Goal: Information Seeking & Learning: Learn about a topic

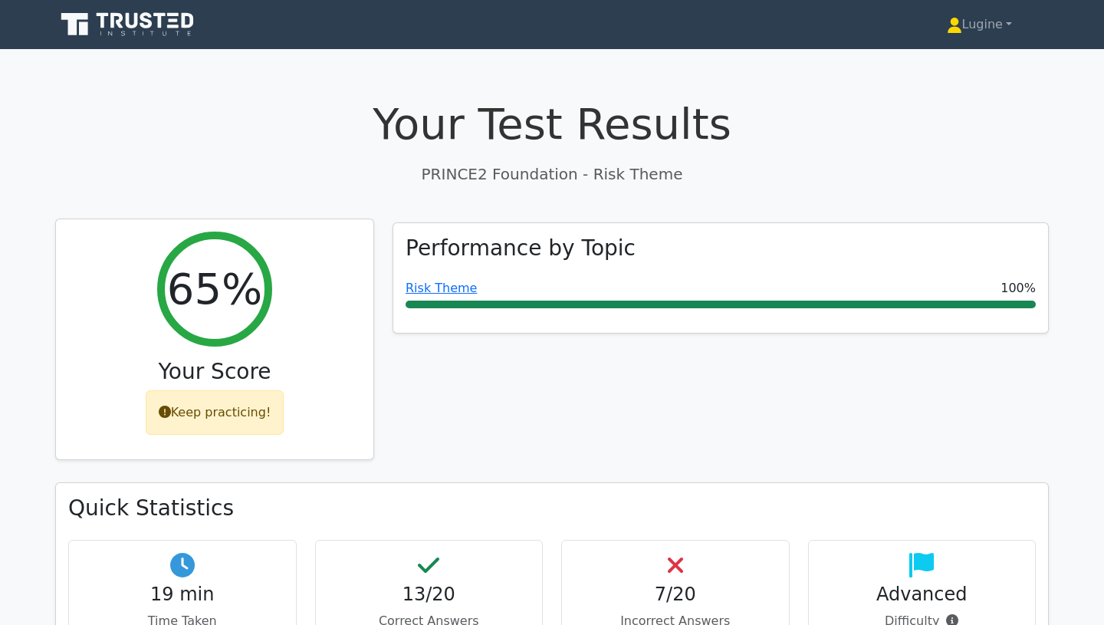
click at [264, 410] on div "Keep practicing!" at bounding box center [215, 412] width 139 height 44
click at [233, 412] on div "Keep practicing!" at bounding box center [215, 412] width 139 height 44
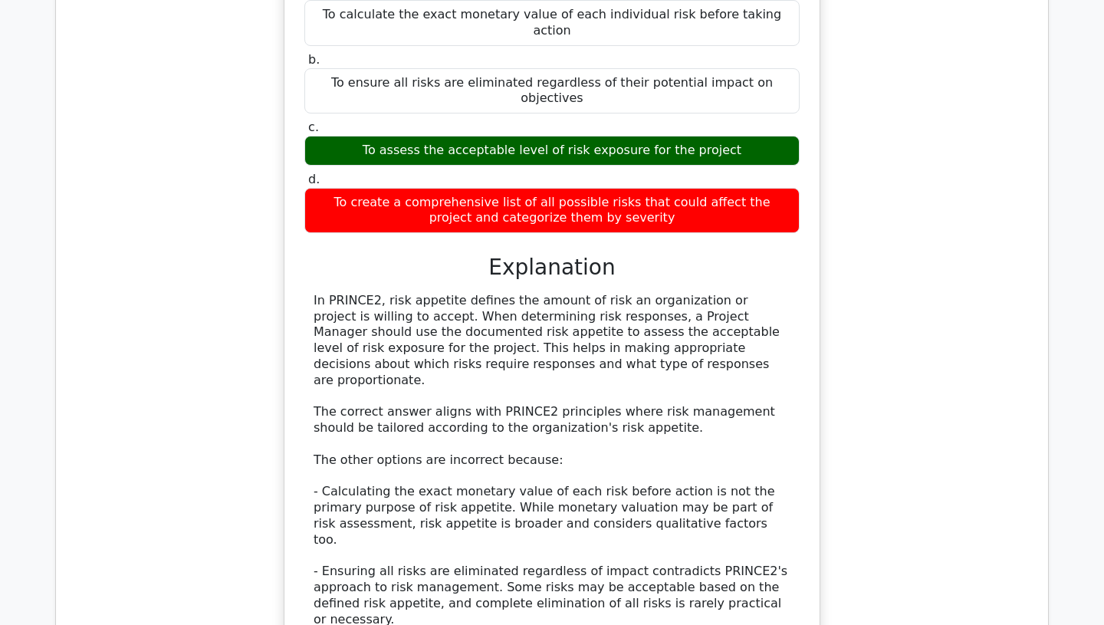
scroll to position [5588, 0]
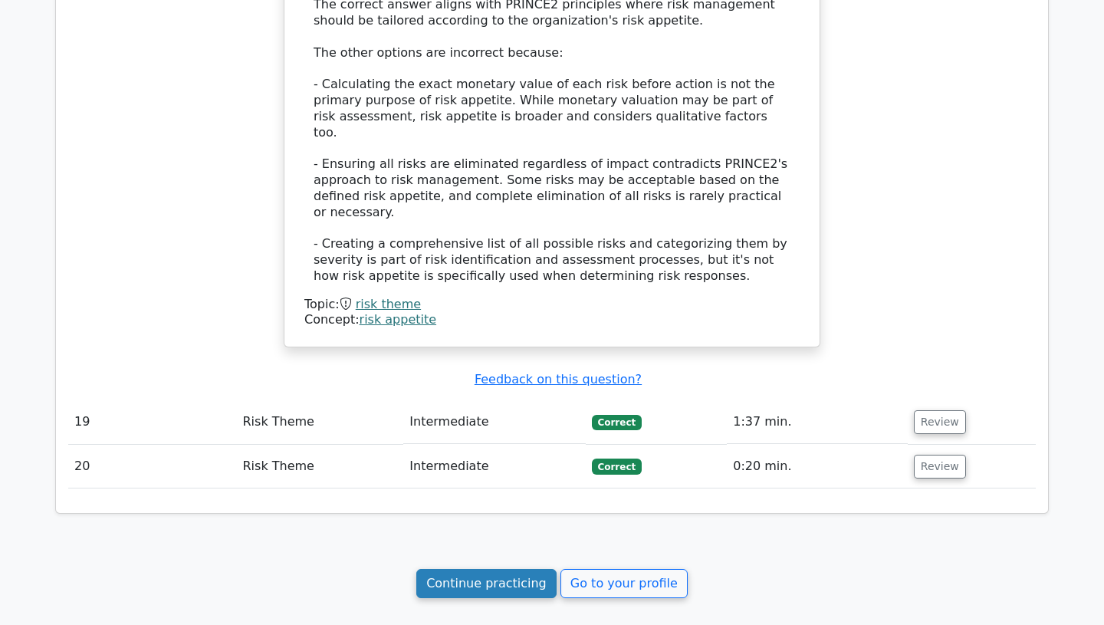
click at [465, 569] on link "Continue practicing" at bounding box center [486, 583] width 140 height 29
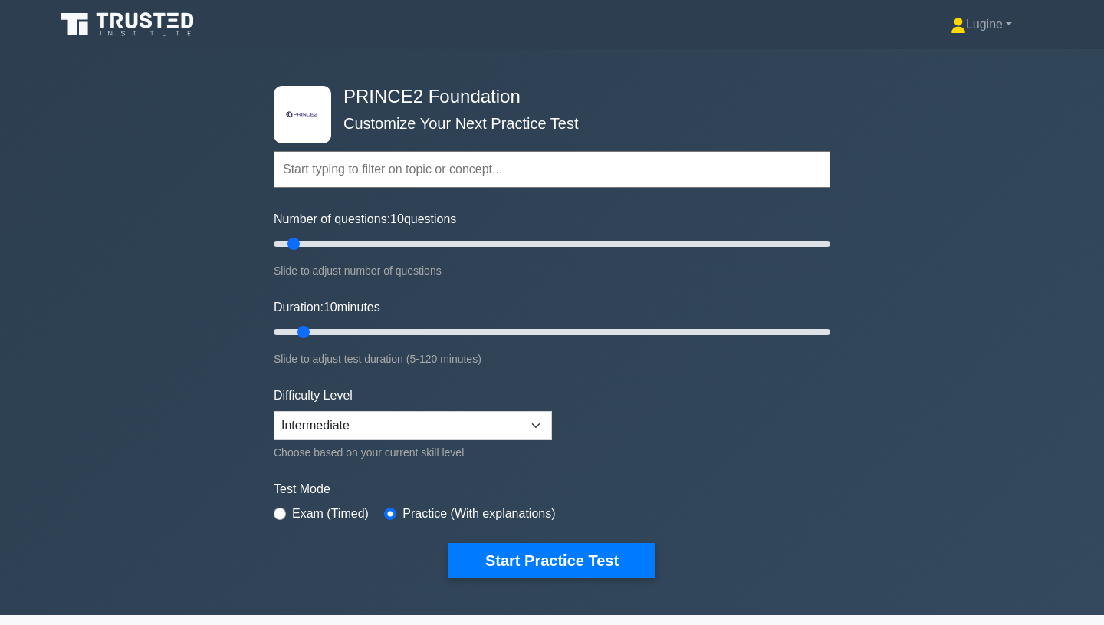
click at [449, 169] on input "text" at bounding box center [552, 169] width 557 height 37
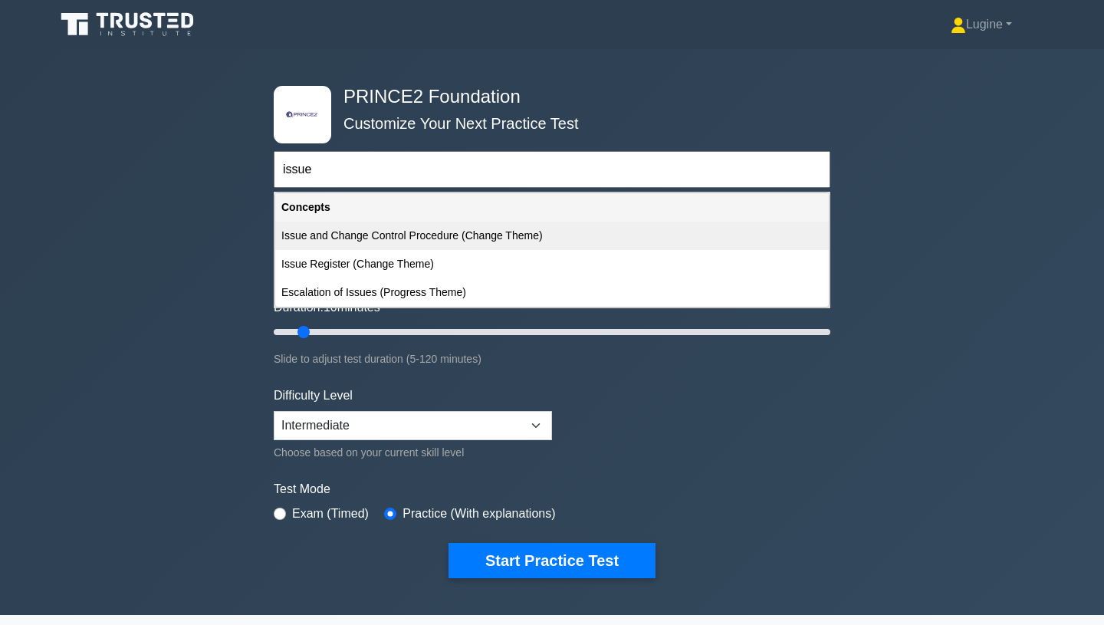
click at [463, 232] on div "Issue and Change Control Procedure (Change Theme)" at bounding box center [552, 236] width 554 height 28
type input "Issue and Change Control Procedure (Change Theme)"
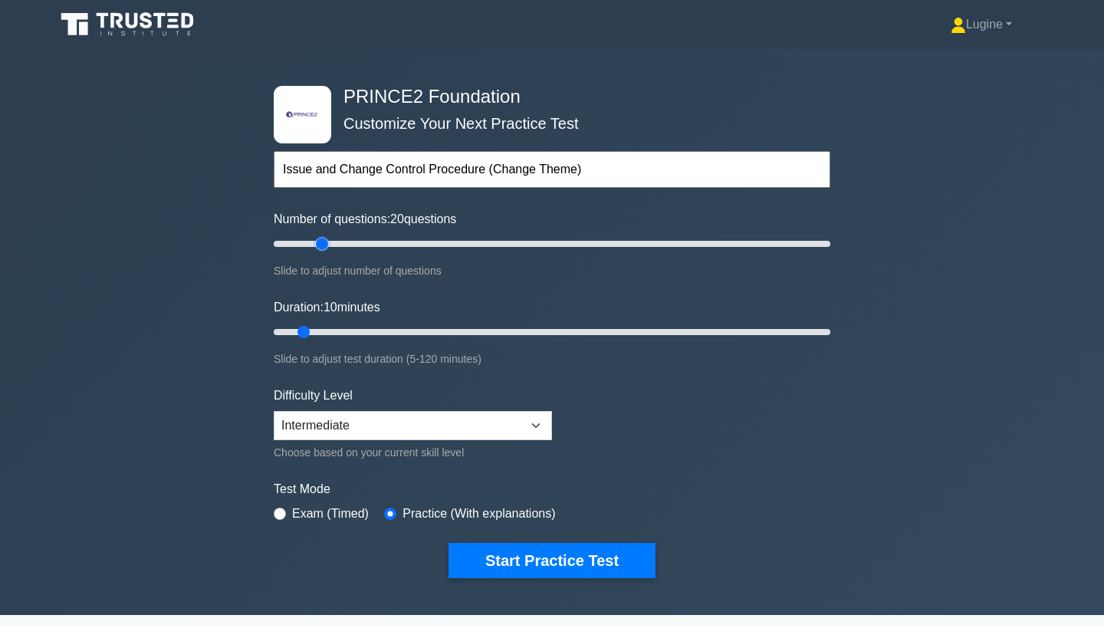
drag, startPoint x: 299, startPoint y: 242, endPoint x: 320, endPoint y: 245, distance: 20.9
type input "20"
click at [320, 245] on input "Number of questions: 20 questions" at bounding box center [552, 244] width 557 height 18
drag, startPoint x: 308, startPoint y: 331, endPoint x: 347, endPoint y: 334, distance: 40.0
click at [347, 334] on input "Duration: 20 minutes" at bounding box center [552, 332] width 557 height 18
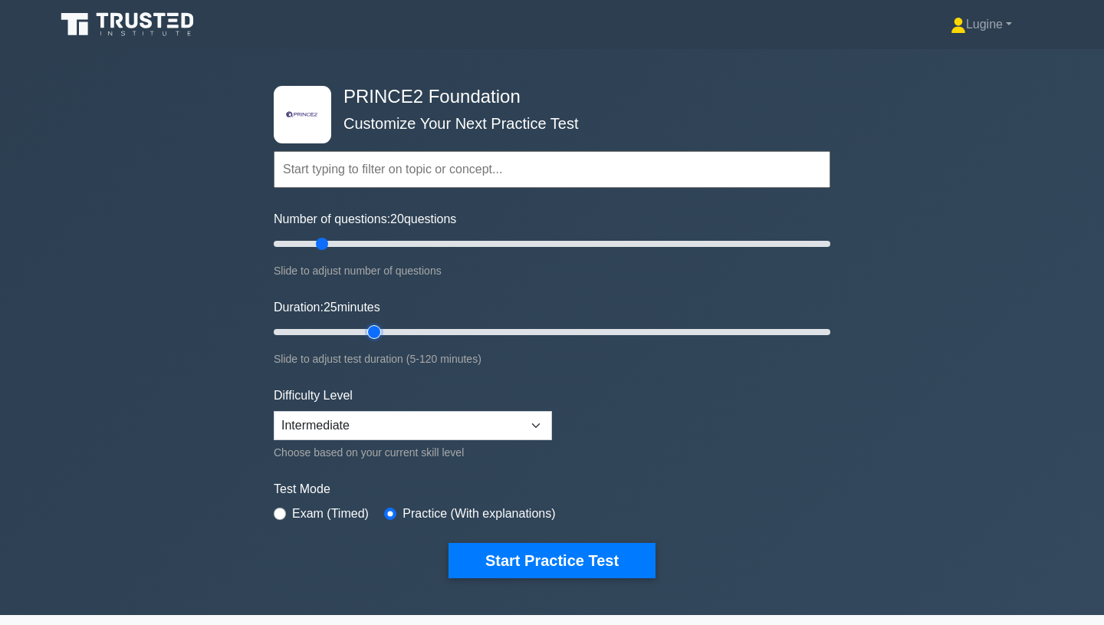
drag, startPoint x: 349, startPoint y: 333, endPoint x: 370, endPoint y: 333, distance: 21.5
type input "25"
click at [370, 333] on input "Duration: 25 minutes" at bounding box center [552, 332] width 557 height 18
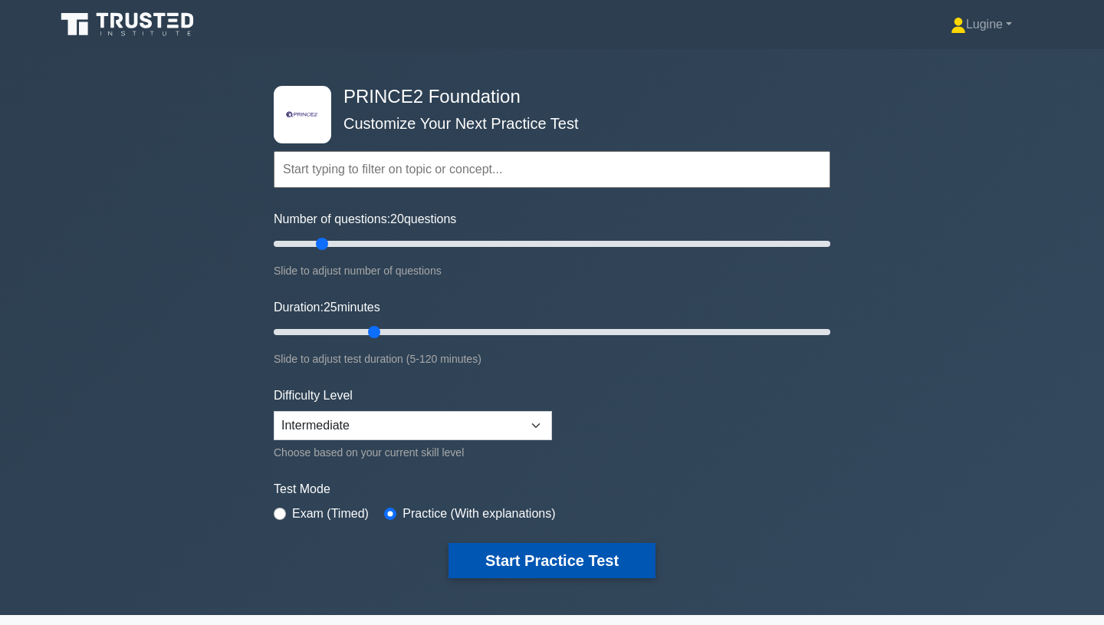
click at [529, 561] on button "Start Practice Test" at bounding box center [552, 560] width 207 height 35
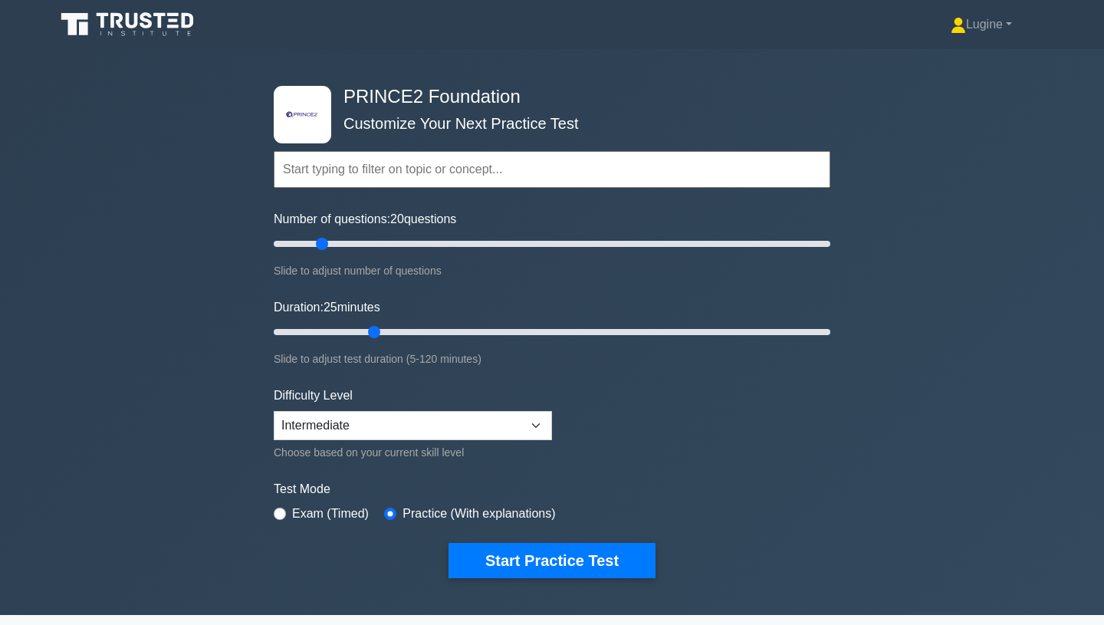
click at [548, 540] on form "Topics Introduction to PRINCE2 PRINCE2 Principles Organization Theme Business C…" at bounding box center [552, 341] width 557 height 474
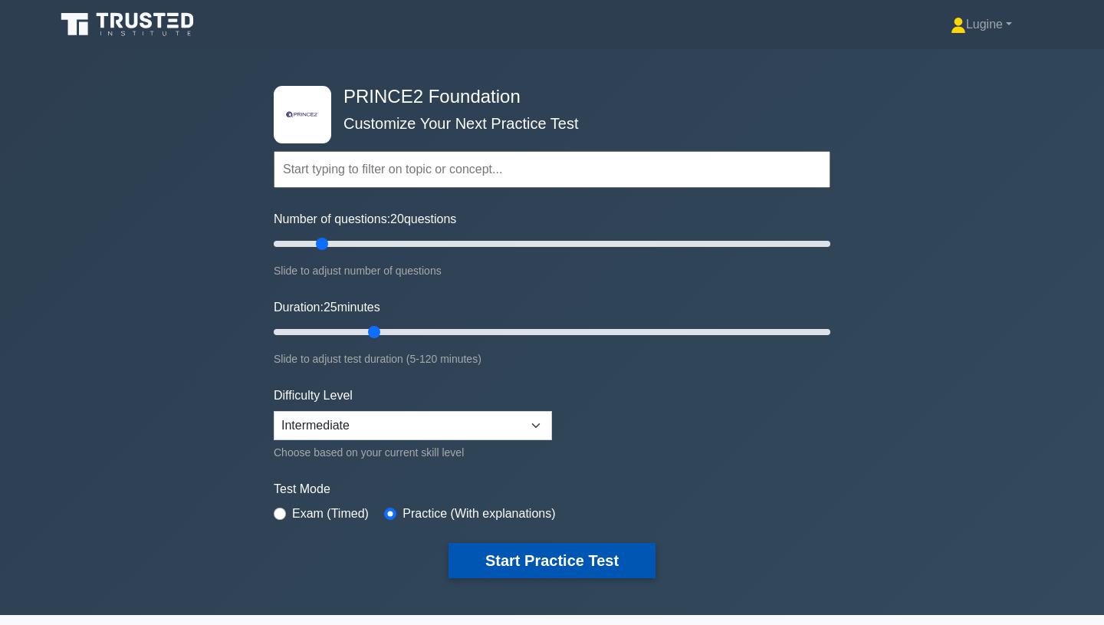
click at [573, 559] on button "Start Practice Test" at bounding box center [552, 560] width 207 height 35
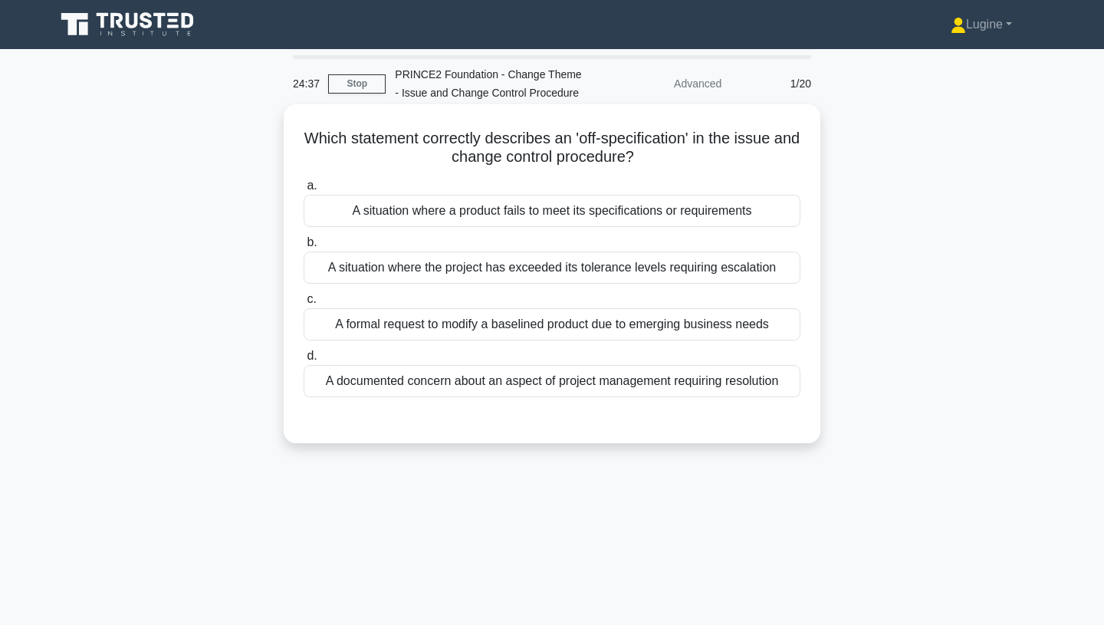
click at [535, 216] on div "A situation where a product fails to meet its specifications or requirements" at bounding box center [552, 211] width 497 height 32
click at [304, 191] on input "a. A situation where a product fails to meet its specifications or requirements" at bounding box center [304, 186] width 0 height 10
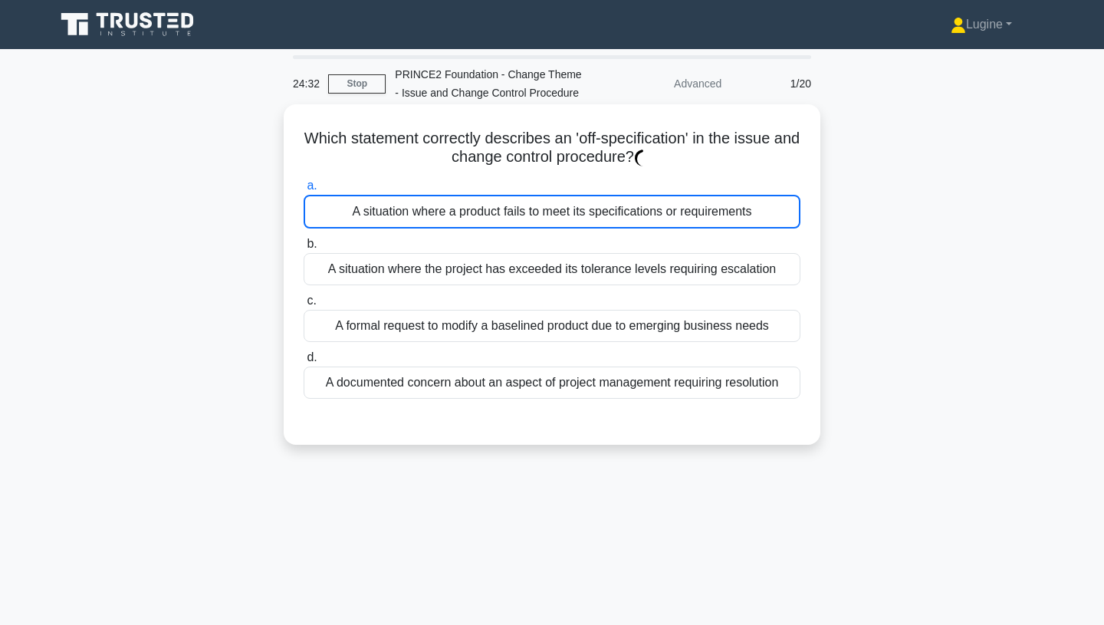
click at [539, 216] on div "A situation where a product fails to meet its specifications or requirements" at bounding box center [552, 212] width 497 height 34
click at [304, 191] on input "a. A situation where a product fails to meet its specifications or requirements" at bounding box center [304, 186] width 0 height 10
click at [517, 202] on div "A situation where a product fails to meet its specifications or requirements" at bounding box center [552, 212] width 497 height 34
click at [304, 191] on input "a. A situation where a product fails to meet its specifications or requirements" at bounding box center [304, 186] width 0 height 10
click at [517, 202] on div "A situation where a product fails to meet its specifications or requirements" at bounding box center [552, 212] width 497 height 34
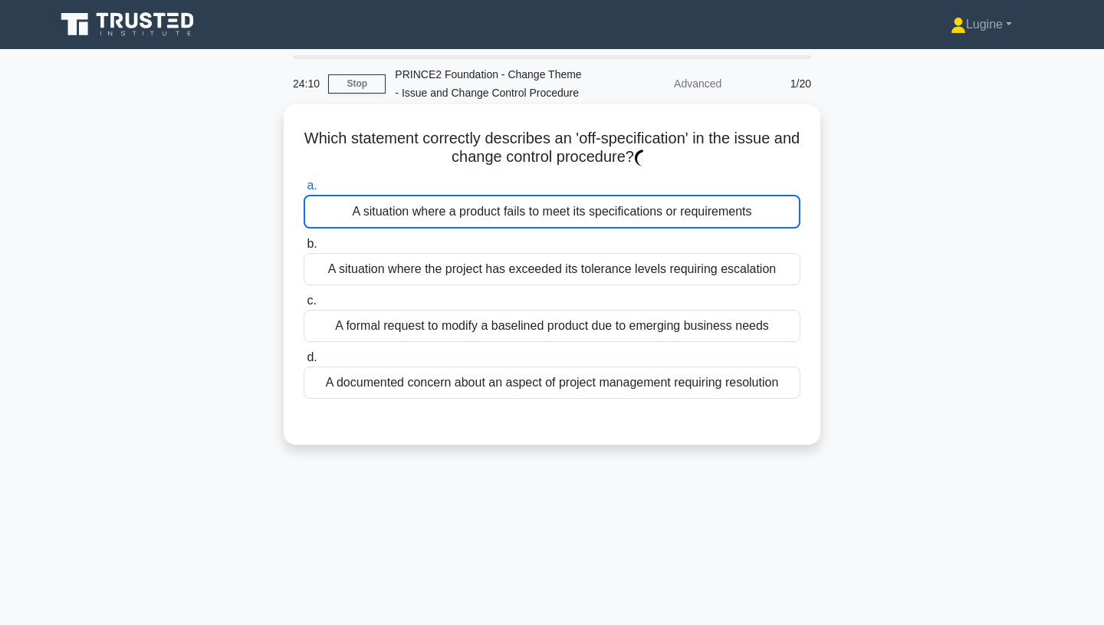
click at [304, 191] on input "a. A situation where a product fails to meet its specifications or requirements" at bounding box center [304, 186] width 0 height 10
click at [518, 269] on div "A situation where the project has exceeded its tolerance levels requiring escal…" at bounding box center [552, 269] width 497 height 32
click at [304, 249] on input "b. A situation where the project has exceeded its tolerance levels requiring es…" at bounding box center [304, 244] width 0 height 10
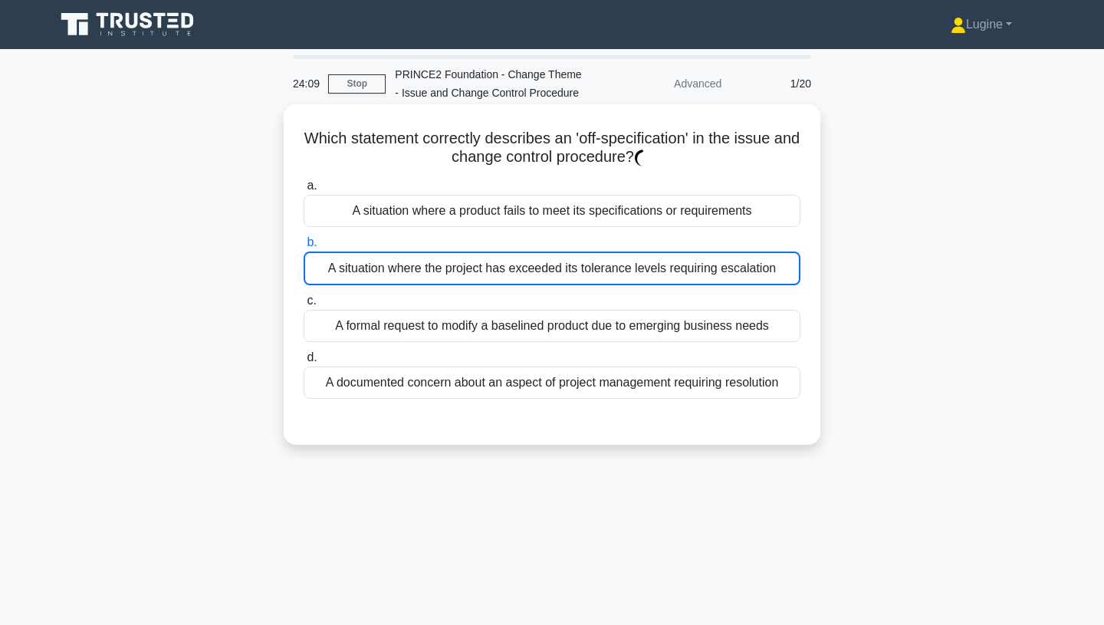
click at [511, 209] on div "A situation where a product fails to meet its specifications or requirements" at bounding box center [552, 211] width 497 height 32
click at [304, 191] on input "a. A situation where a product fails to meet its specifications or requirements" at bounding box center [304, 186] width 0 height 10
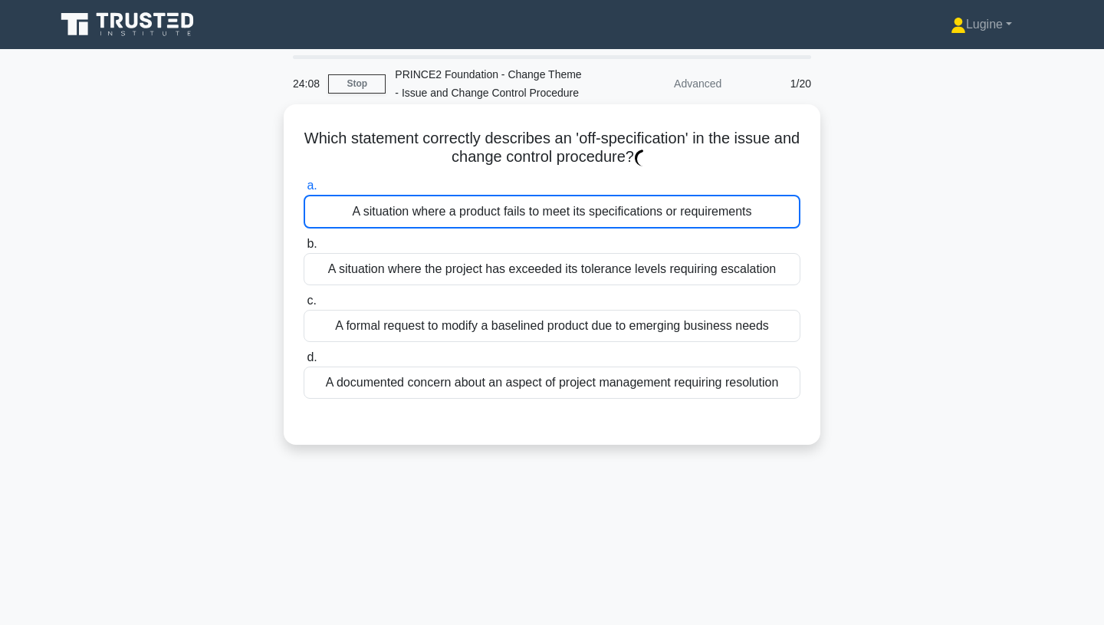
click at [511, 209] on div "A situation where a product fails to meet its specifications or requirements" at bounding box center [552, 212] width 497 height 34
click at [304, 191] on input "a. A situation where a product fails to meet its specifications or requirements" at bounding box center [304, 186] width 0 height 10
click at [511, 209] on div "A situation where a product fails to meet its specifications or requirements" at bounding box center [552, 212] width 497 height 34
click at [304, 191] on input "a. A situation where a product fails to meet its specifications or requirements" at bounding box center [304, 186] width 0 height 10
click at [511, 209] on div "A situation where a product fails to meet its specifications or requirements" at bounding box center [552, 212] width 497 height 34
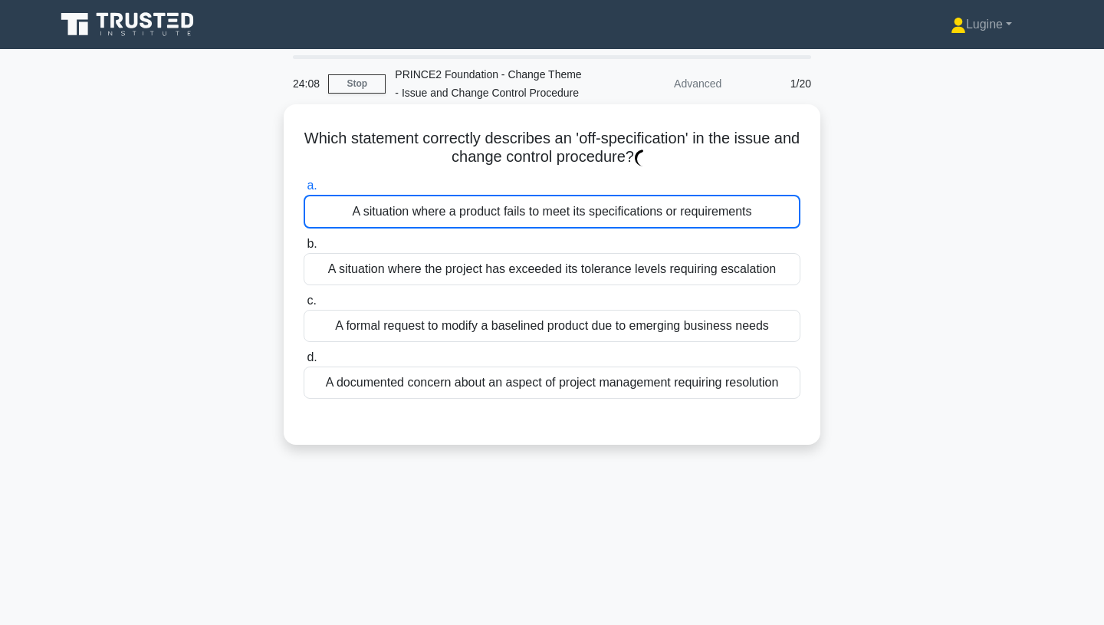
click at [304, 191] on input "a. A situation where a product fails to meet its specifications or requirements" at bounding box center [304, 186] width 0 height 10
click at [743, 221] on div "A situation where a product fails to meet its specifications or requirements" at bounding box center [552, 212] width 497 height 34
click at [304, 191] on input "a. A situation where a product fails to meet its specifications or requirements" at bounding box center [304, 186] width 0 height 10
click at [743, 221] on div "A situation where a product fails to meet its specifications or requirements" at bounding box center [552, 212] width 497 height 34
click at [304, 191] on input "a. A situation where a product fails to meet its specifications or requirements" at bounding box center [304, 186] width 0 height 10
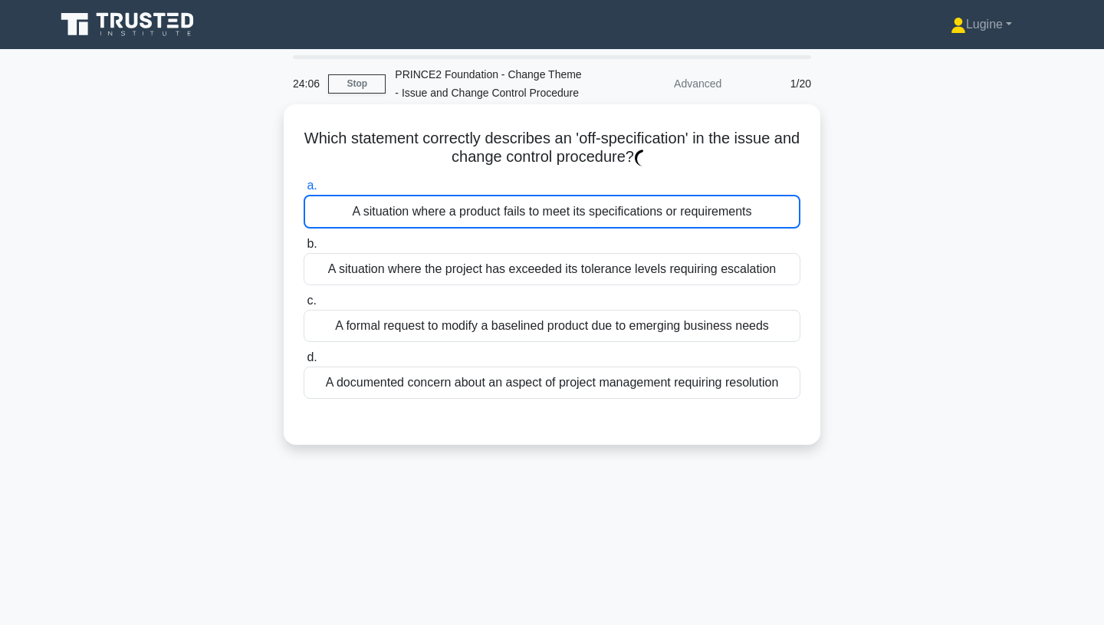
click at [743, 221] on div "A situation where a product fails to meet its specifications or requirements" at bounding box center [552, 212] width 497 height 34
click at [304, 191] on input "a. A situation where a product fails to meet its specifications or requirements" at bounding box center [304, 186] width 0 height 10
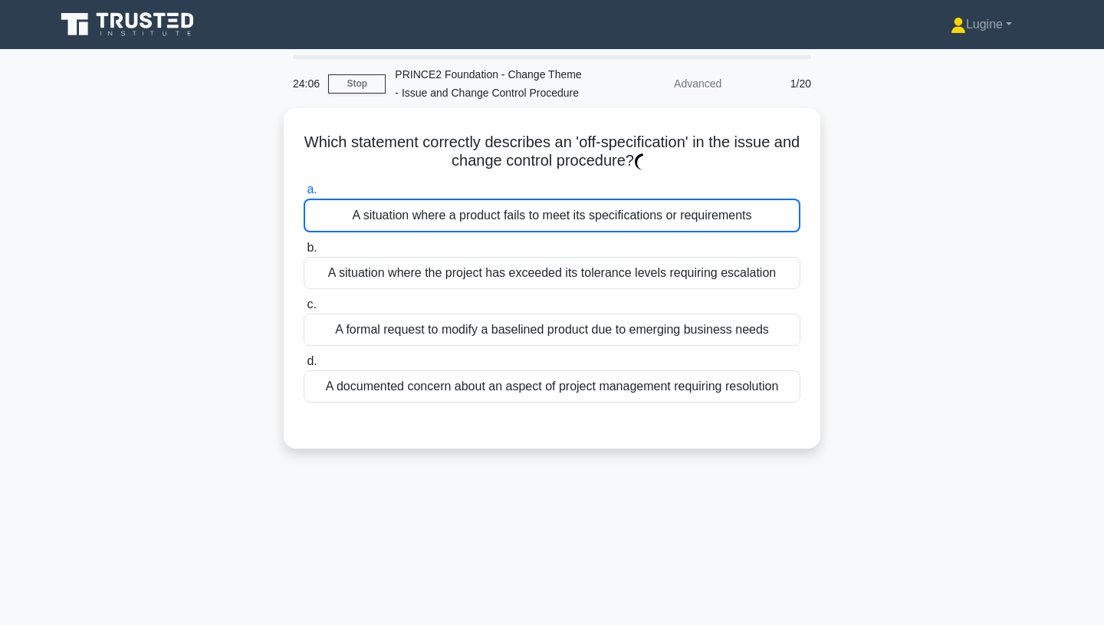
click at [887, 224] on div "Which statement correctly describes an 'off-specification' in the issue and cha…" at bounding box center [552, 287] width 1012 height 359
click at [373, 83] on link "Stop" at bounding box center [357, 83] width 58 height 19
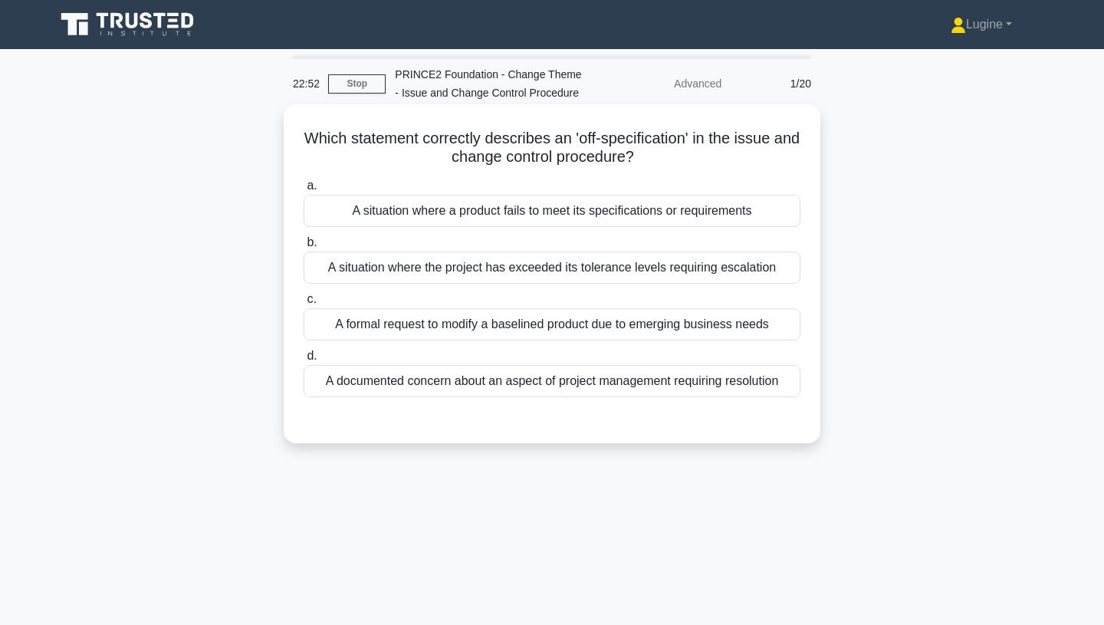
click at [560, 209] on div "A situation where a product fails to meet its specifications or requirements" at bounding box center [552, 211] width 497 height 32
click at [304, 191] on input "a. A situation where a product fails to meet its specifications or requirements" at bounding box center [304, 186] width 0 height 10
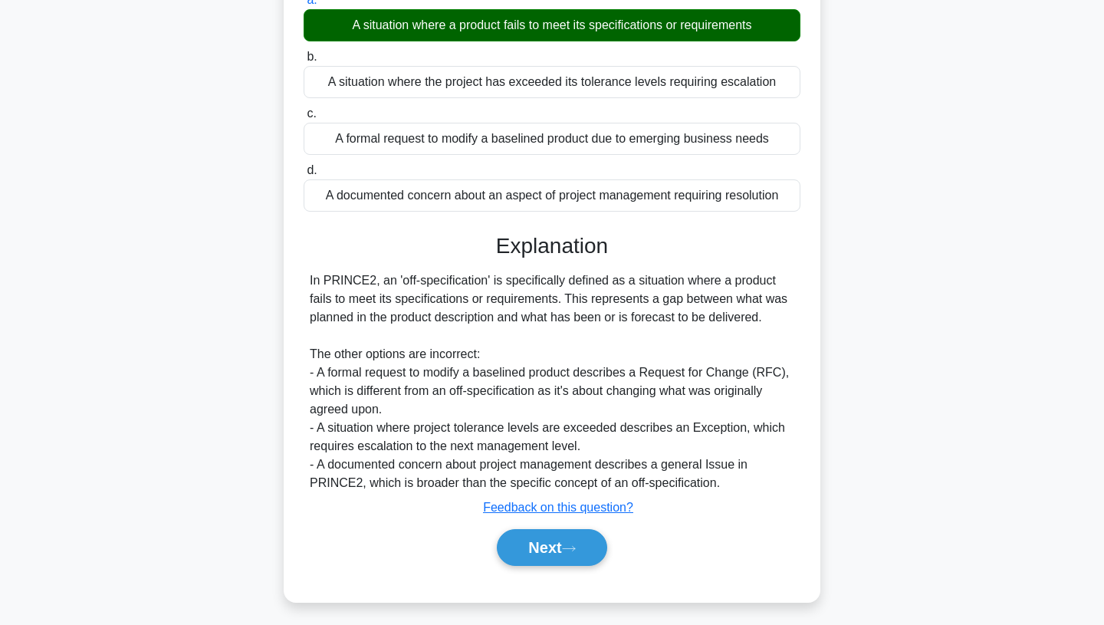
scroll to position [203, 0]
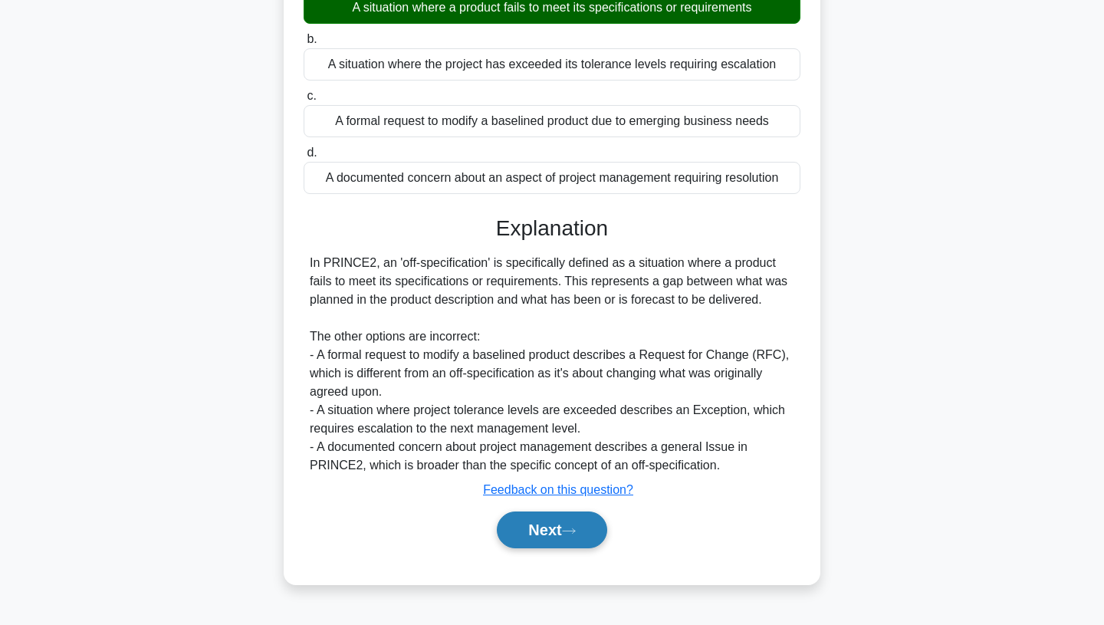
click at [568, 527] on icon at bounding box center [569, 531] width 14 height 8
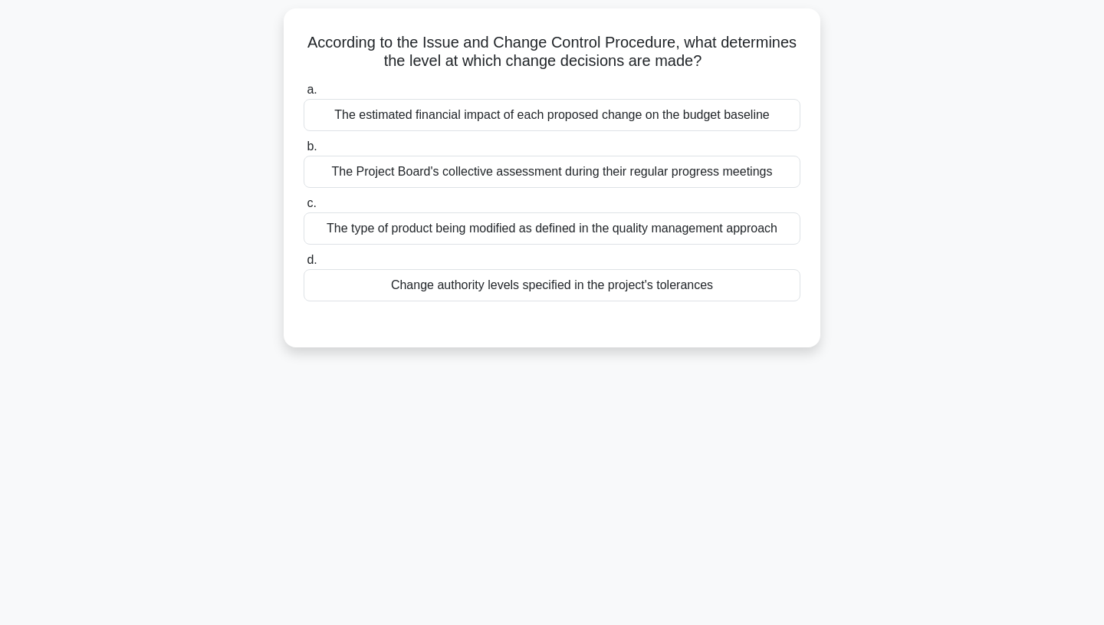
scroll to position [0, 0]
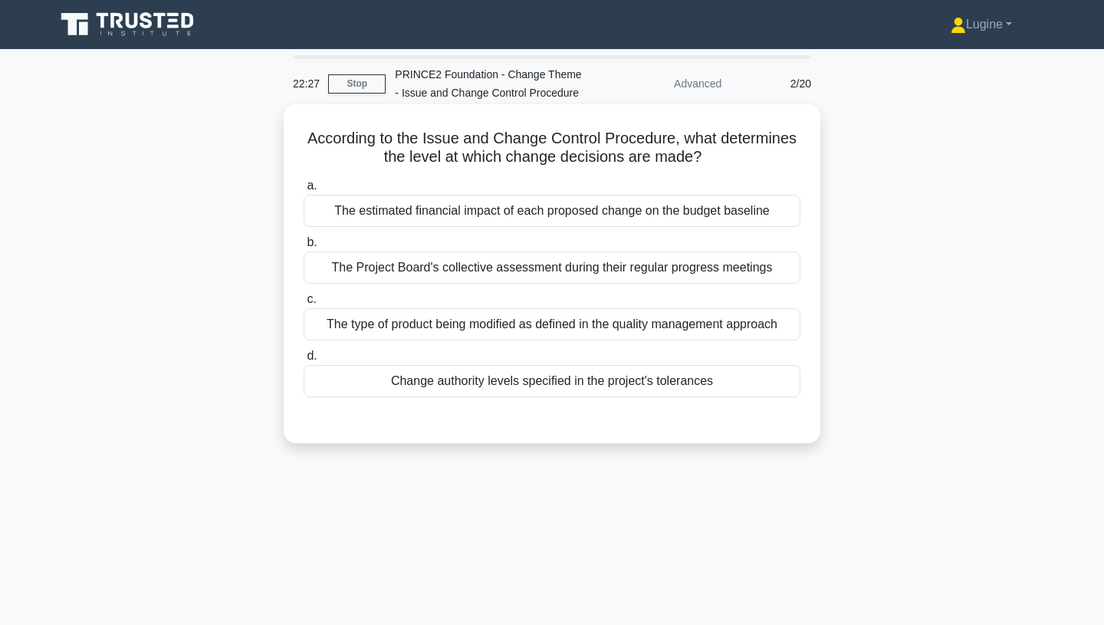
click at [563, 380] on div "Change authority levels specified in the project's tolerances" at bounding box center [552, 381] width 497 height 32
click at [304, 361] on input "d. Change authority levels specified in the project's tolerances" at bounding box center [304, 356] width 0 height 10
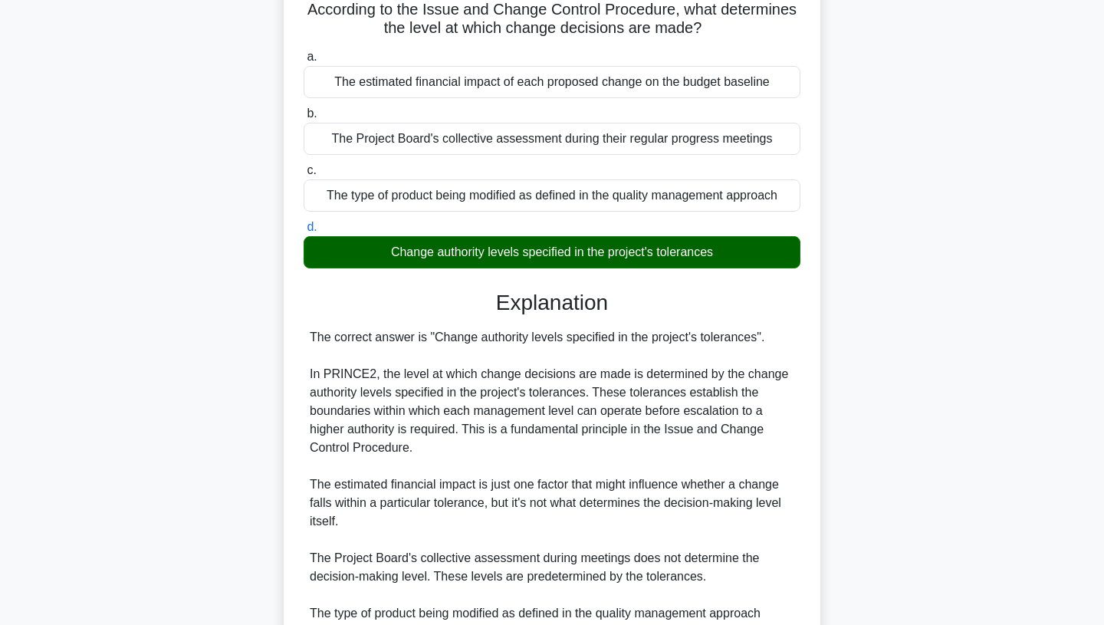
scroll to position [303, 0]
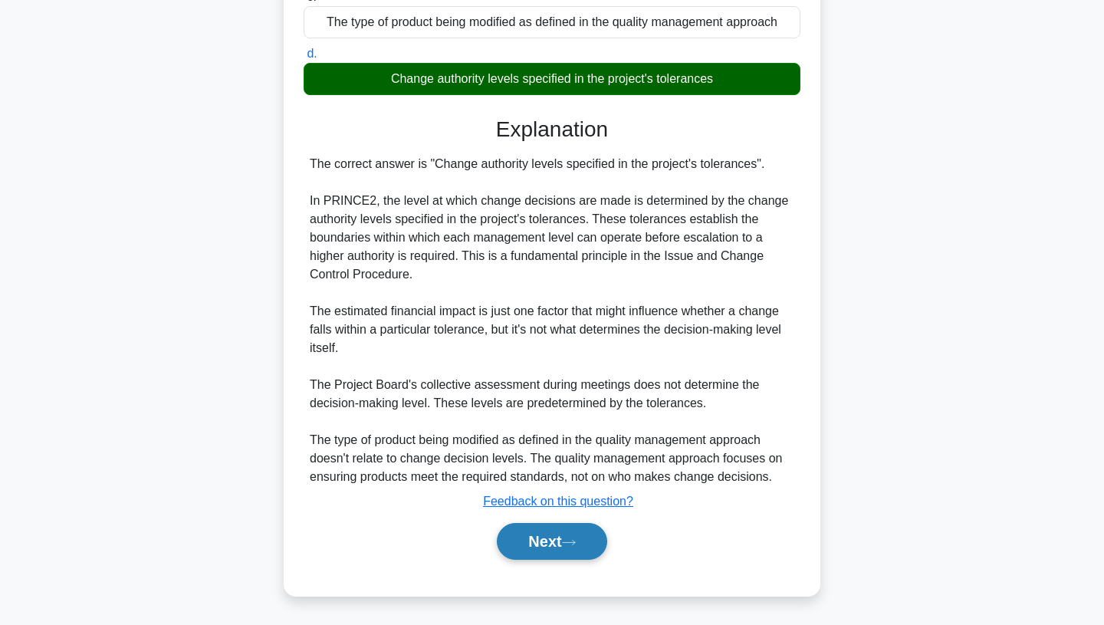
click at [554, 549] on button "Next" at bounding box center [552, 541] width 110 height 37
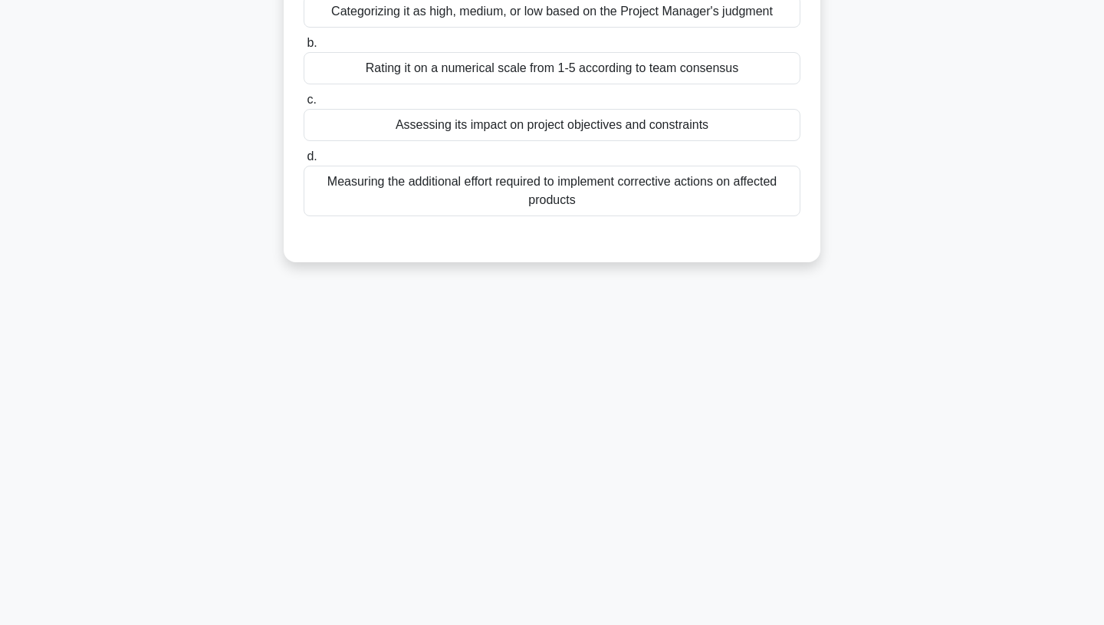
scroll to position [0, 0]
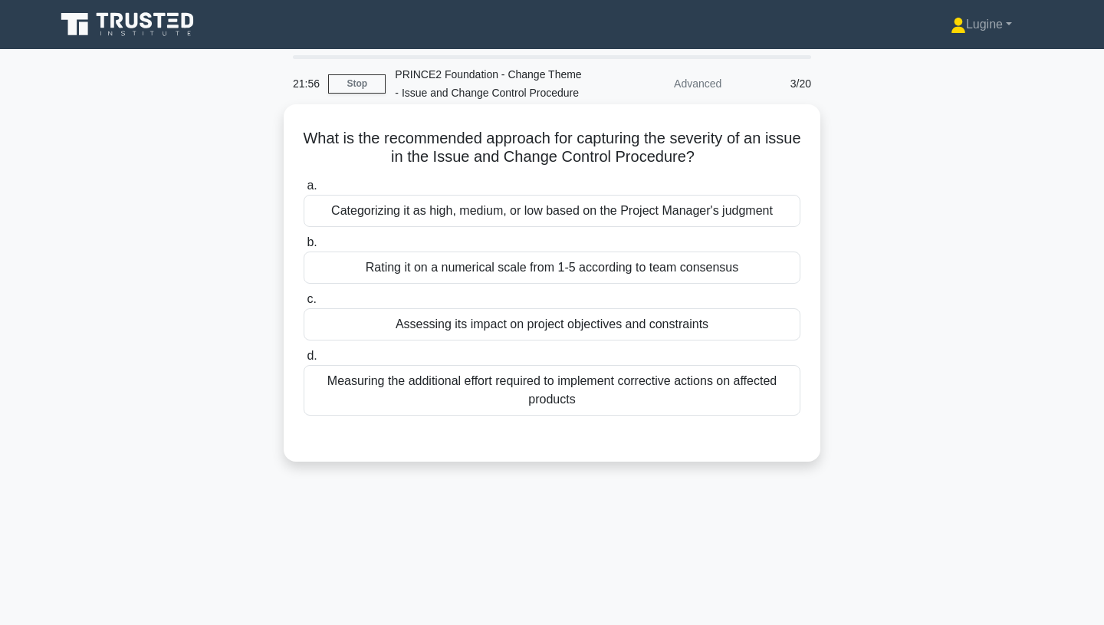
click at [550, 324] on div "Assessing its impact on project objectives and constraints" at bounding box center [552, 324] width 497 height 32
click at [304, 304] on input "c. Assessing its impact on project objectives and constraints" at bounding box center [304, 299] width 0 height 10
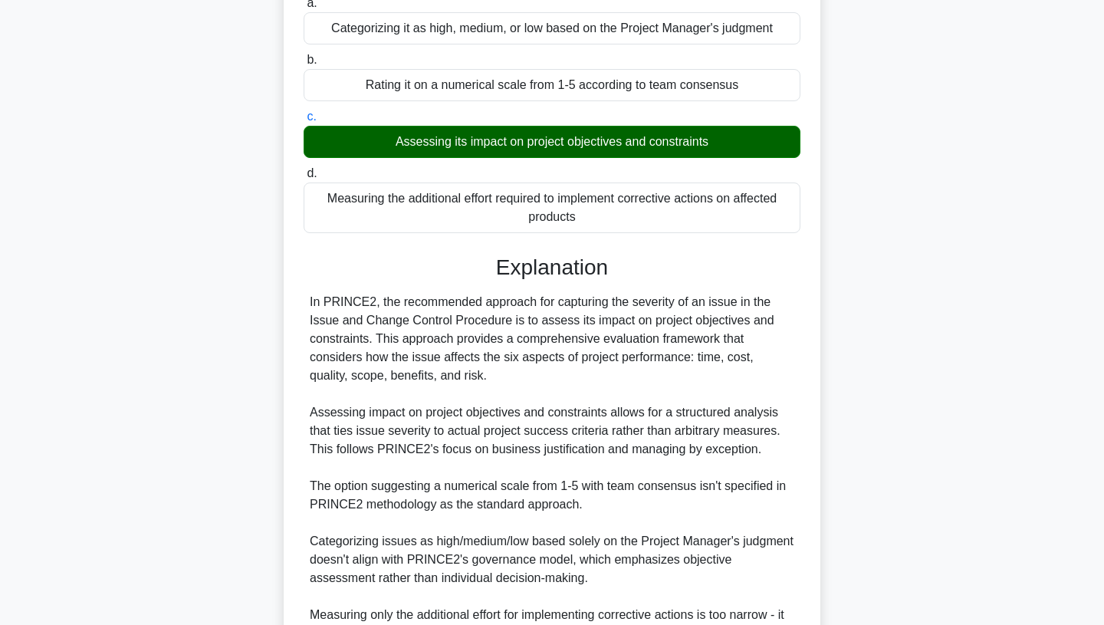
scroll to position [358, 0]
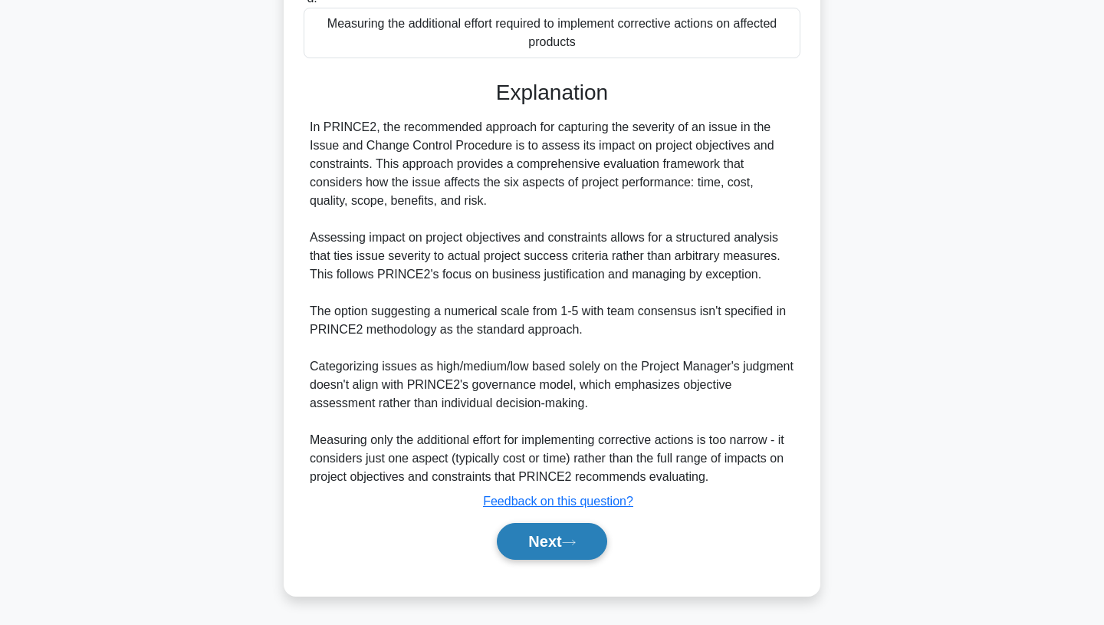
click at [564, 535] on button "Next" at bounding box center [552, 541] width 110 height 37
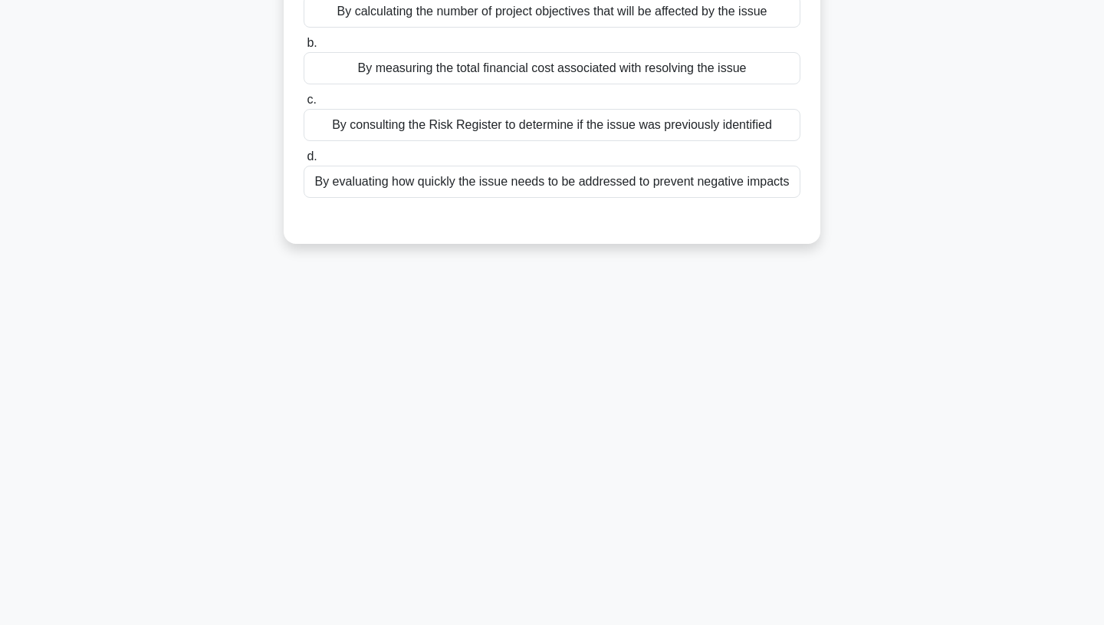
scroll to position [0, 0]
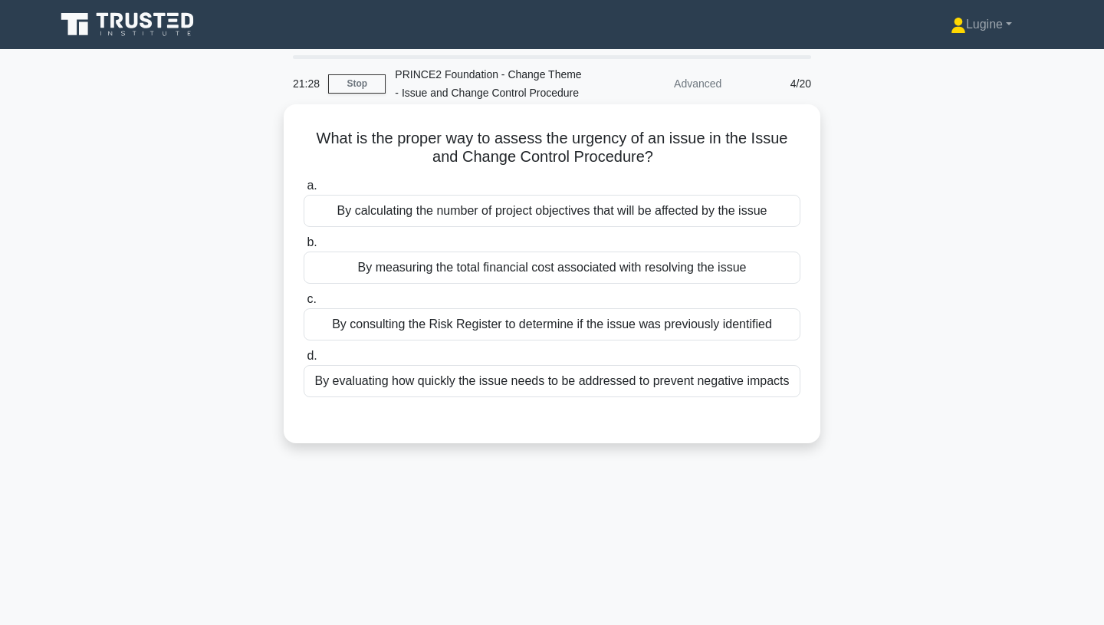
click at [602, 212] on div "By calculating the number of project objectives that will be affected by the is…" at bounding box center [552, 211] width 497 height 32
click at [304, 191] on input "a. By calculating the number of project objectives that will be affected by the…" at bounding box center [304, 186] width 0 height 10
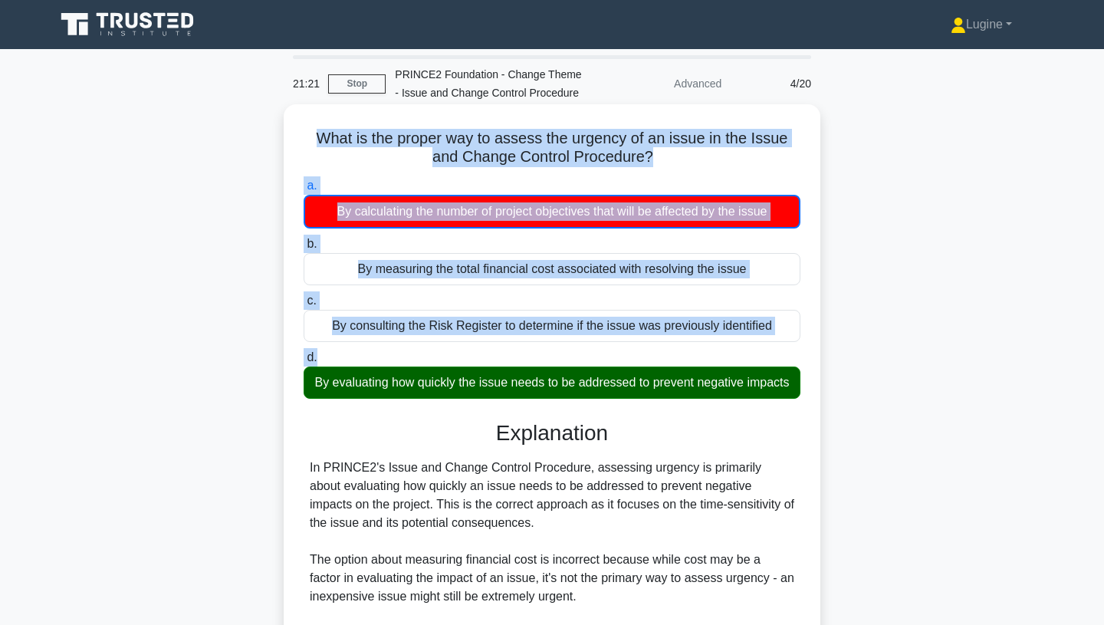
drag, startPoint x: 313, startPoint y: 136, endPoint x: 663, endPoint y: 354, distance: 412.0
click at [663, 354] on div "What is the proper way to assess the urgency of an issue in the Issue and Chang…" at bounding box center [552, 483] width 525 height 746
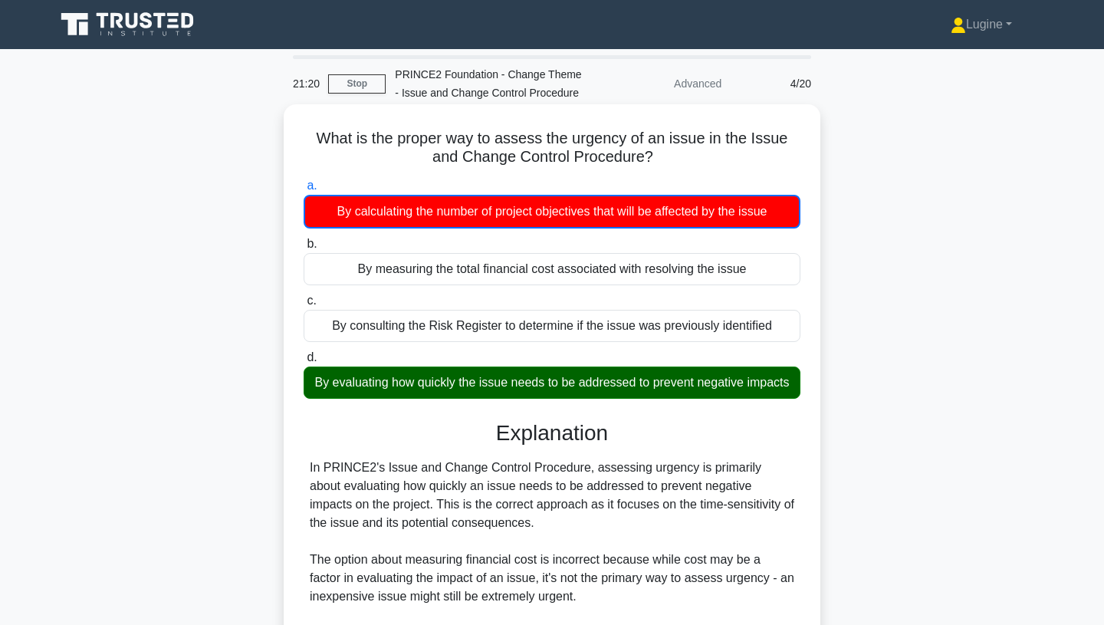
click at [604, 460] on div "In PRINCE2's Issue and Change Control Procedure, assessing urgency is primarily…" at bounding box center [552, 606] width 485 height 294
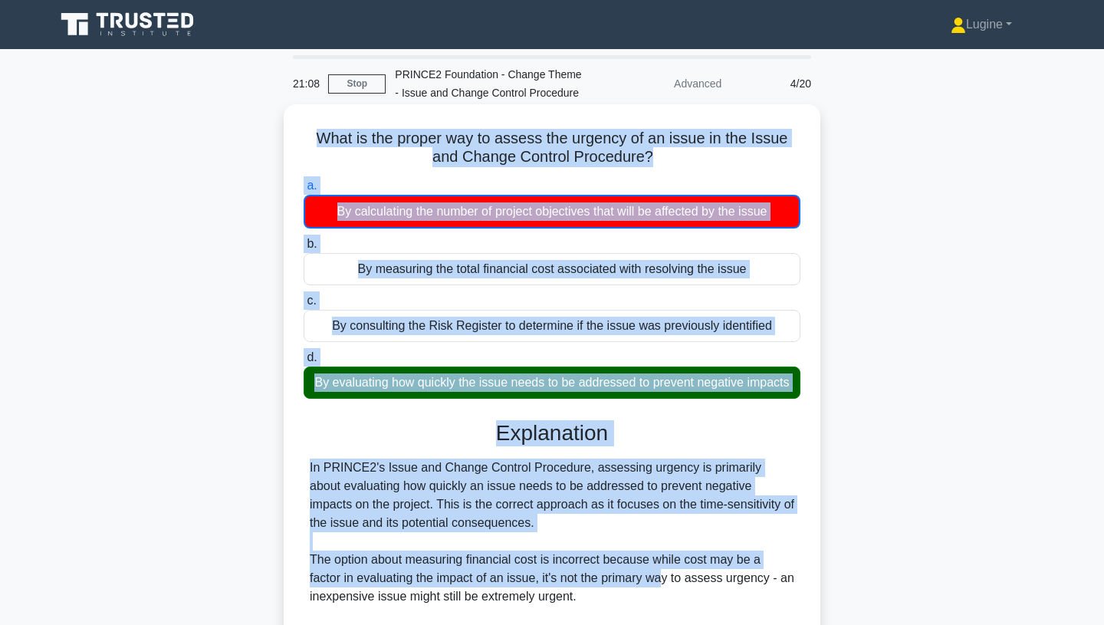
drag, startPoint x: 317, startPoint y: 141, endPoint x: 630, endPoint y: 571, distance: 532.0
click at [630, 571] on div "What is the proper way to assess the urgency of an issue in the Issue and Chang…" at bounding box center [552, 483] width 525 height 746
click at [605, 530] on div "In PRINCE2's Issue and Change Control Procedure, assessing urgency is primarily…" at bounding box center [552, 606] width 485 height 294
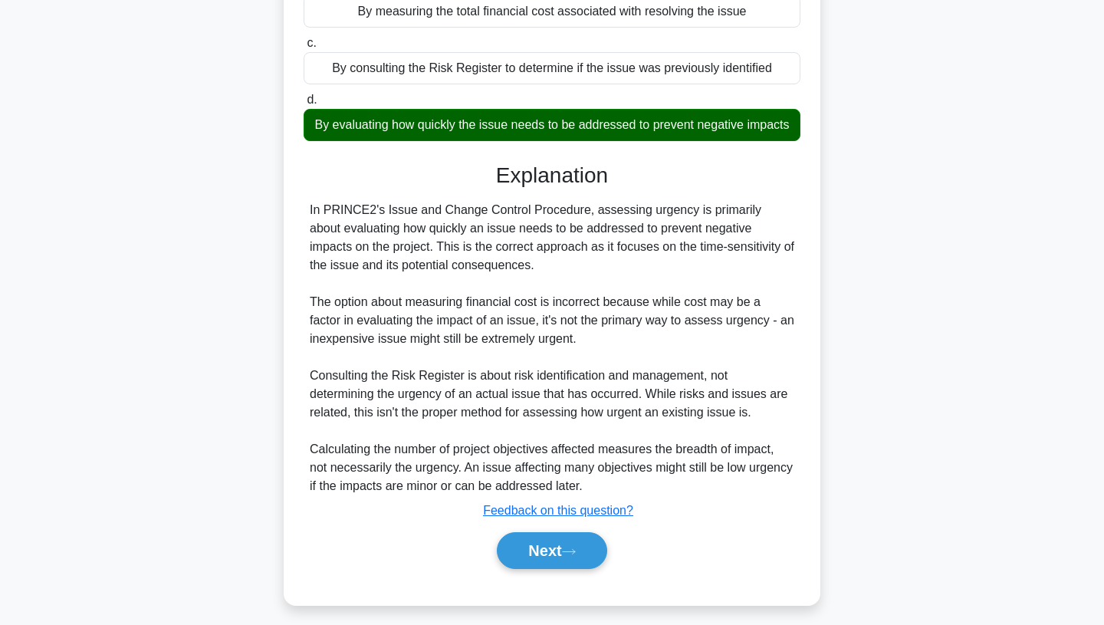
scroll to position [268, 0]
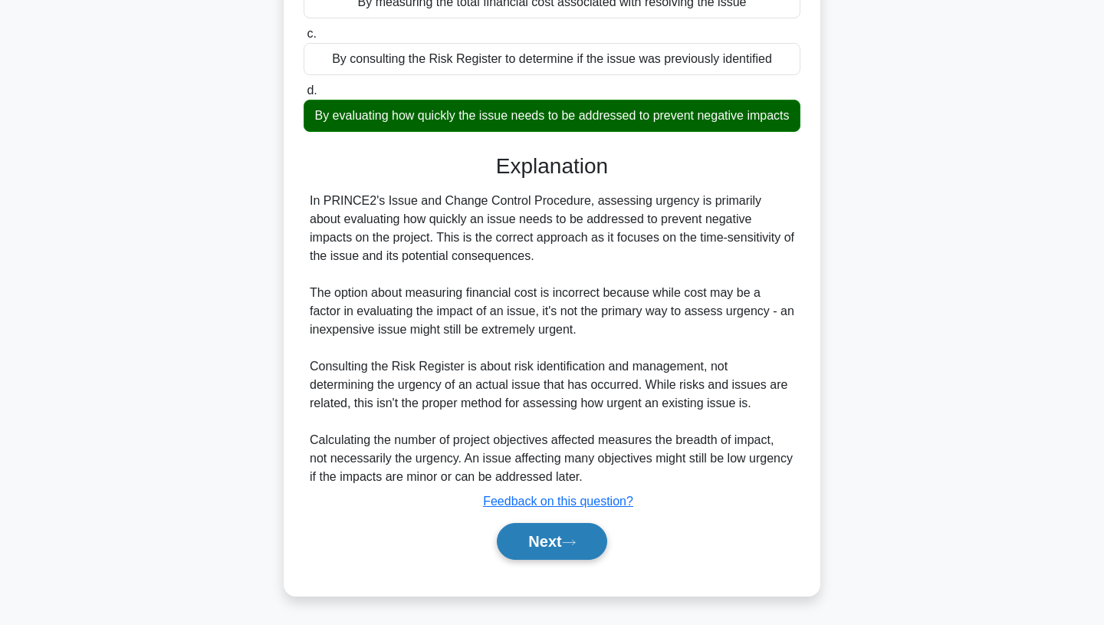
click at [583, 535] on button "Next" at bounding box center [552, 541] width 110 height 37
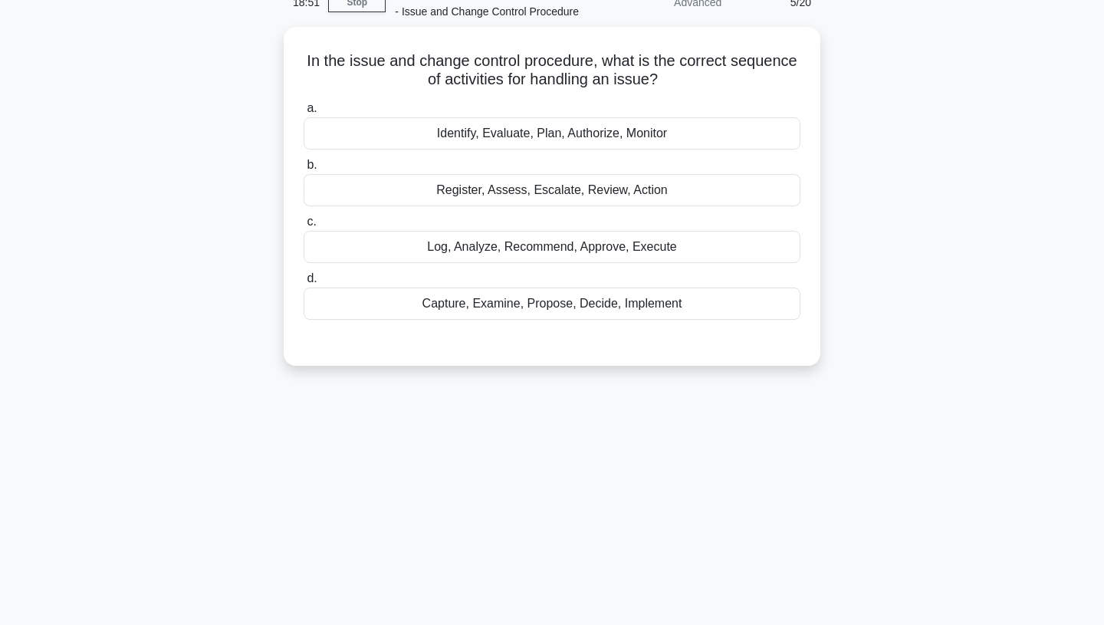
scroll to position [0, 0]
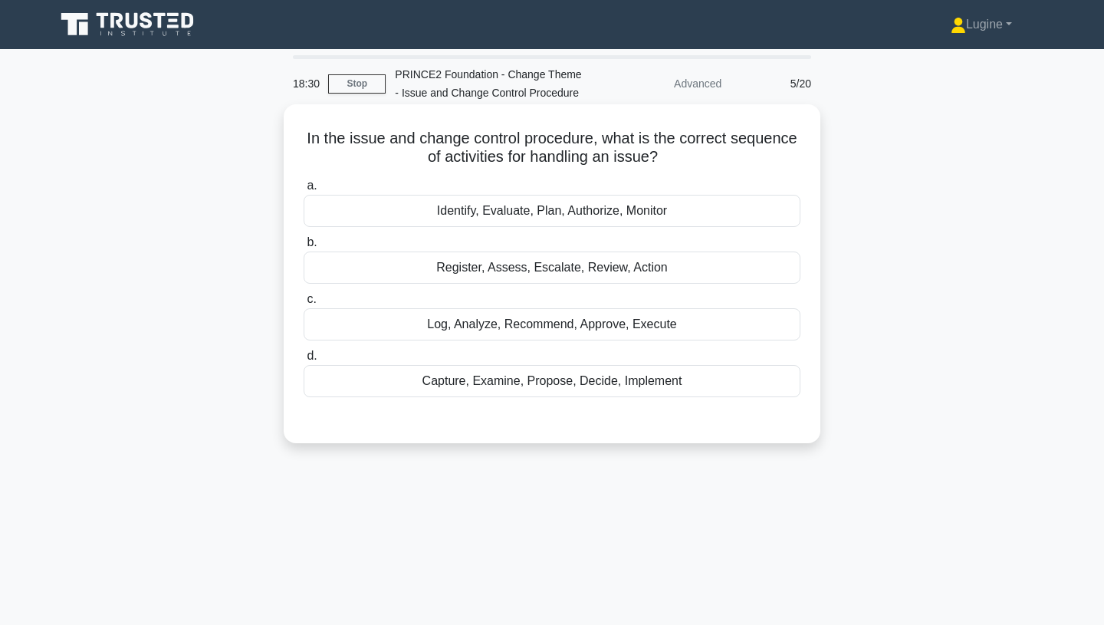
click at [584, 381] on div "Capture, Examine, Propose, Decide, Implement" at bounding box center [552, 381] width 497 height 32
click at [304, 361] on input "d. Capture, Examine, Propose, Decide, Implement" at bounding box center [304, 356] width 0 height 10
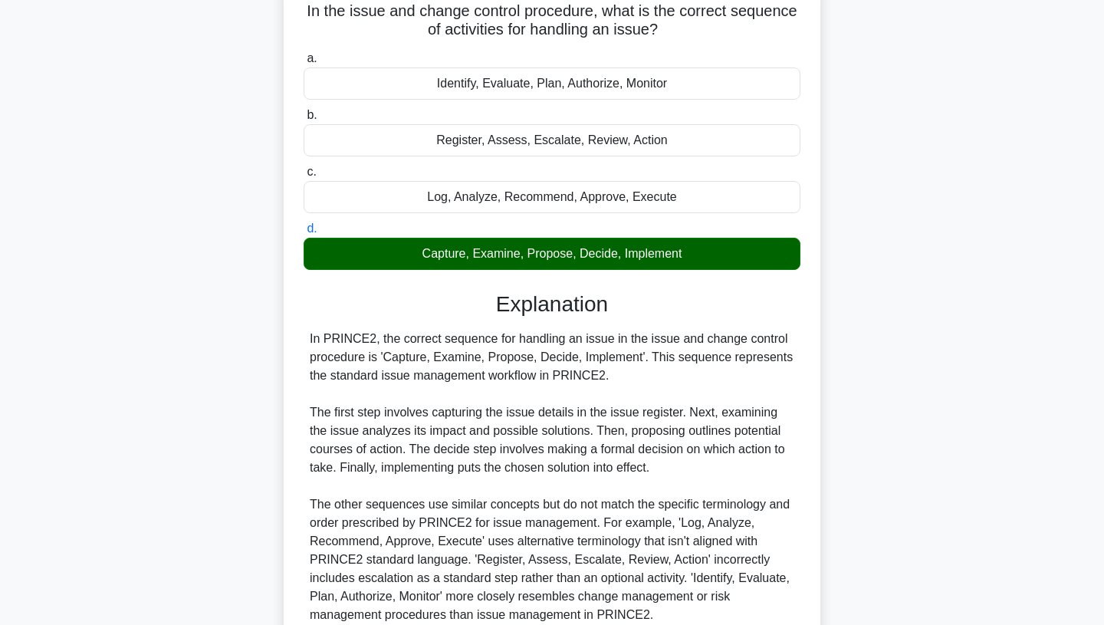
scroll to position [266, 0]
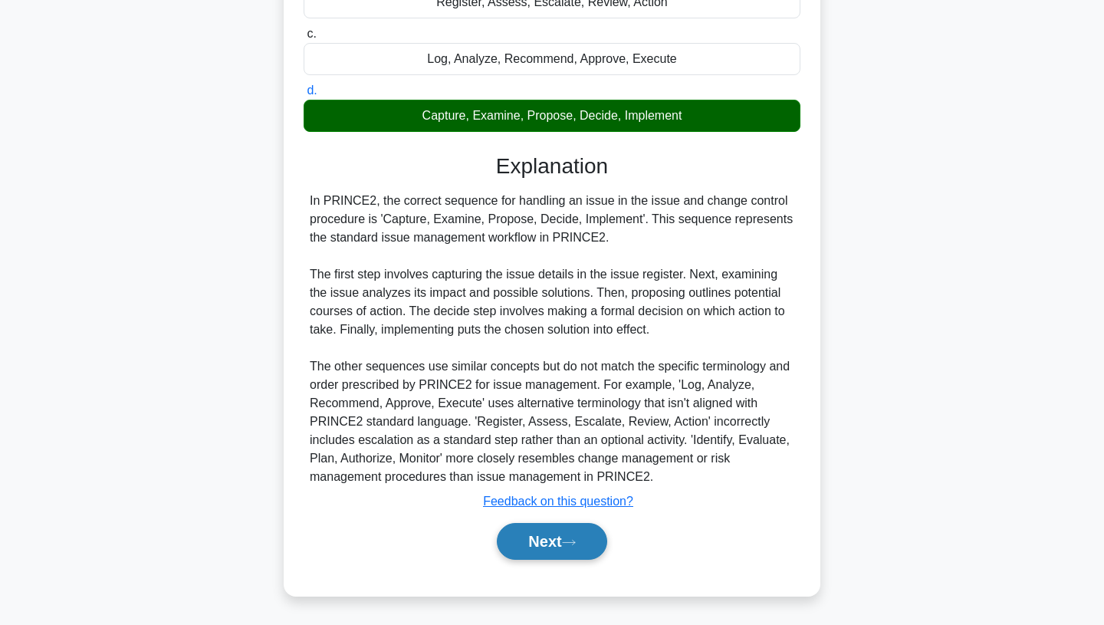
click at [554, 540] on button "Next" at bounding box center [552, 541] width 110 height 37
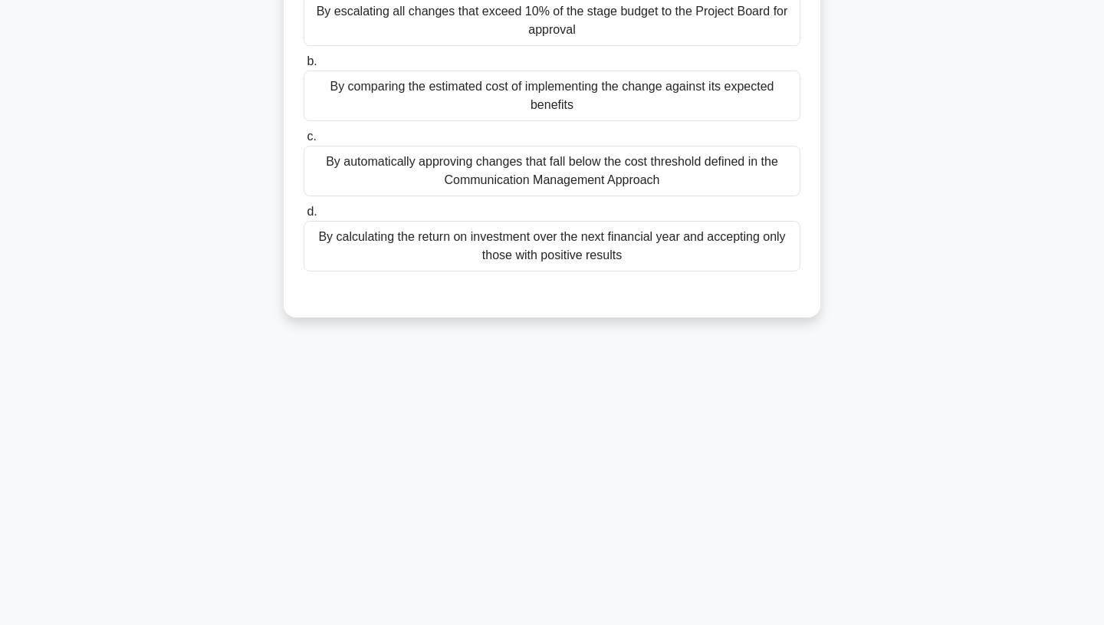
scroll to position [0, 0]
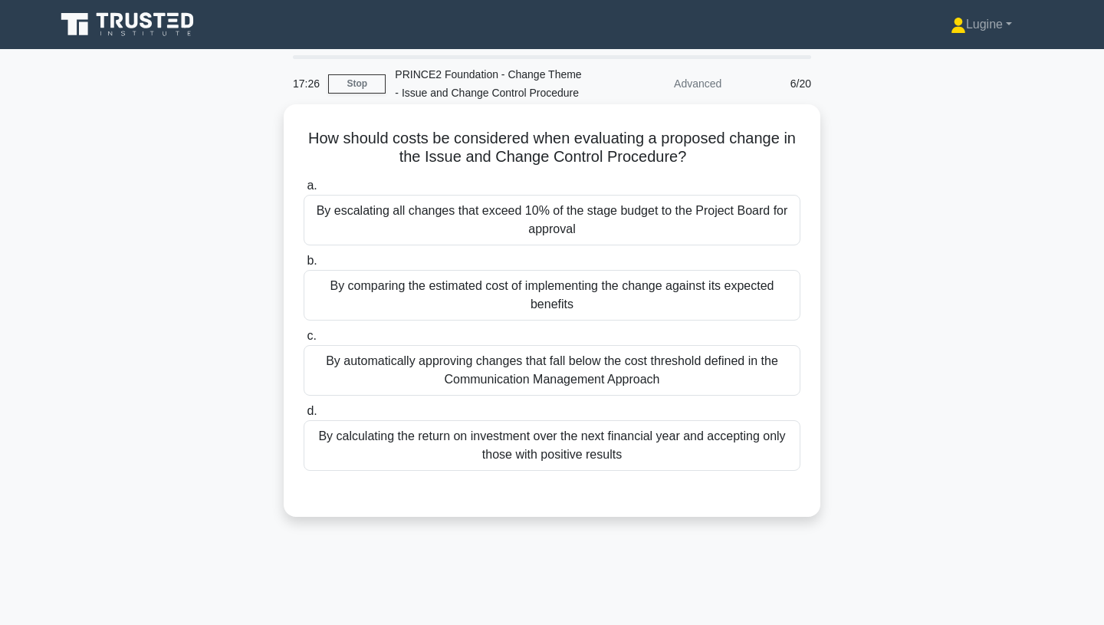
click at [527, 279] on div "By comparing the estimated cost of implementing the change against its expected…" at bounding box center [552, 295] width 497 height 51
click at [304, 266] on input "b. By comparing the estimated cost of implementing the change against its expec…" at bounding box center [304, 261] width 0 height 10
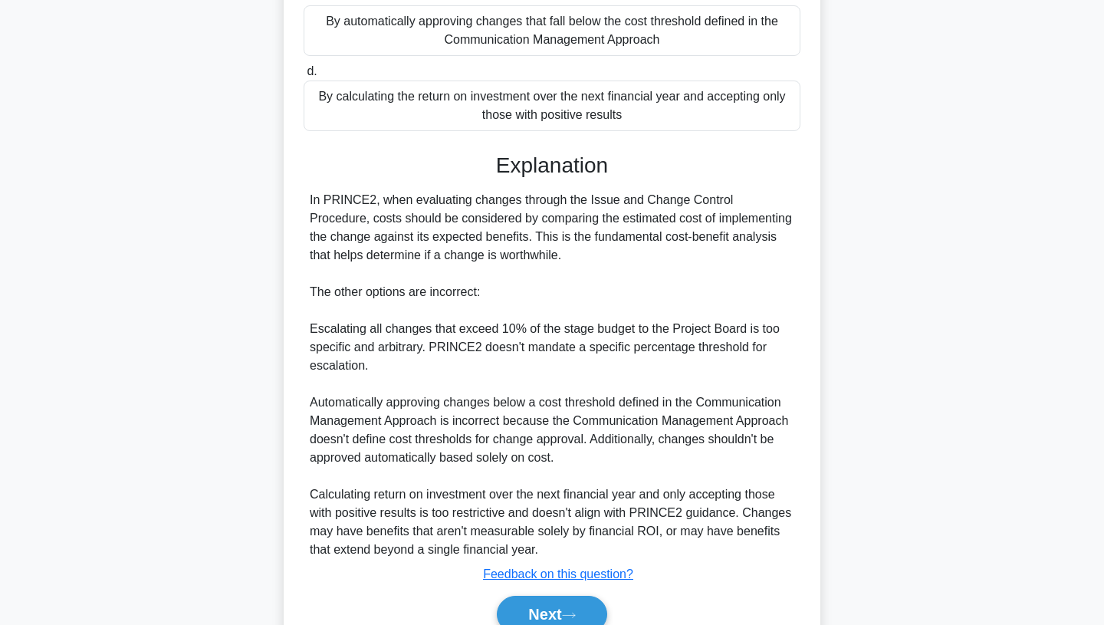
scroll to position [413, 0]
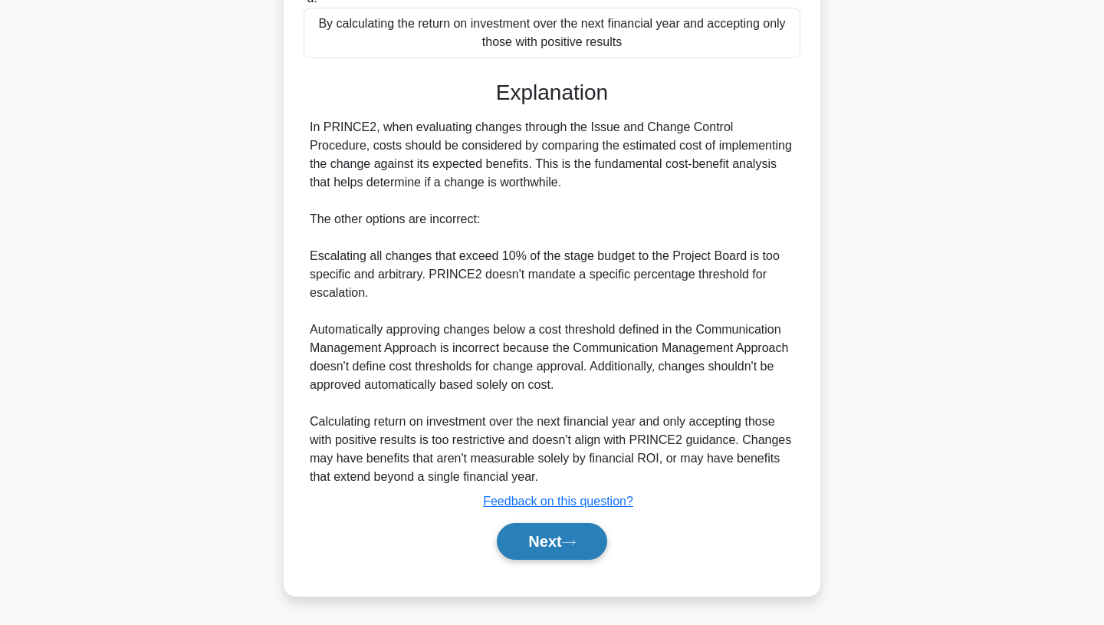
click at [544, 553] on button "Next" at bounding box center [552, 541] width 110 height 37
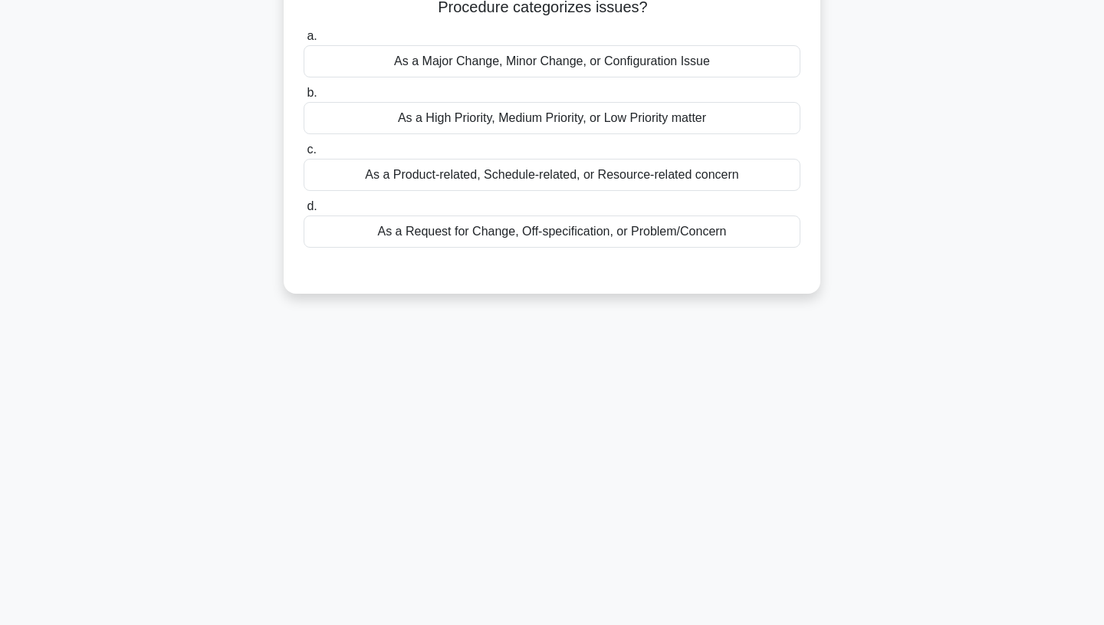
scroll to position [0, 0]
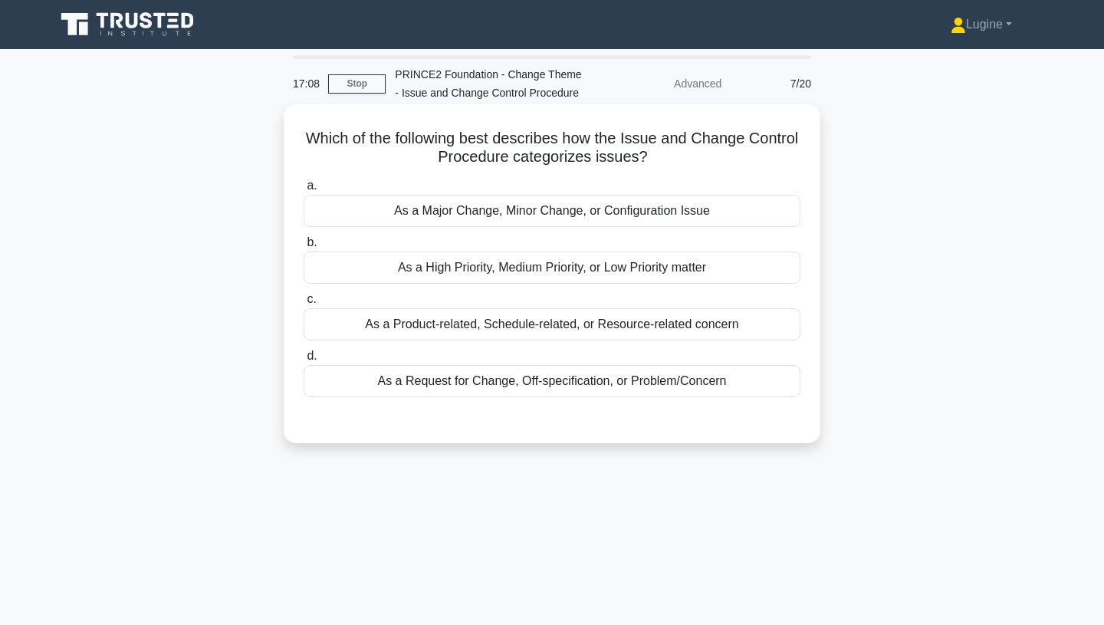
click at [604, 385] on div "As a Request for Change, Off-specification, or Problem/Concern" at bounding box center [552, 381] width 497 height 32
click at [304, 361] on input "d. As a Request for Change, Off-specification, or Problem/Concern" at bounding box center [304, 356] width 0 height 10
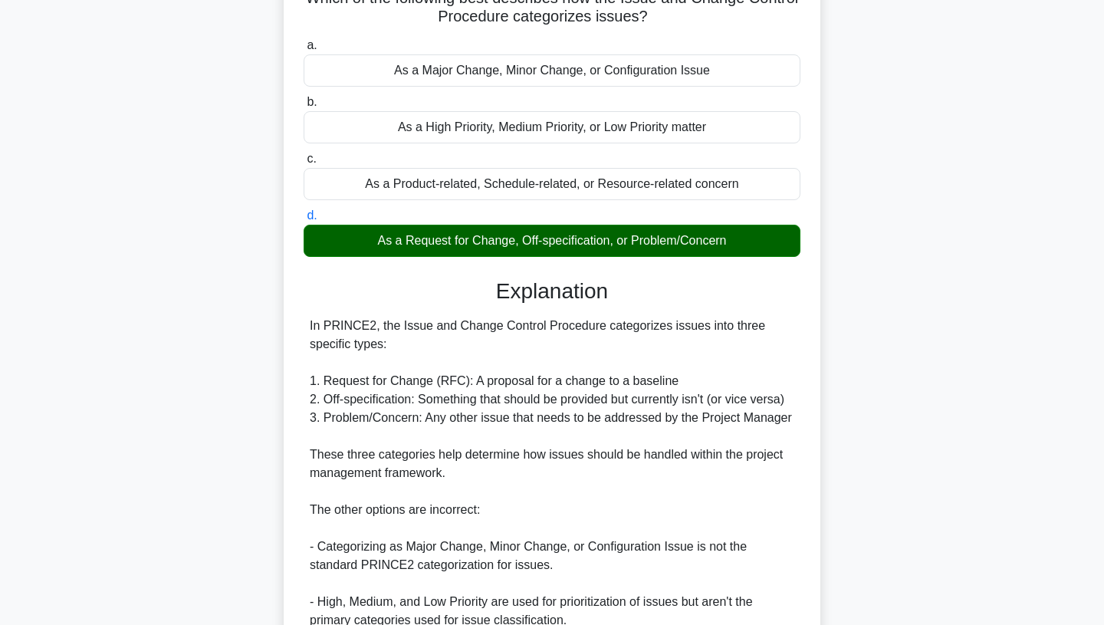
scroll to position [340, 0]
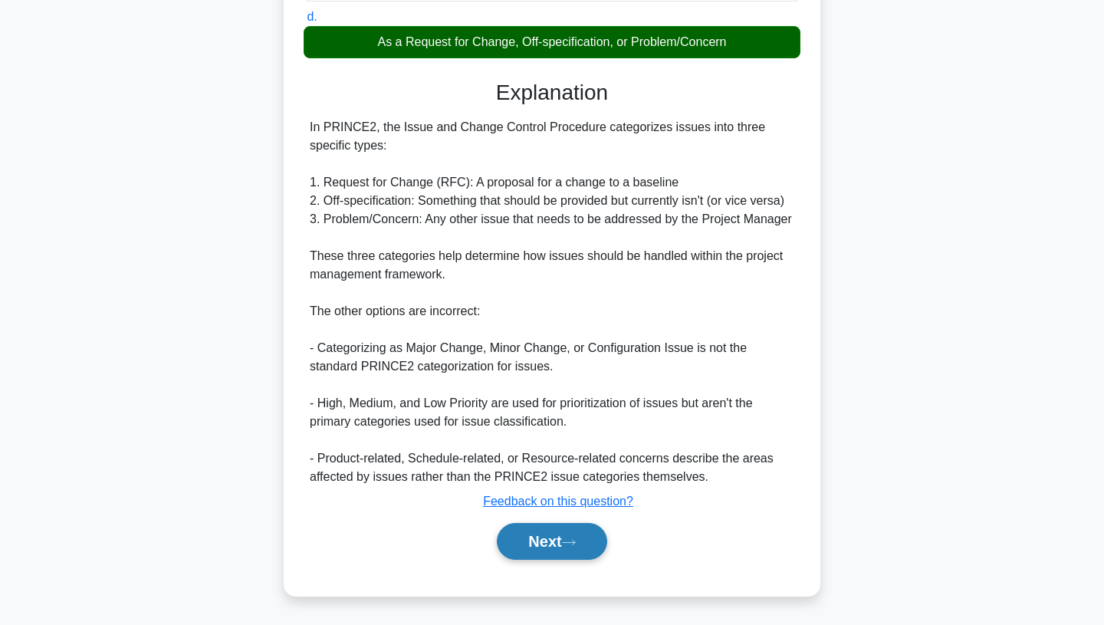
click at [572, 545] on icon at bounding box center [569, 542] width 14 height 8
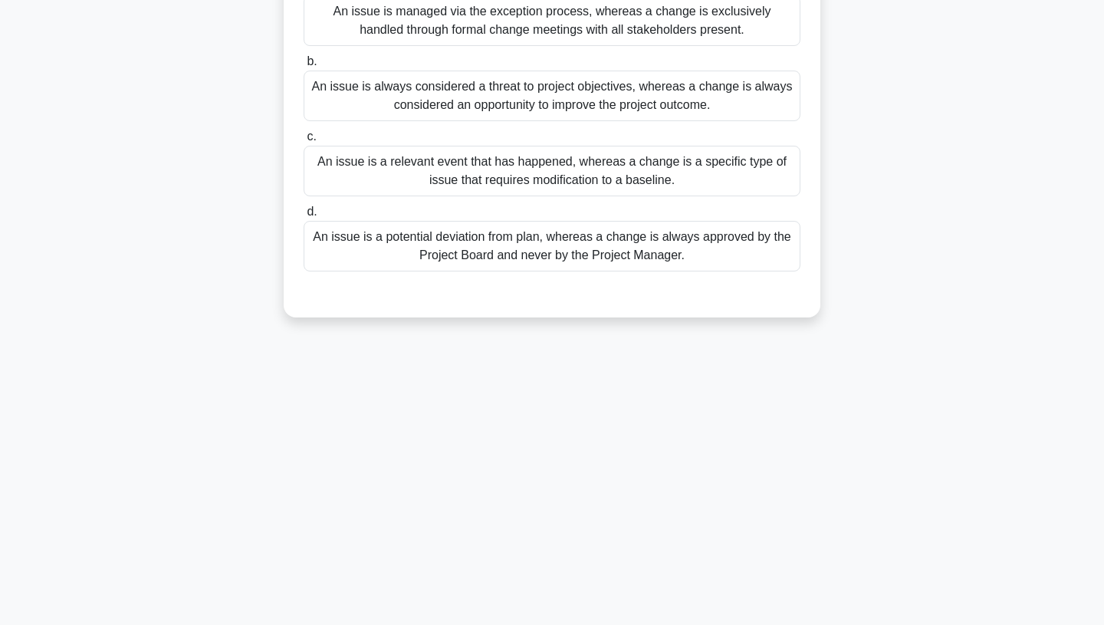
scroll to position [0, 0]
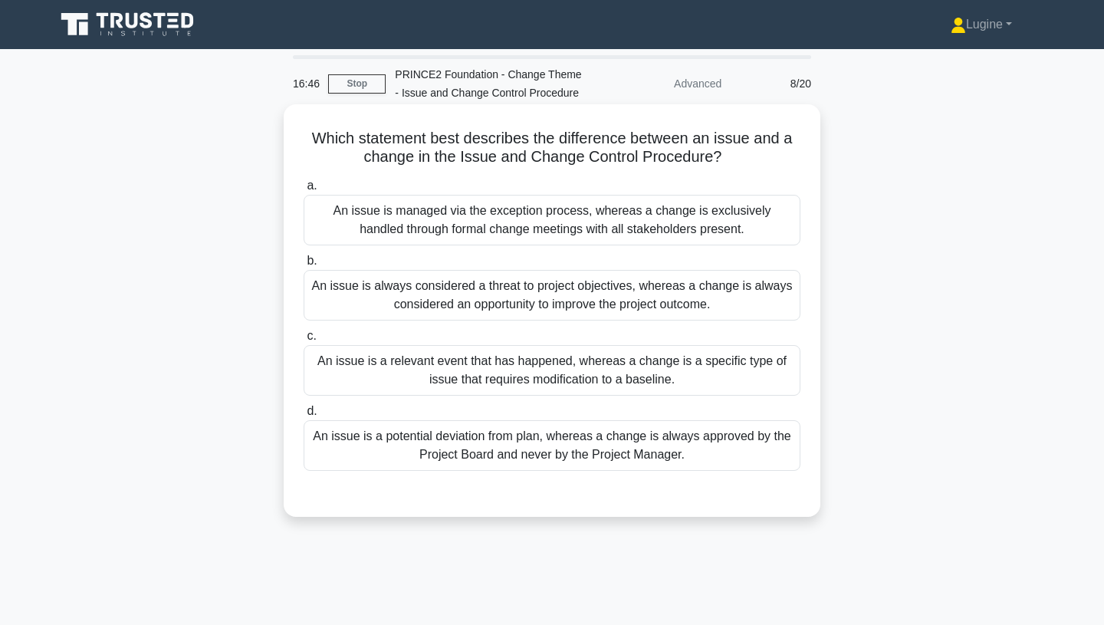
click at [581, 354] on div "An issue is a relevant event that has happened, whereas a change is a specific …" at bounding box center [552, 370] width 497 height 51
click at [304, 341] on input "c. An issue is a relevant event that has happened, whereas a change is a specif…" at bounding box center [304, 336] width 0 height 10
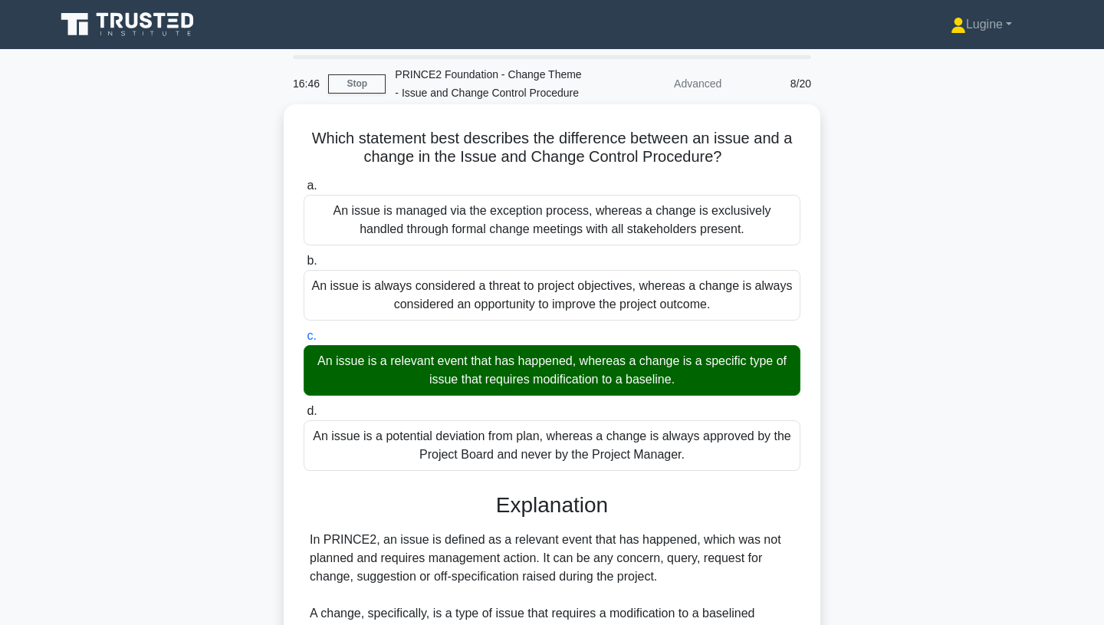
scroll to position [432, 0]
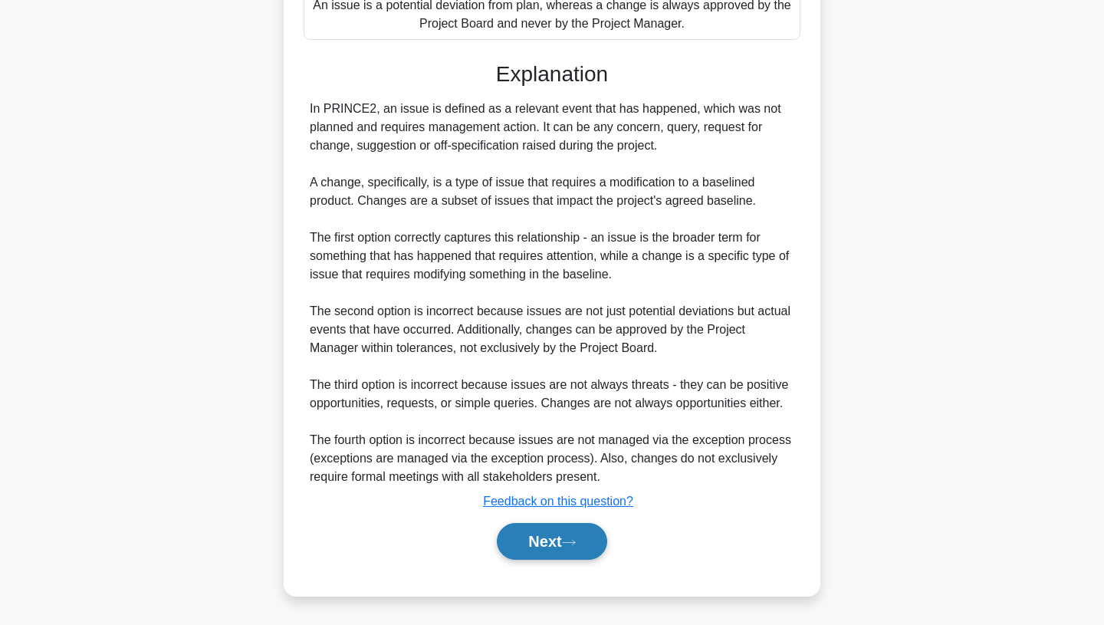
click at [548, 553] on button "Next" at bounding box center [552, 541] width 110 height 37
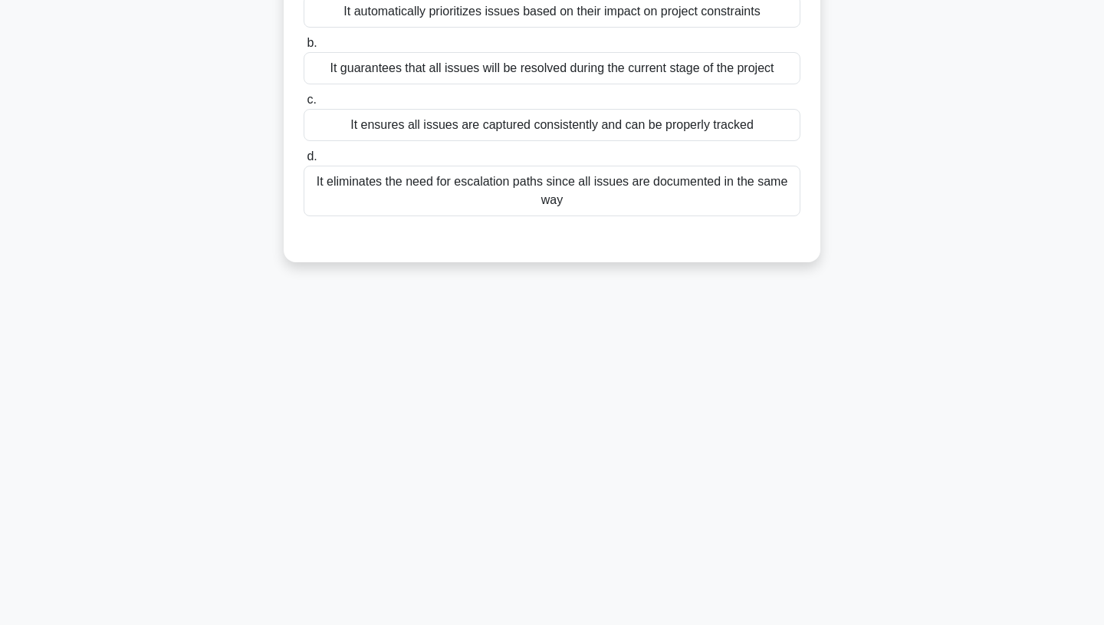
scroll to position [0, 0]
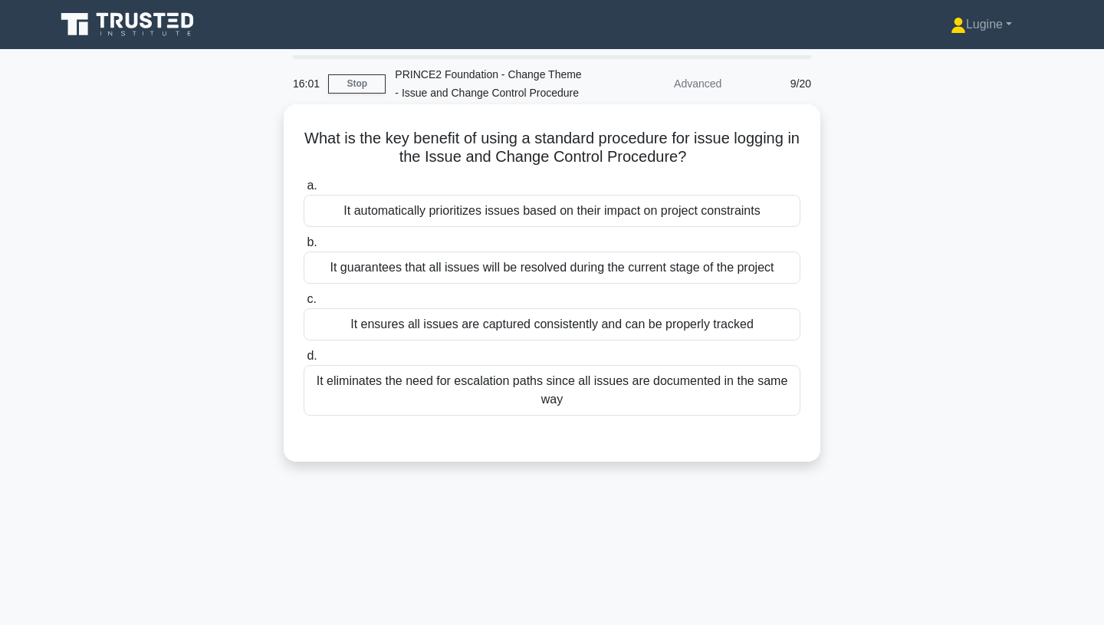
click at [531, 330] on div "It ensures all issues are captured consistently and can be properly tracked" at bounding box center [552, 324] width 497 height 32
click at [304, 304] on input "c. It ensures all issues are captured consistently and can be properly tracked" at bounding box center [304, 299] width 0 height 10
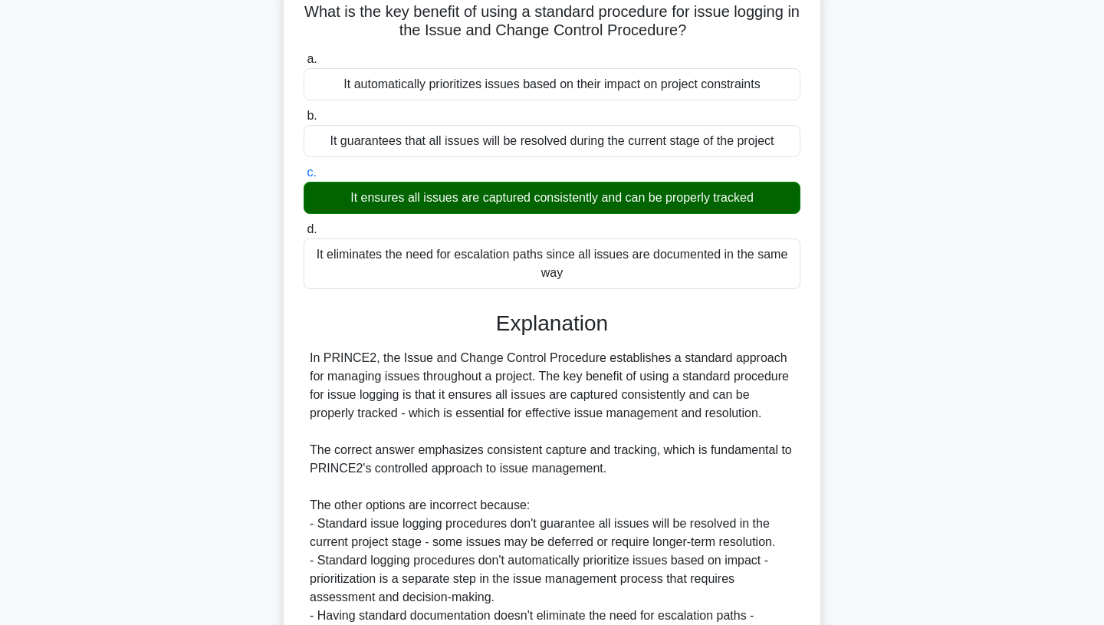
scroll to position [303, 0]
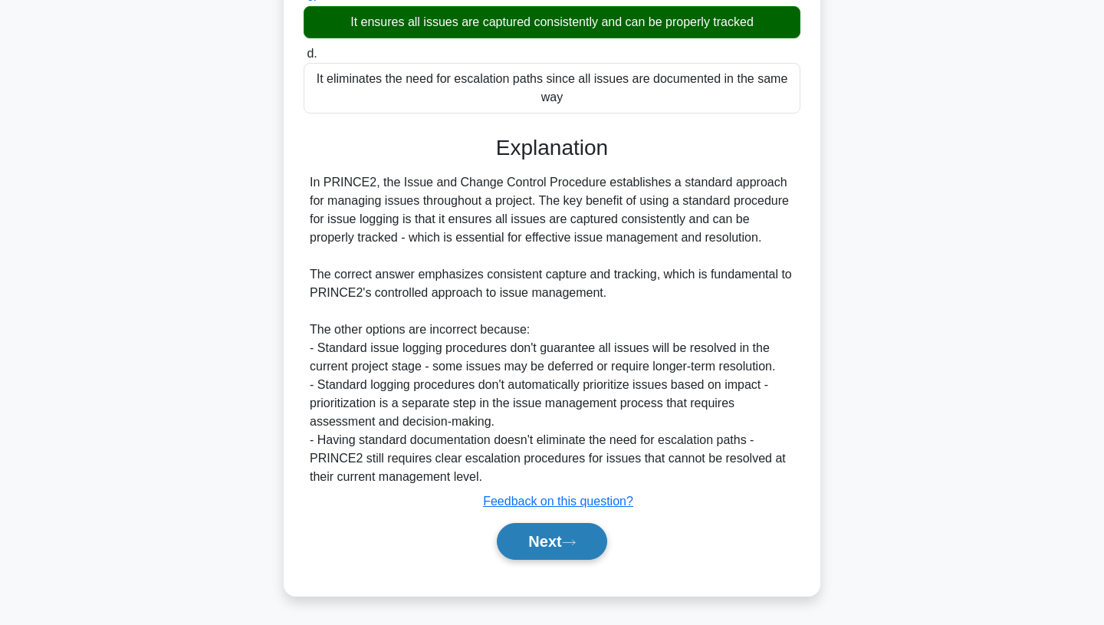
click at [540, 547] on button "Next" at bounding box center [552, 541] width 110 height 37
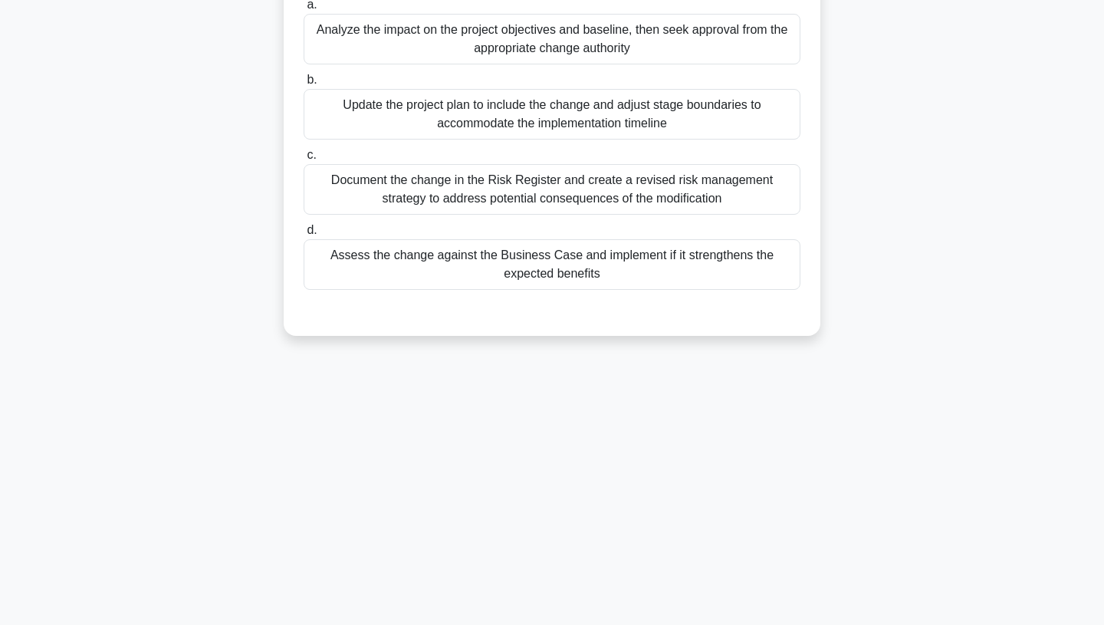
scroll to position [0, 0]
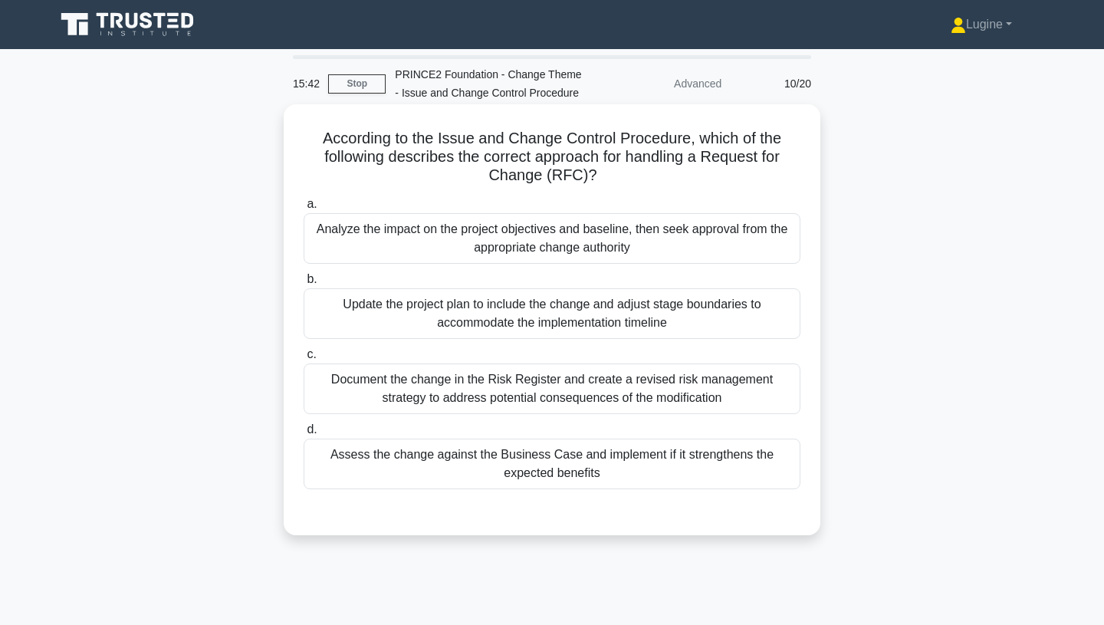
click at [538, 247] on div "Analyze the impact on the project objectives and baseline, then seek approval f…" at bounding box center [552, 238] width 497 height 51
click at [304, 209] on input "a. Analyze the impact on the project objectives and baseline, then seek approva…" at bounding box center [304, 204] width 0 height 10
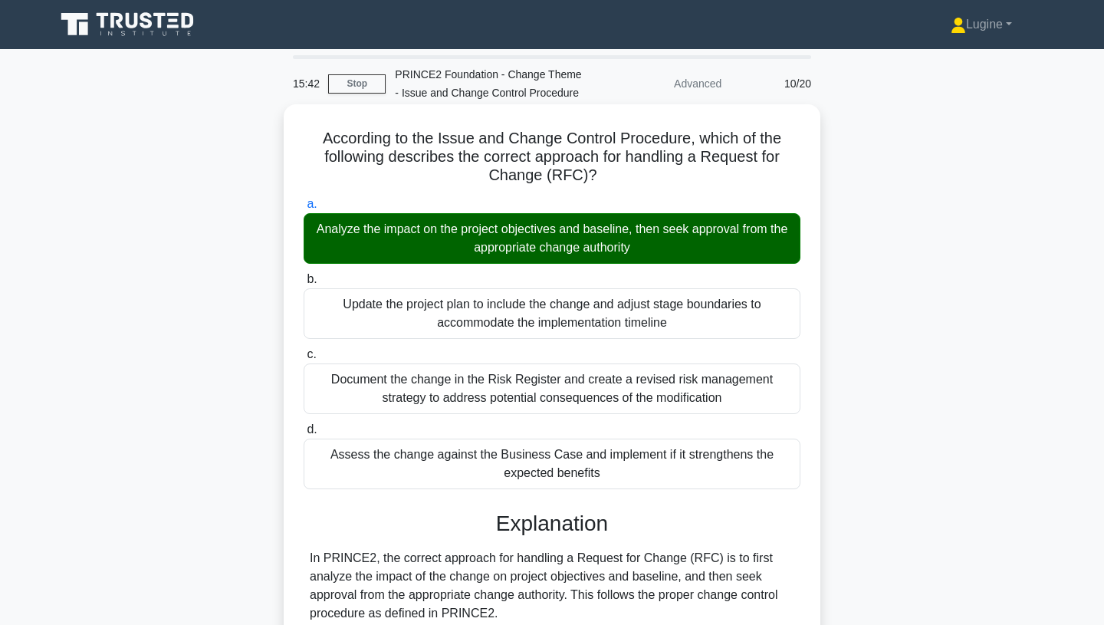
scroll to position [266, 0]
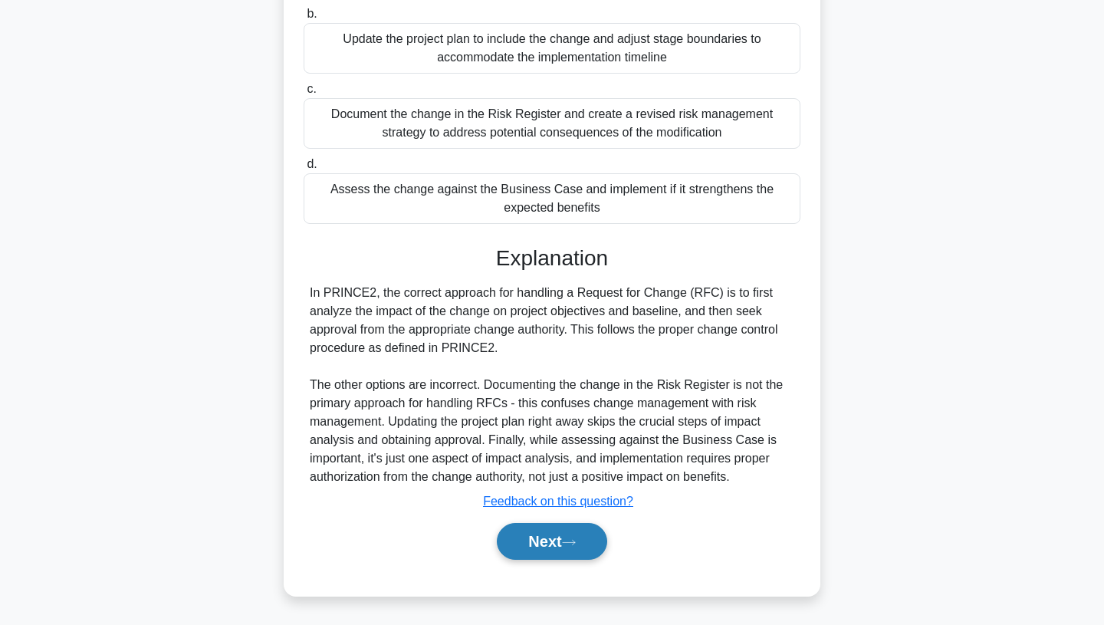
click at [530, 553] on button "Next" at bounding box center [552, 541] width 110 height 37
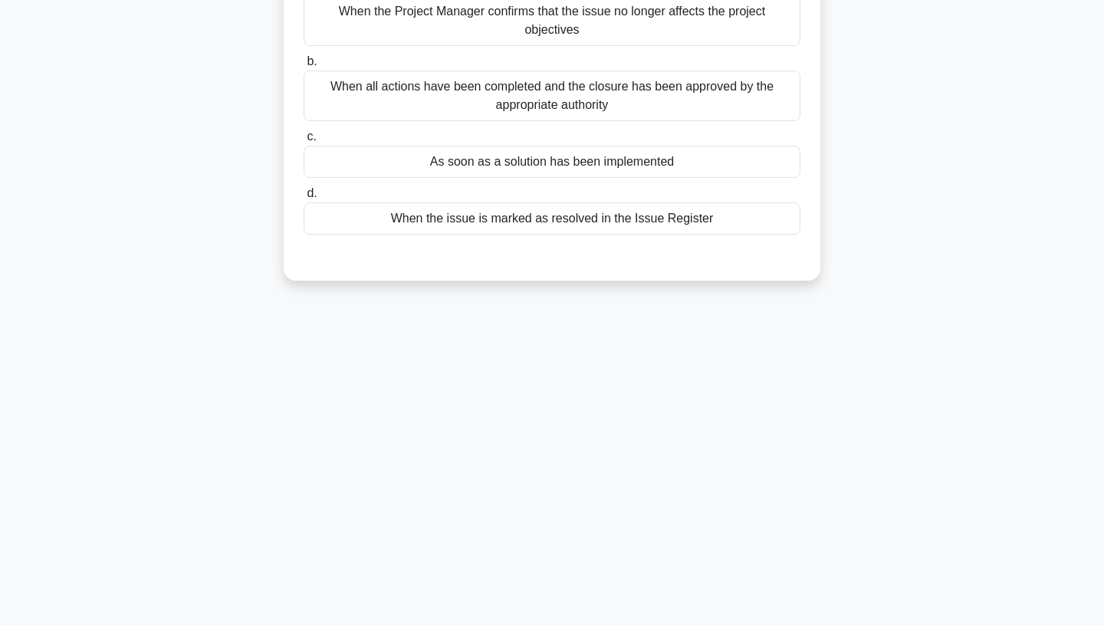
scroll to position [0, 0]
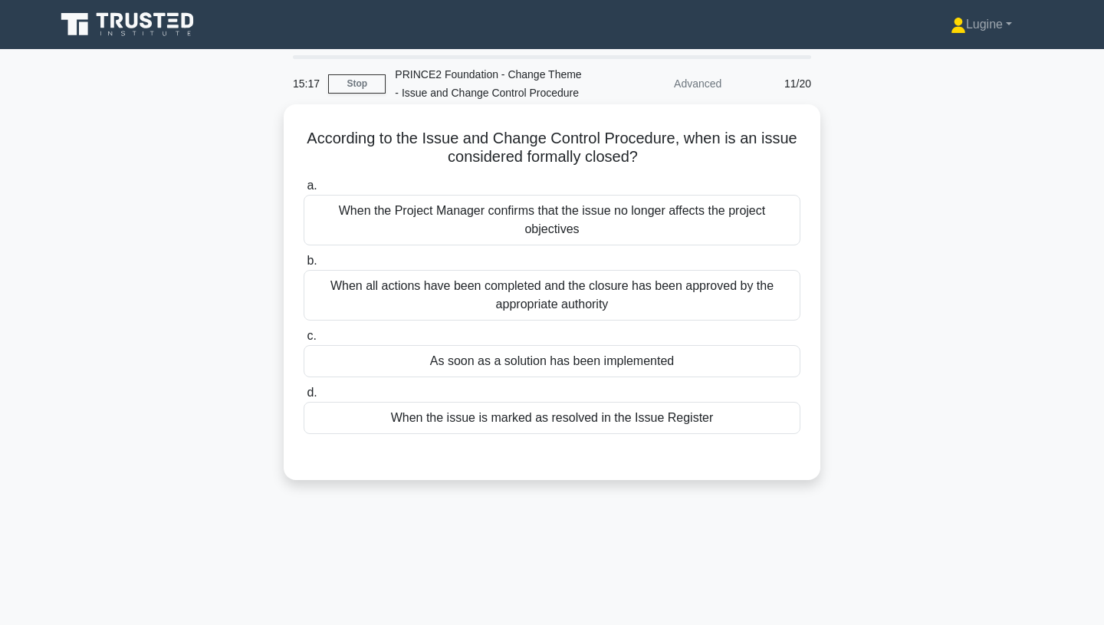
click at [551, 420] on div "When the issue is marked as resolved in the Issue Register" at bounding box center [552, 418] width 497 height 32
click at [304, 398] on input "d. When the issue is marked as resolved in the Issue Register" at bounding box center [304, 393] width 0 height 10
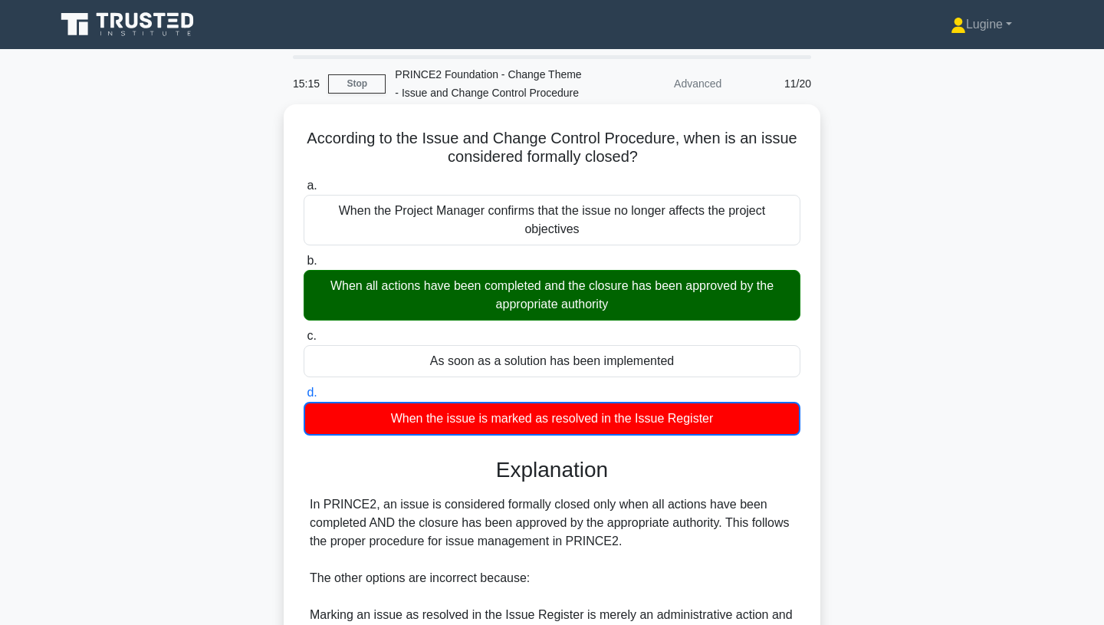
click at [561, 307] on div "When all actions have been completed and the closure has been approved by the a…" at bounding box center [552, 295] width 497 height 51
click at [304, 266] on input "b. When all actions have been completed and the closure has been approved by th…" at bounding box center [304, 261] width 0 height 10
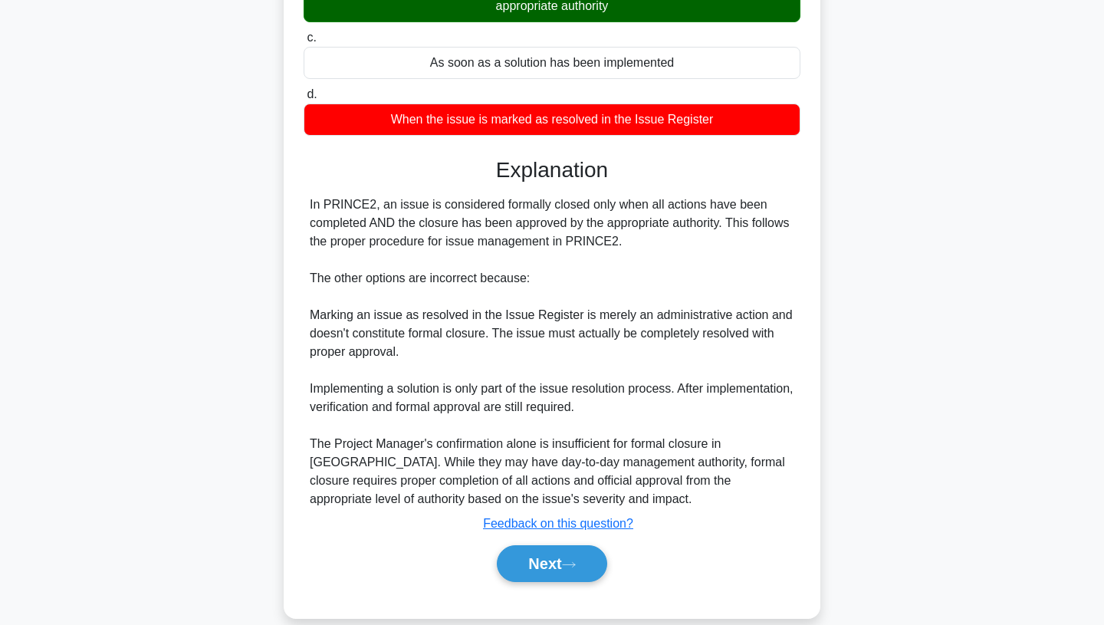
scroll to position [321, 0]
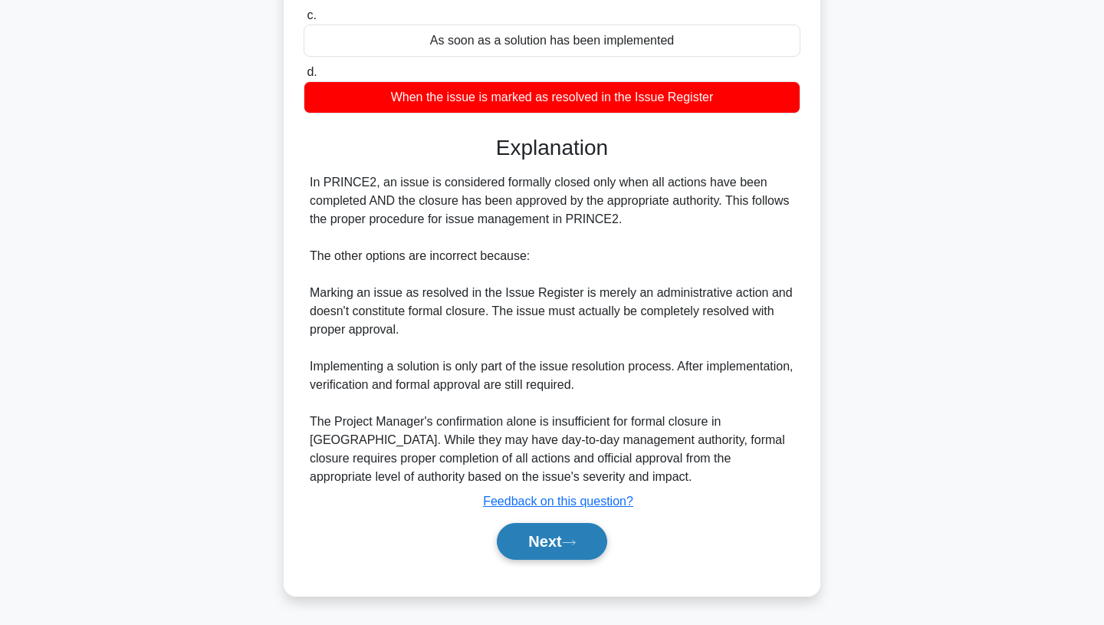
click at [548, 539] on button "Next" at bounding box center [552, 541] width 110 height 37
click at [564, 541] on button "Next" at bounding box center [552, 541] width 110 height 37
click at [535, 546] on button "Next" at bounding box center [552, 541] width 110 height 37
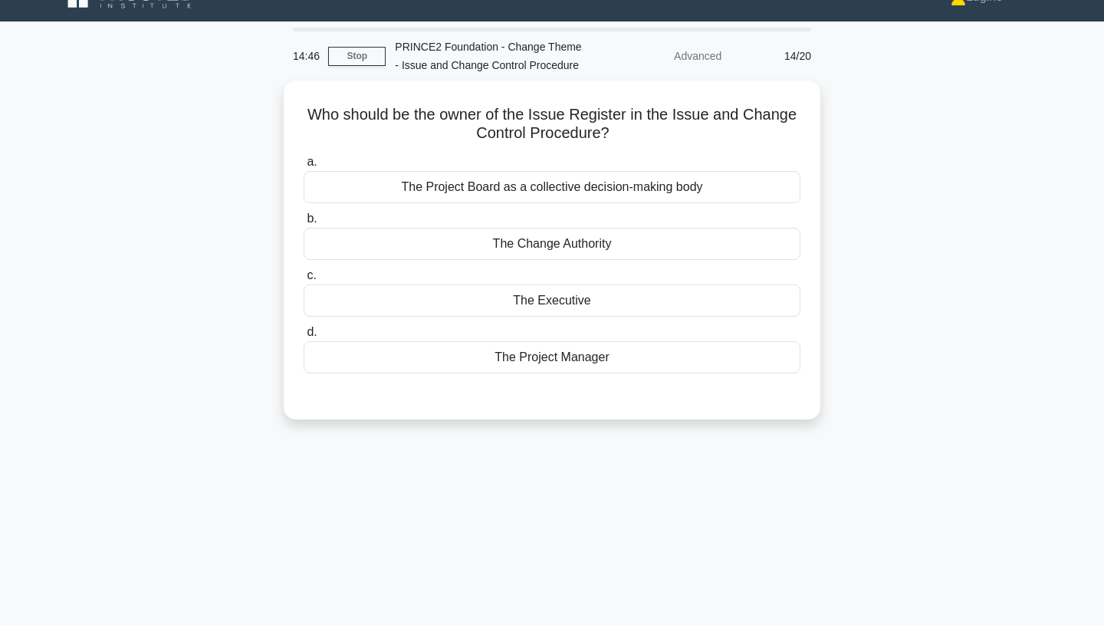
scroll to position [0, 0]
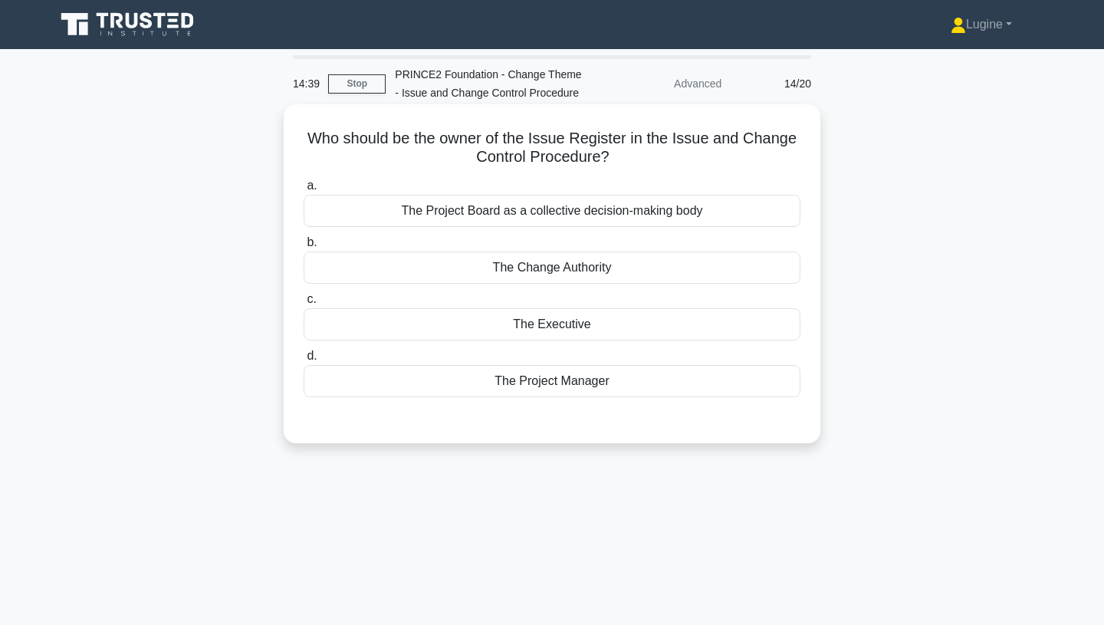
click at [525, 390] on div "The Project Manager" at bounding box center [552, 381] width 497 height 32
click at [304, 361] on input "d. The Project Manager" at bounding box center [304, 356] width 0 height 10
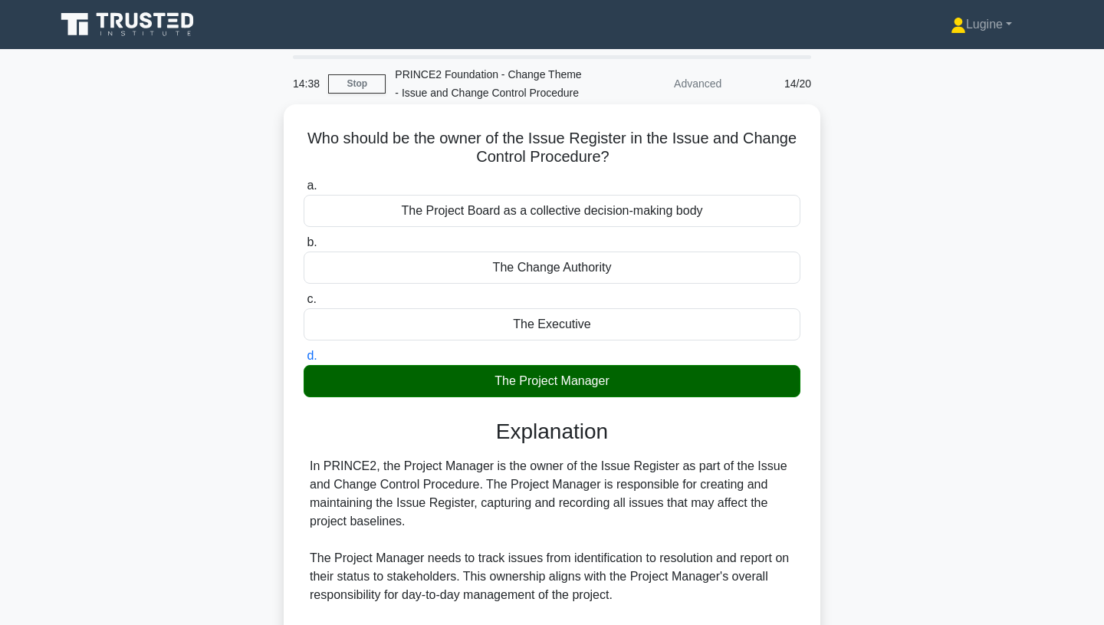
scroll to position [285, 0]
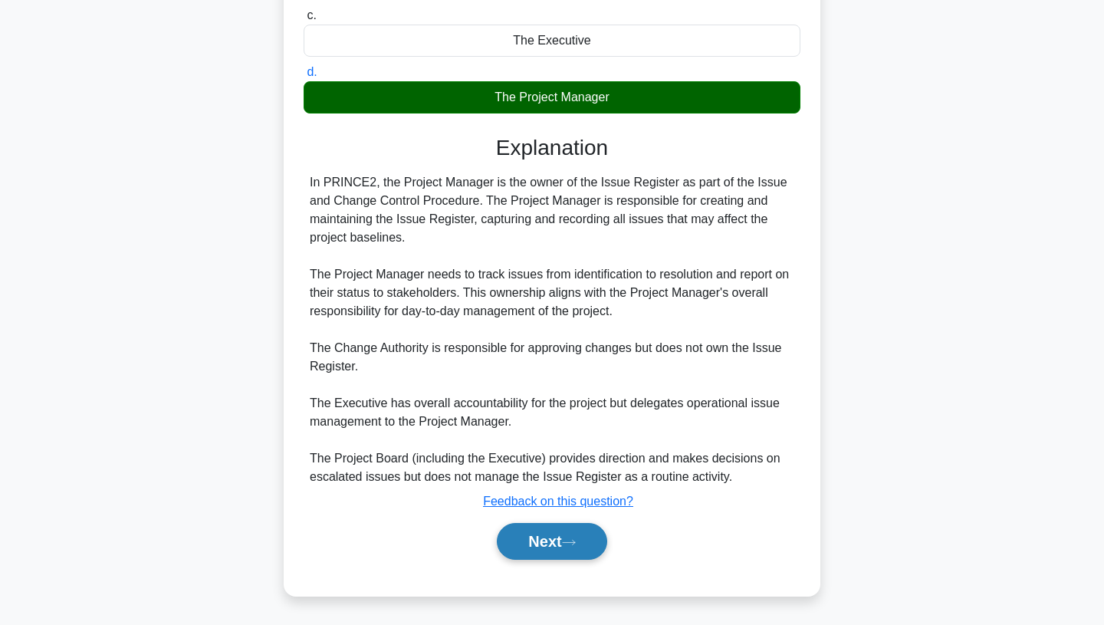
click at [552, 541] on button "Next" at bounding box center [552, 541] width 110 height 37
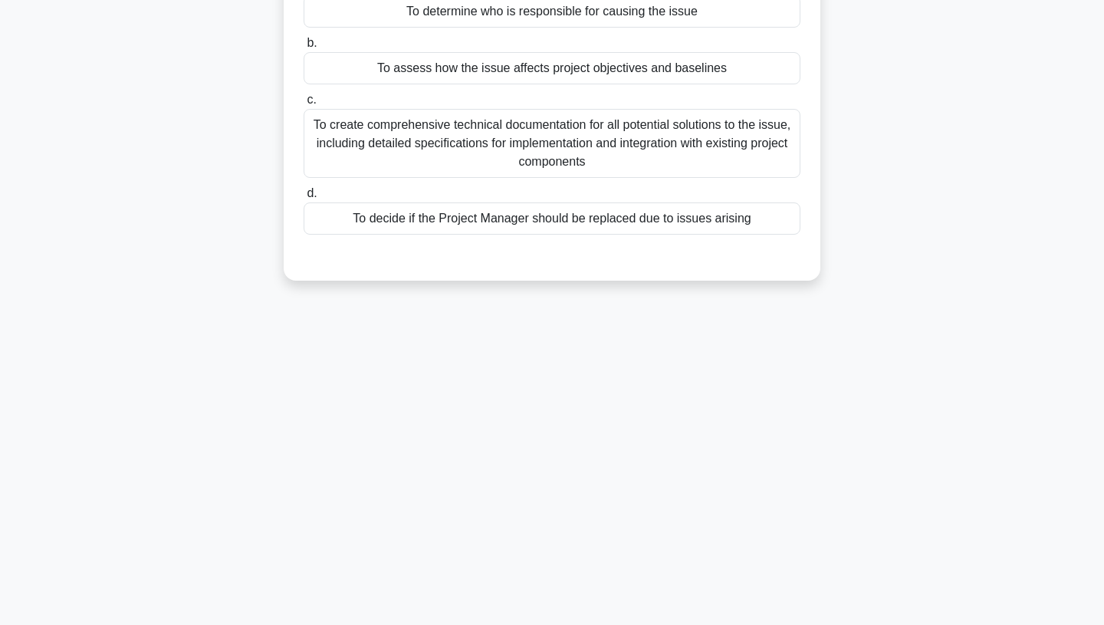
scroll to position [0, 0]
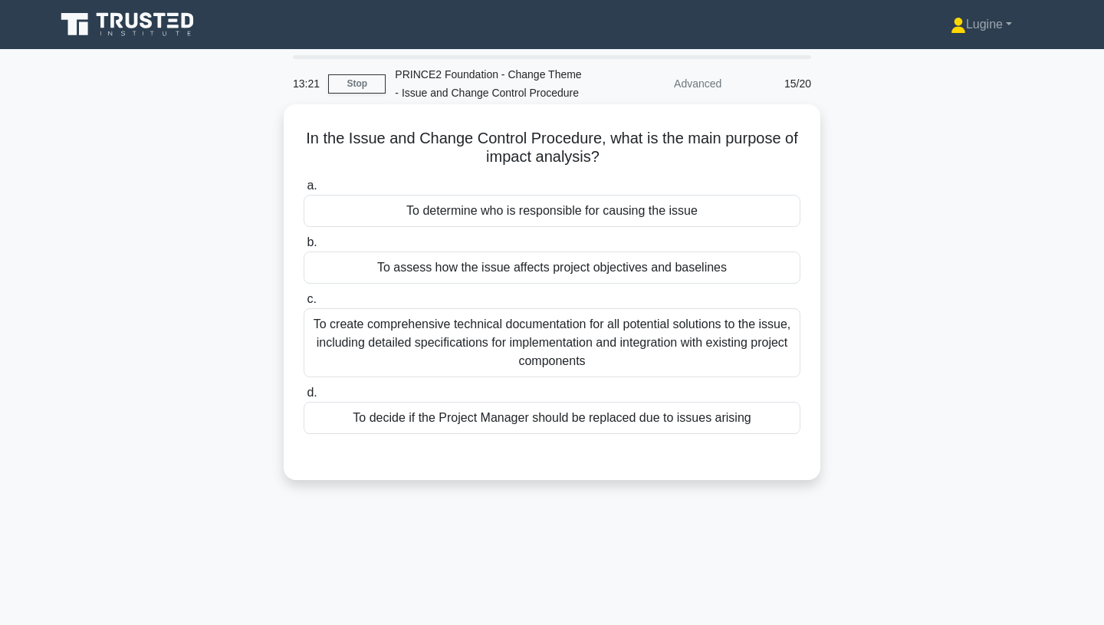
click at [606, 268] on div "To assess how the issue affects project objectives and baselines" at bounding box center [552, 268] width 497 height 32
click at [304, 248] on input "b. To assess how the issue affects project objectives and baselines" at bounding box center [304, 243] width 0 height 10
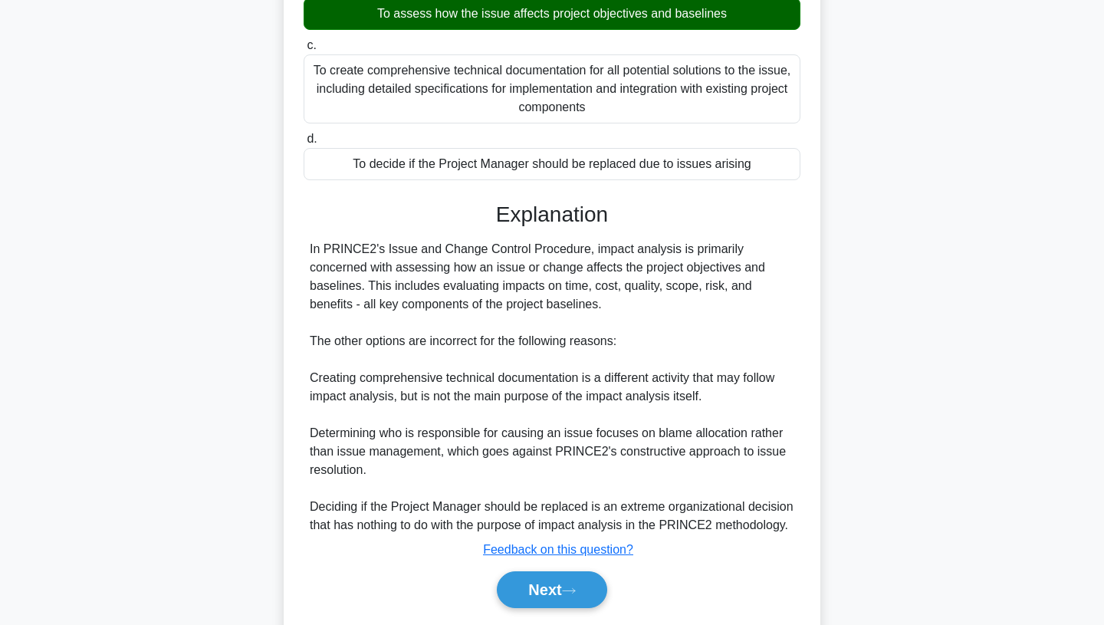
scroll to position [303, 0]
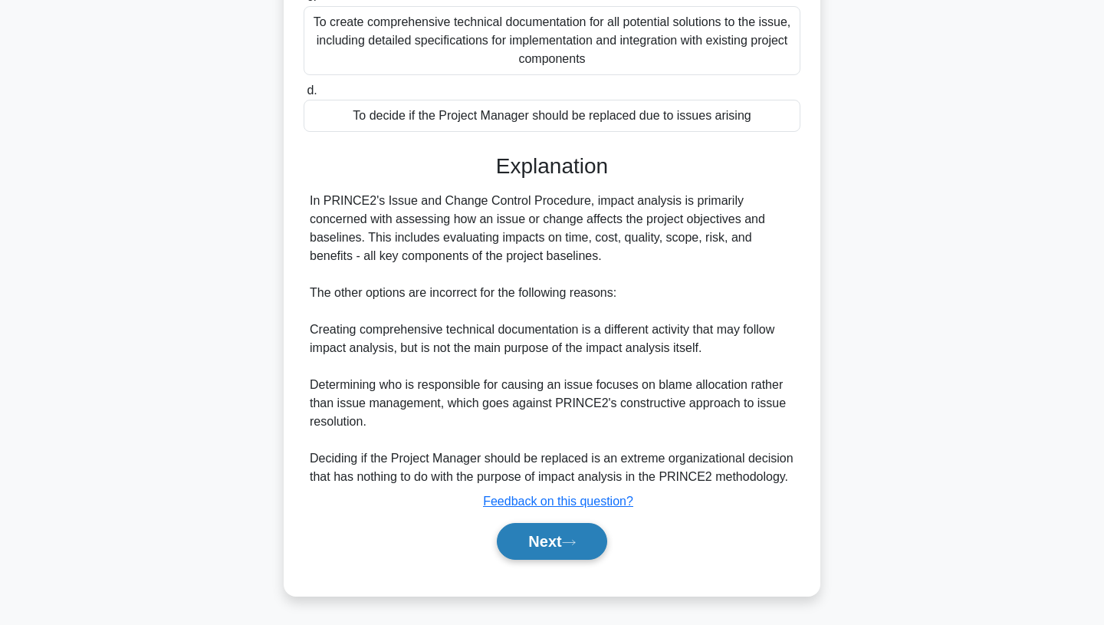
click at [559, 538] on button "Next" at bounding box center [552, 541] width 110 height 37
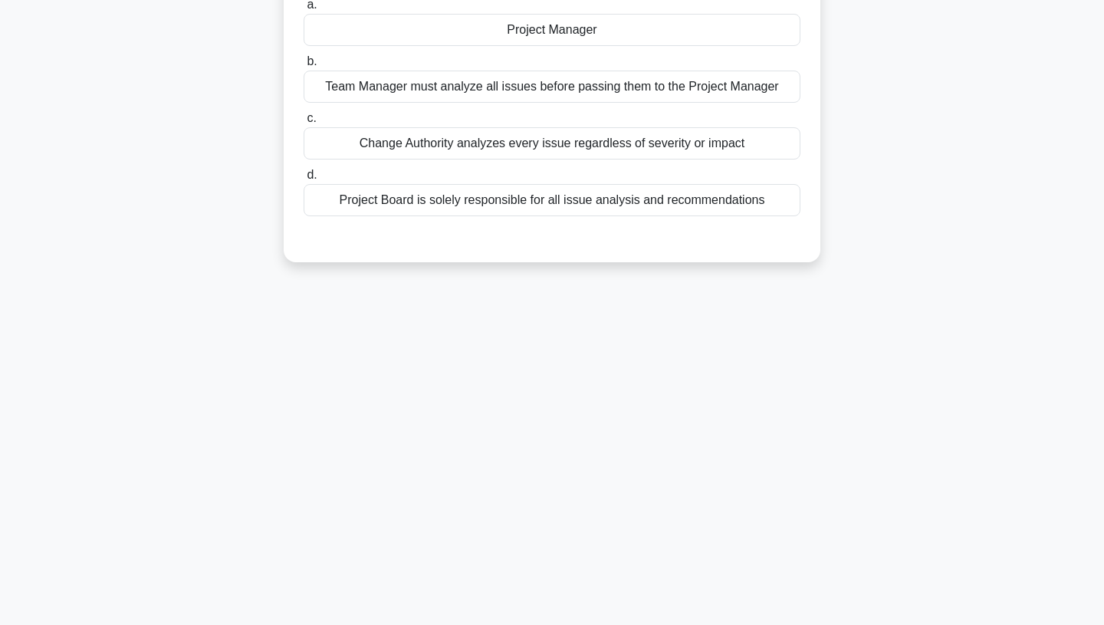
scroll to position [0, 0]
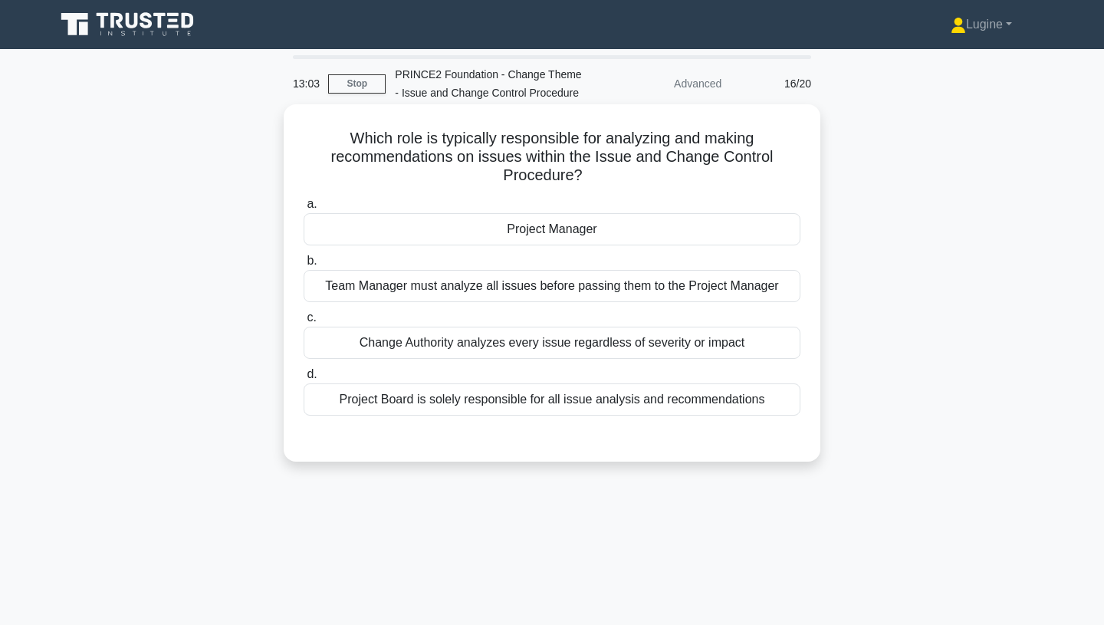
click at [595, 237] on div "Project Manager" at bounding box center [552, 229] width 497 height 32
click at [304, 209] on input "a. Project Manager" at bounding box center [304, 204] width 0 height 10
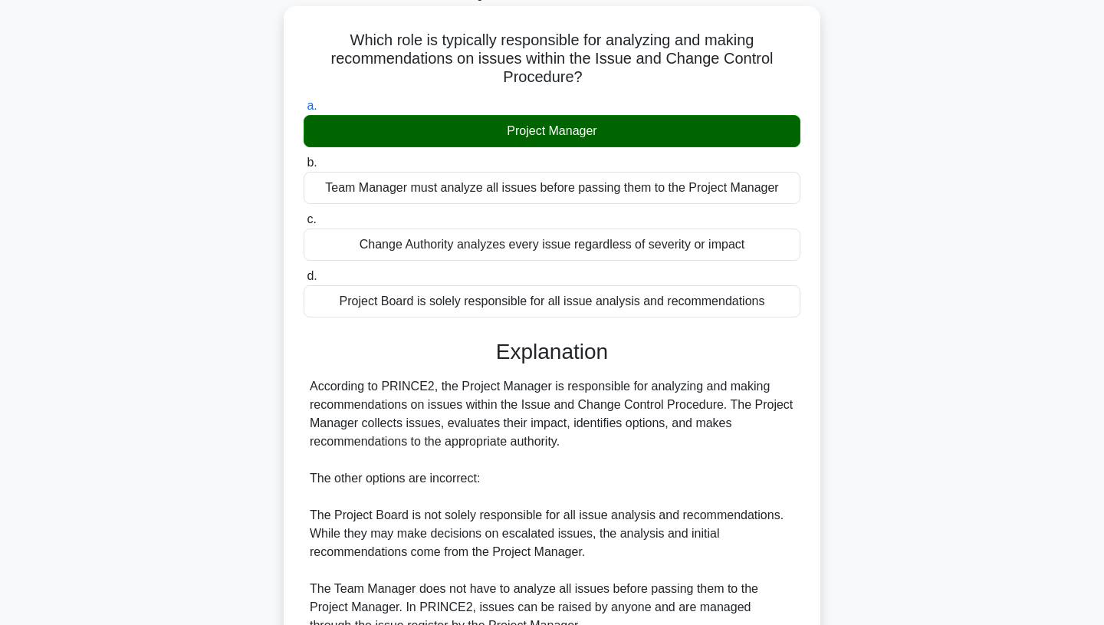
scroll to position [321, 0]
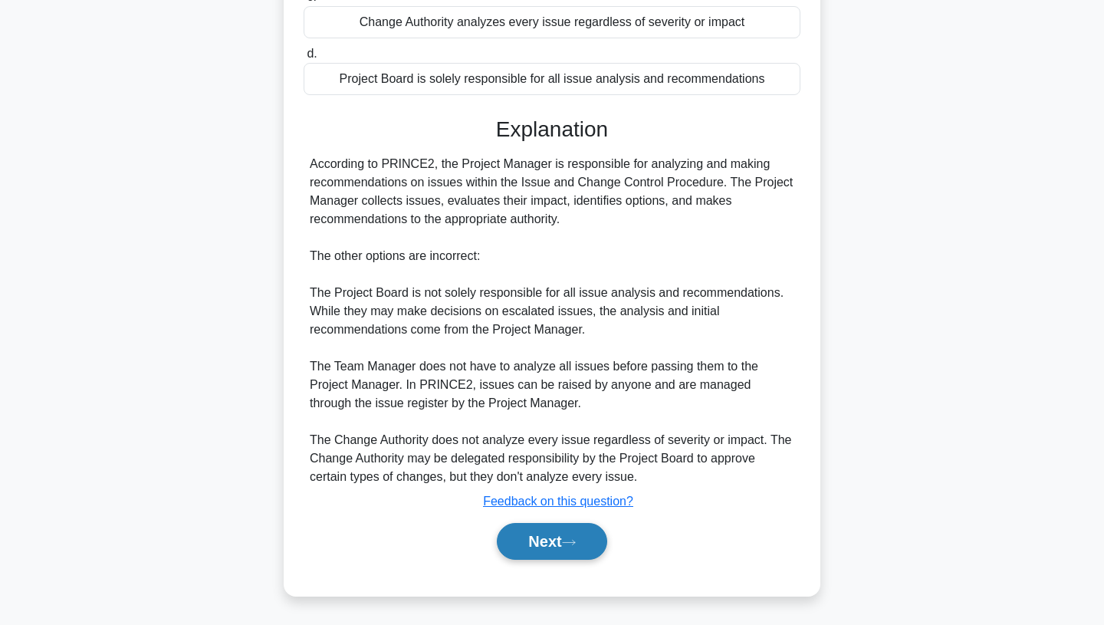
click at [544, 541] on button "Next" at bounding box center [552, 541] width 110 height 37
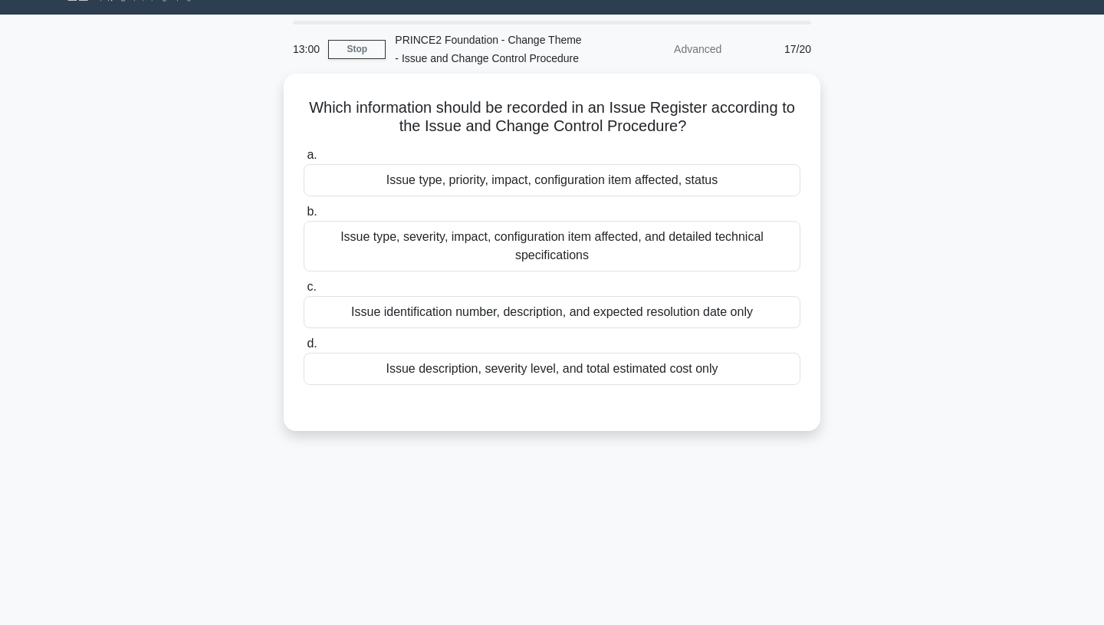
scroll to position [0, 0]
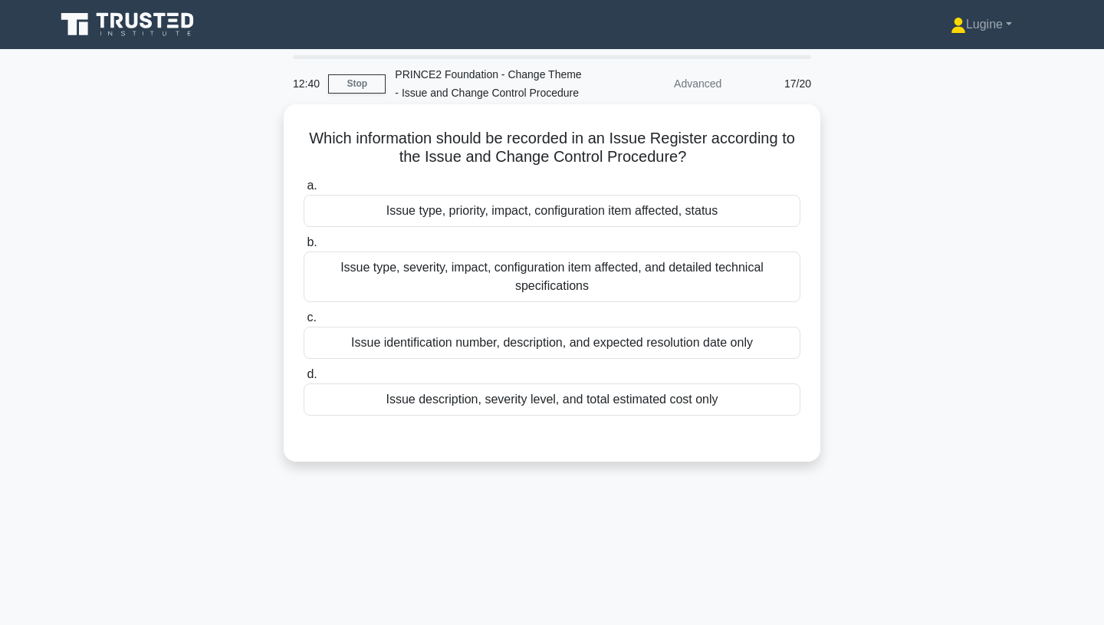
click at [671, 206] on div "Issue type, priority, impact, configuration item affected, status" at bounding box center [552, 211] width 497 height 32
click at [304, 191] on input "a. Issue type, priority, impact, configuration item affected, status" at bounding box center [304, 186] width 0 height 10
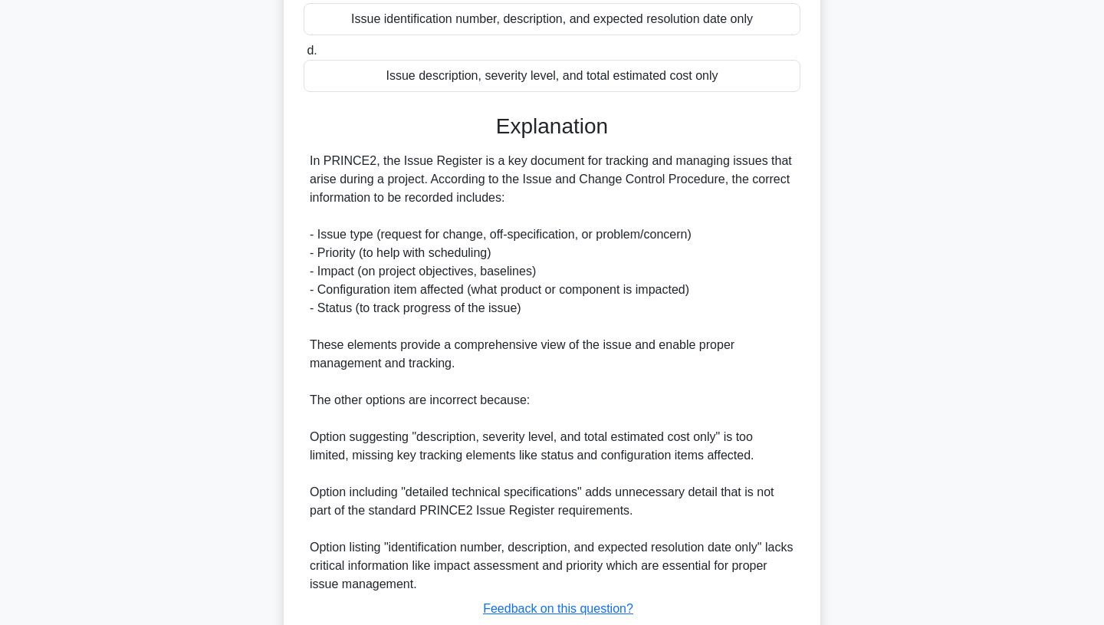
scroll to position [432, 0]
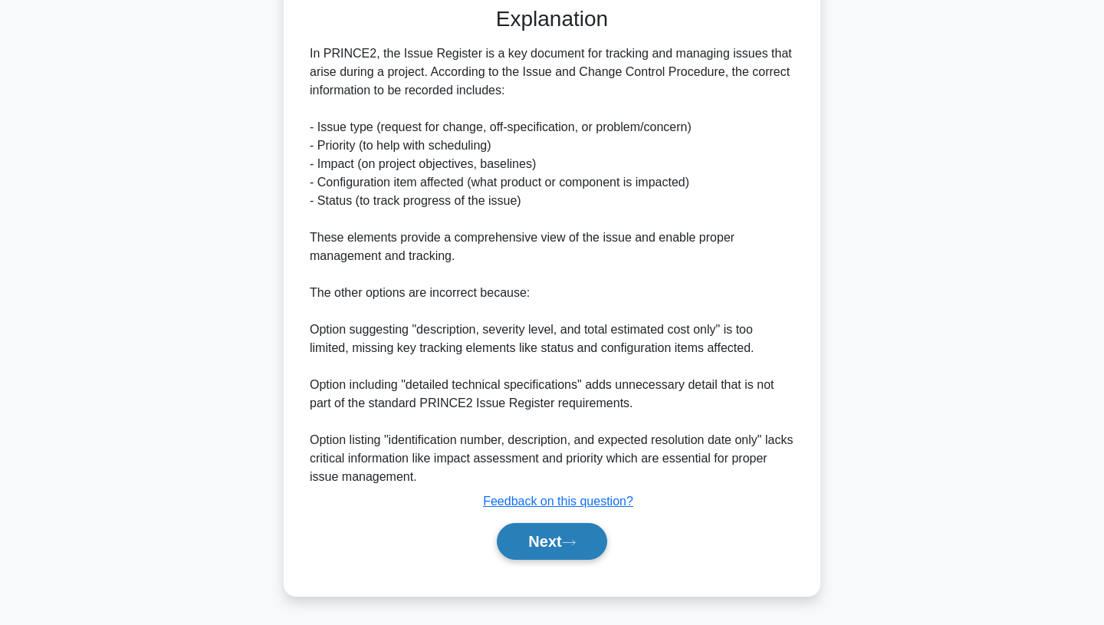
click at [568, 538] on icon at bounding box center [569, 542] width 14 height 8
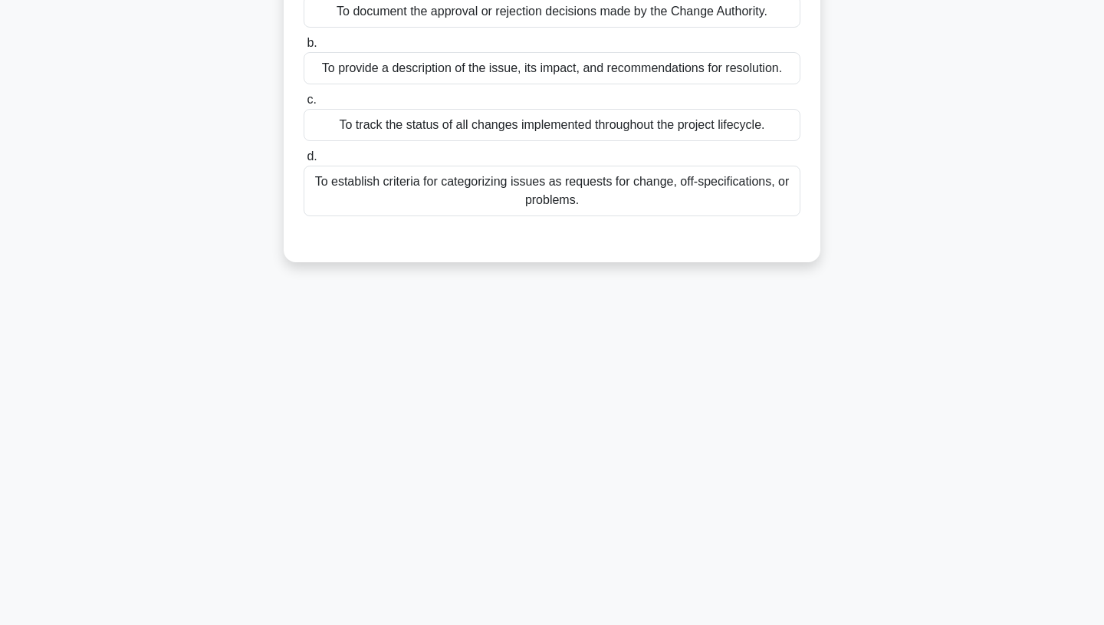
scroll to position [0, 0]
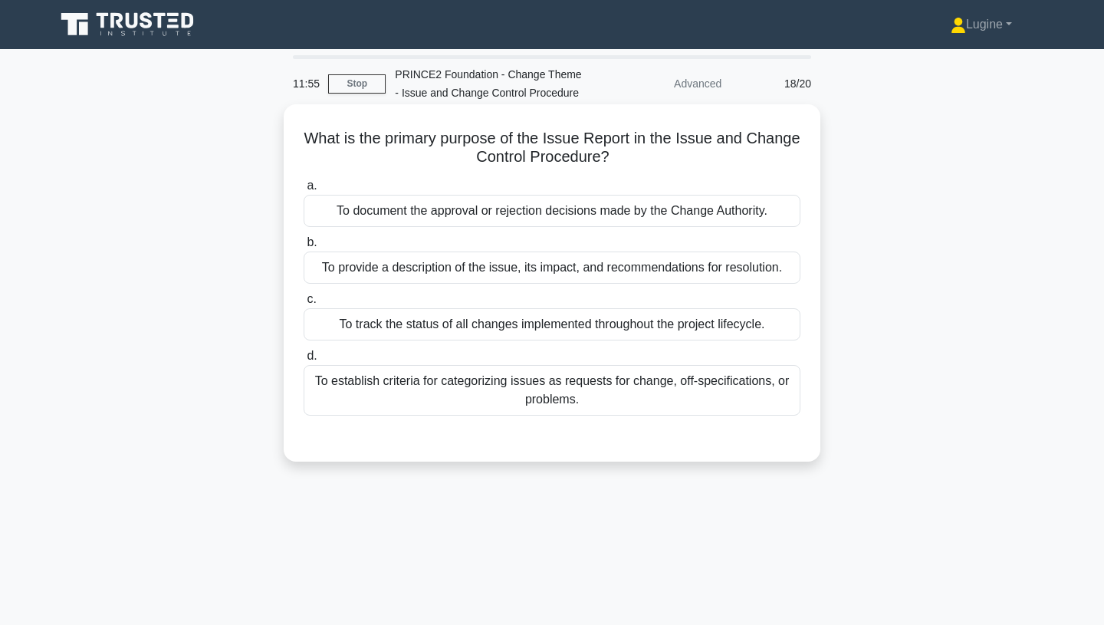
click at [525, 268] on div "To provide a description of the issue, its impact, and recommendations for reso…" at bounding box center [552, 268] width 497 height 32
click at [304, 248] on input "b. To provide a description of the issue, its impact, and recommendations for r…" at bounding box center [304, 243] width 0 height 10
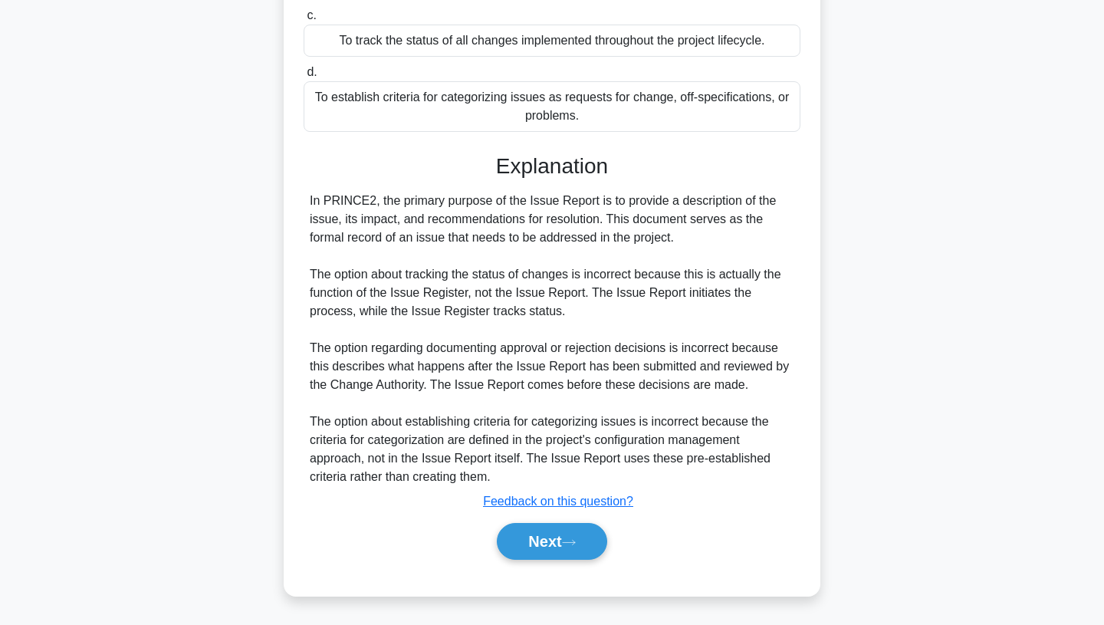
scroll to position [285, 0]
click at [551, 543] on button "Next" at bounding box center [552, 541] width 110 height 37
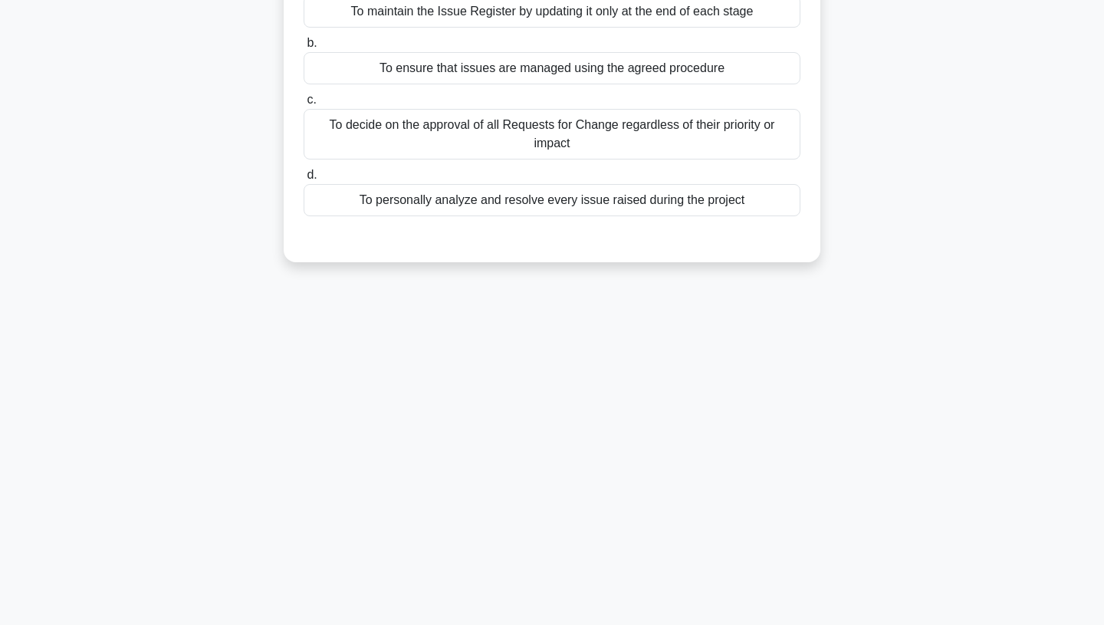
scroll to position [0, 0]
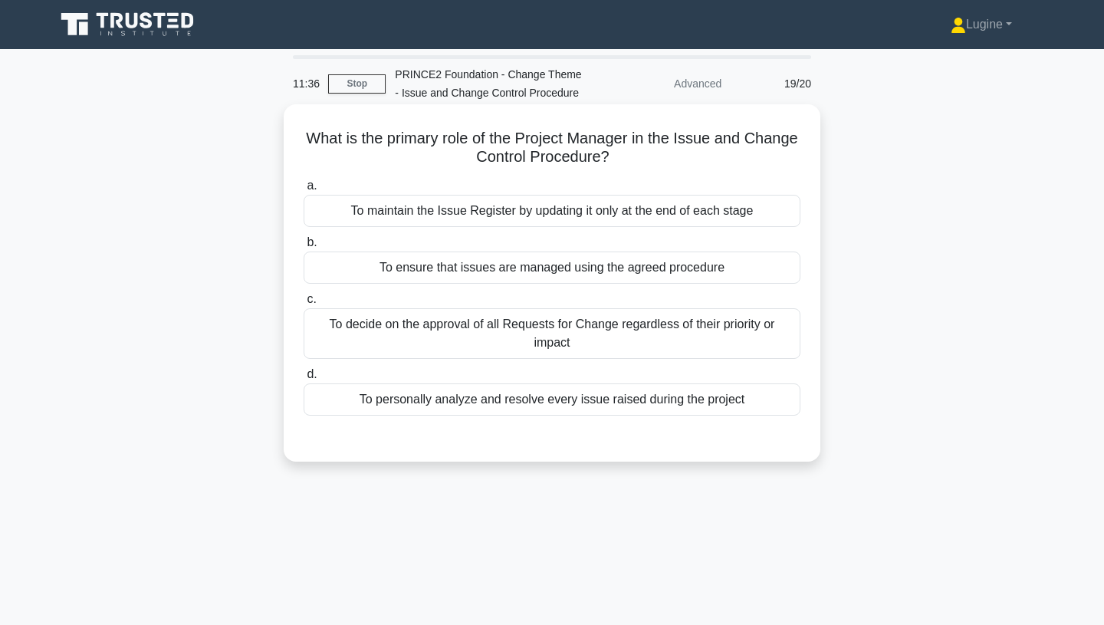
click at [589, 281] on div "To ensure that issues are managed using the agreed procedure" at bounding box center [552, 268] width 497 height 32
click at [304, 248] on input "b. To ensure that issues are managed using the agreed procedure" at bounding box center [304, 243] width 0 height 10
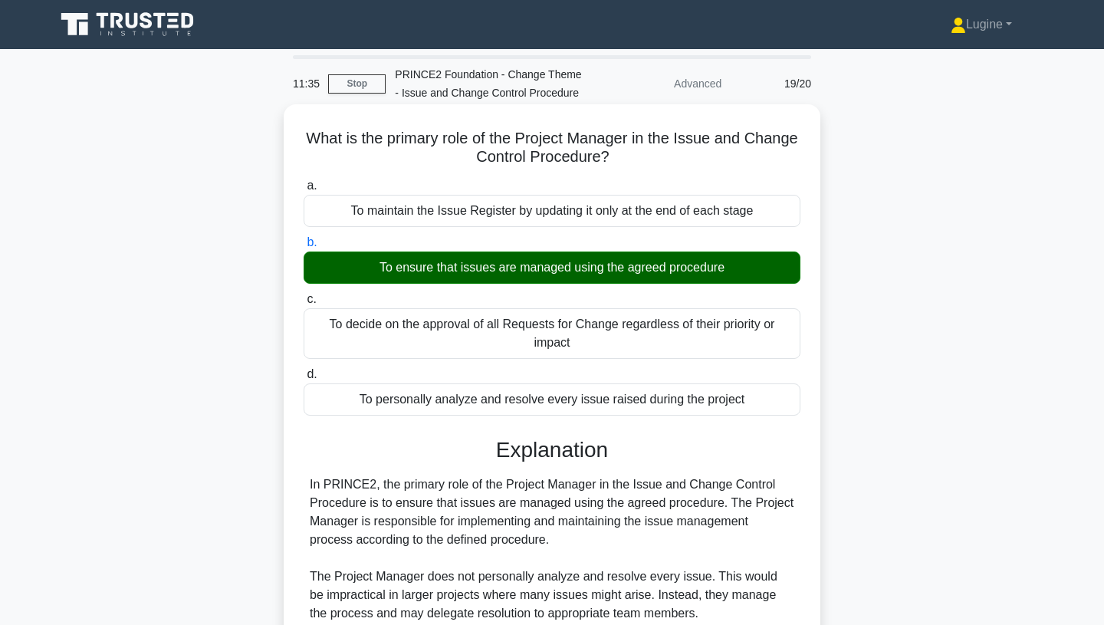
scroll to position [321, 0]
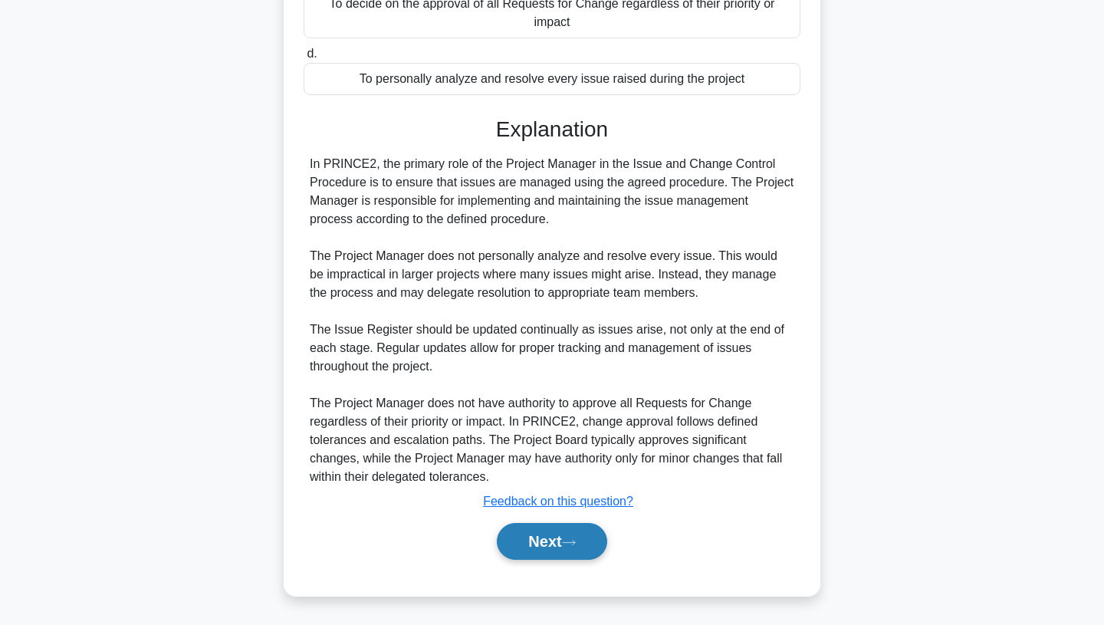
click at [560, 535] on button "Next" at bounding box center [552, 541] width 110 height 37
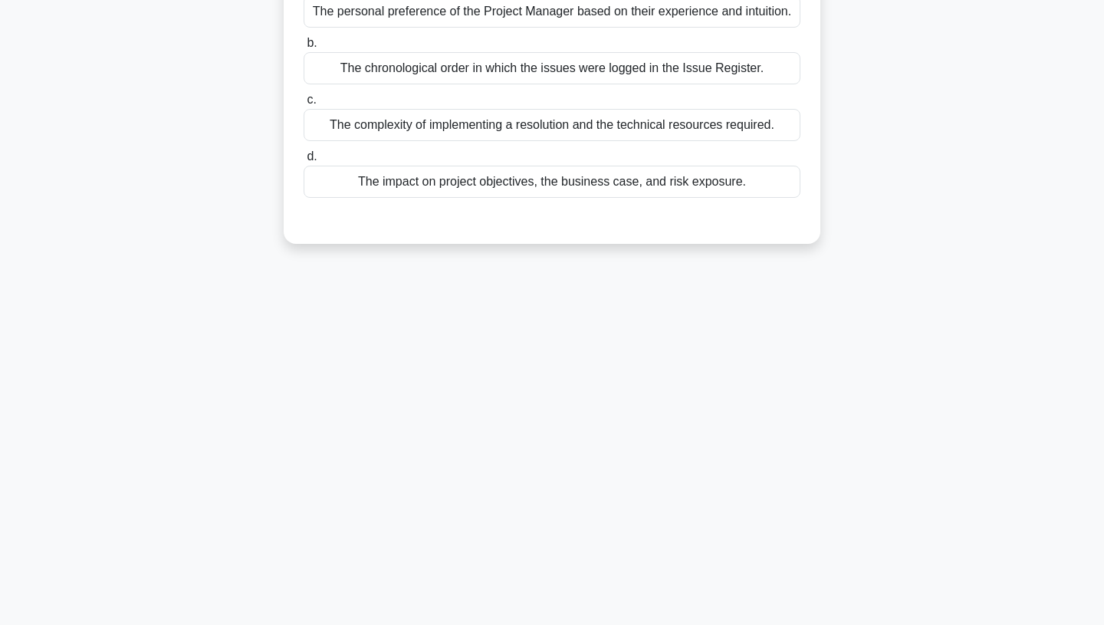
scroll to position [0, 0]
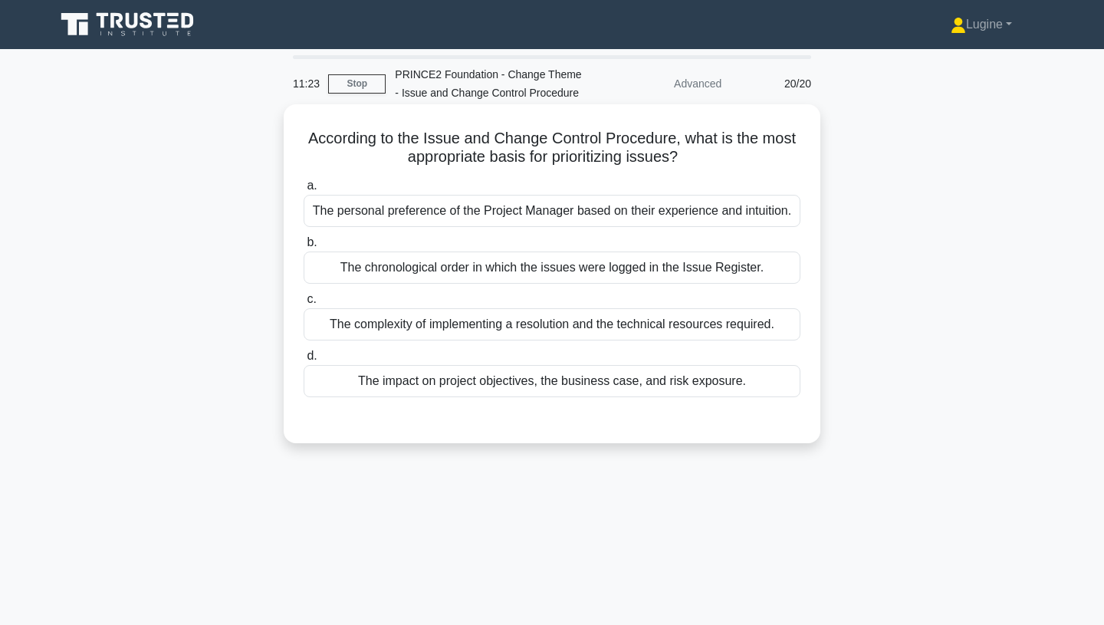
click at [650, 390] on div "The impact on project objectives, the business case, and risk exposure." at bounding box center [552, 381] width 497 height 32
click at [304, 361] on input "d. The impact on project objectives, the business case, and risk exposure." at bounding box center [304, 356] width 0 height 10
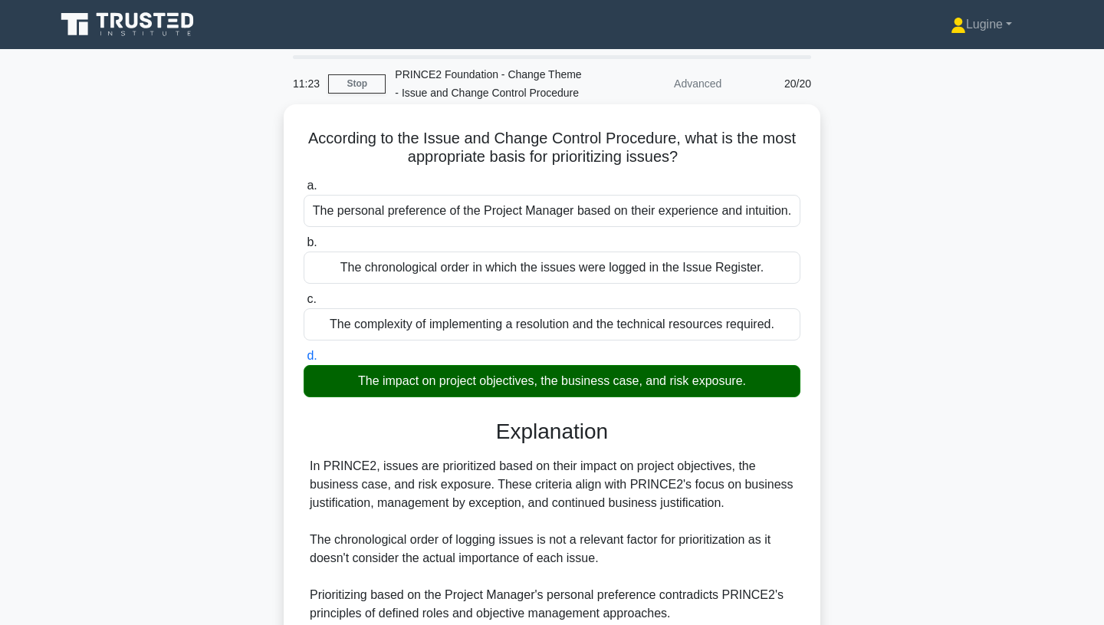
scroll to position [211, 0]
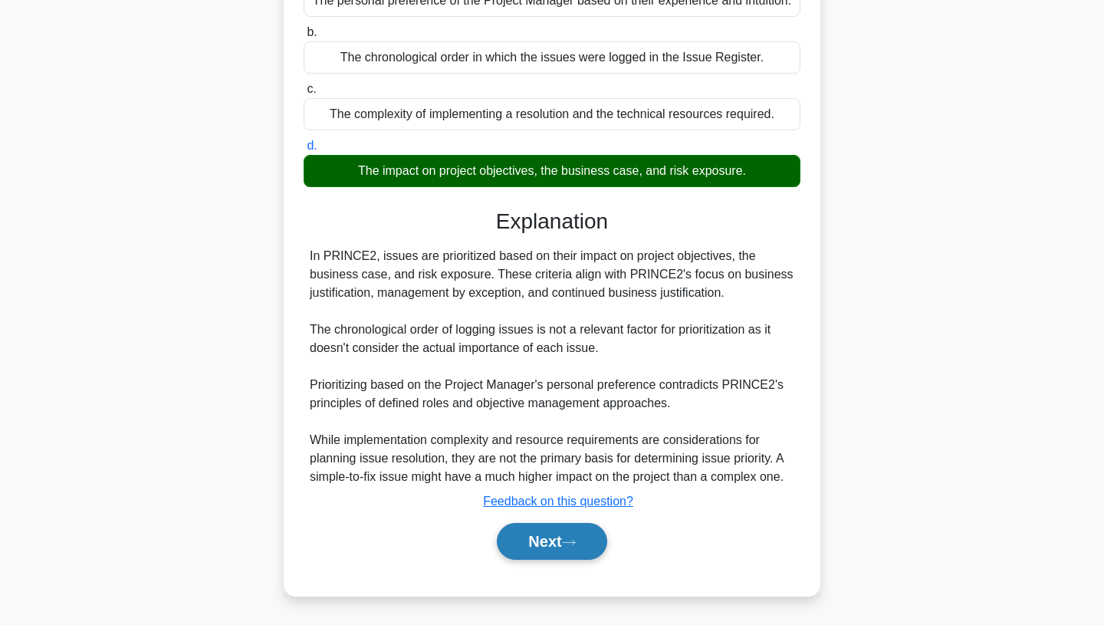
click at [552, 547] on button "Next" at bounding box center [552, 541] width 110 height 37
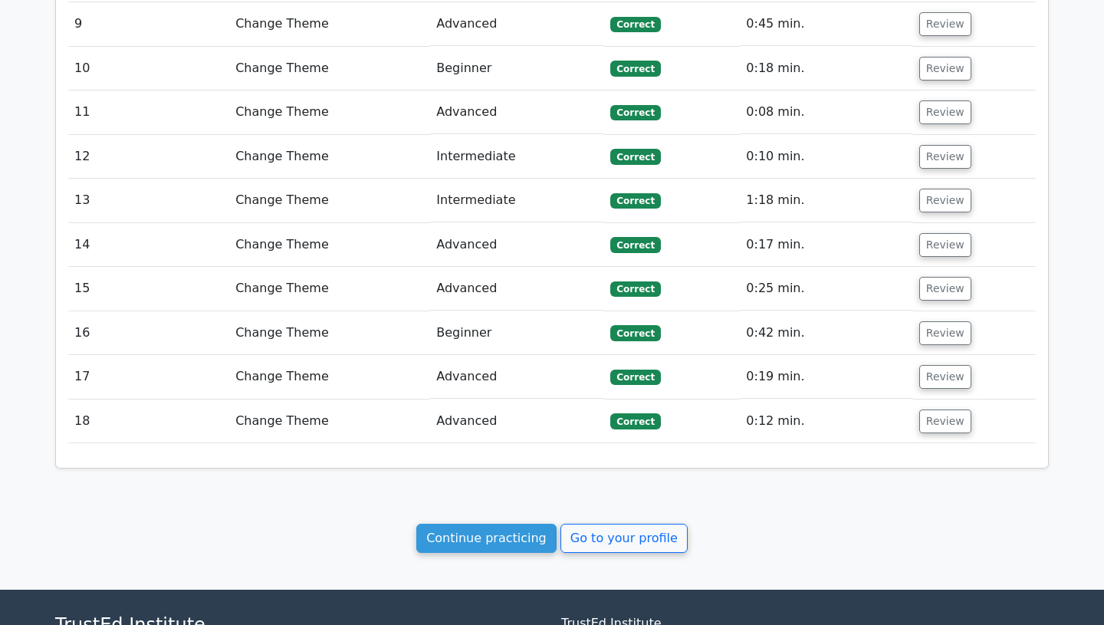
scroll to position [1940, 0]
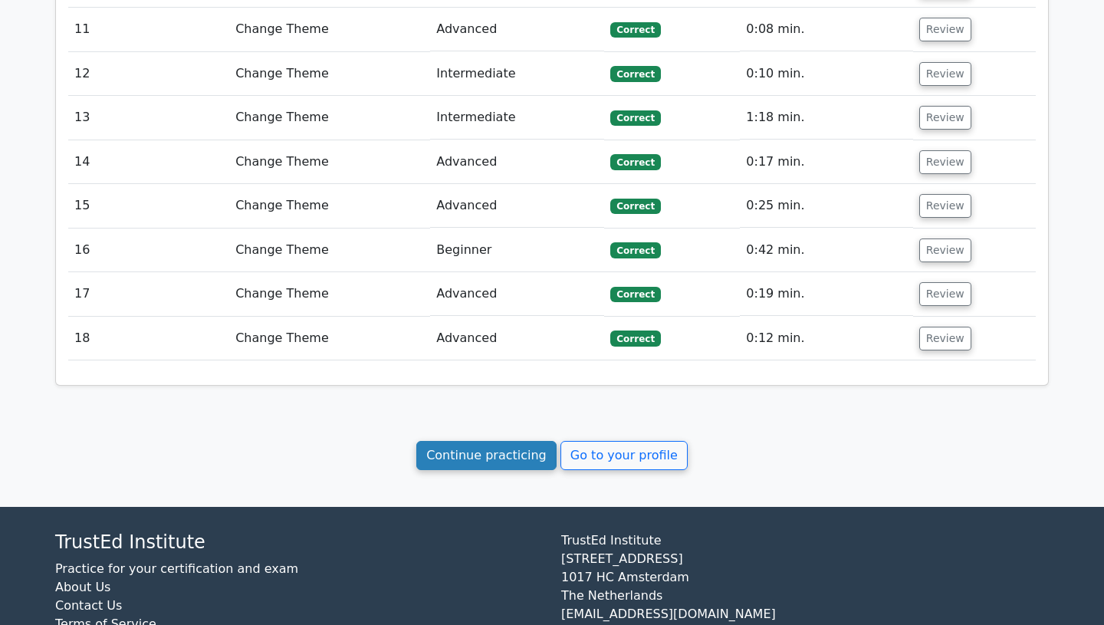
click at [531, 441] on link "Continue practicing" at bounding box center [486, 455] width 140 height 29
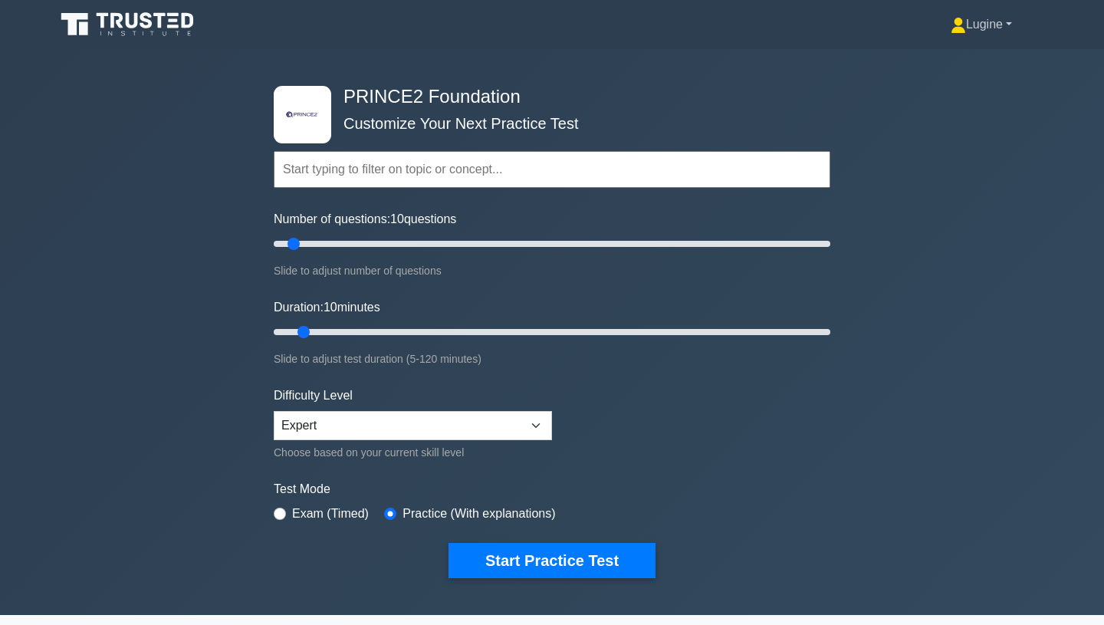
click at [981, 32] on link "Lugine" at bounding box center [981, 24] width 135 height 31
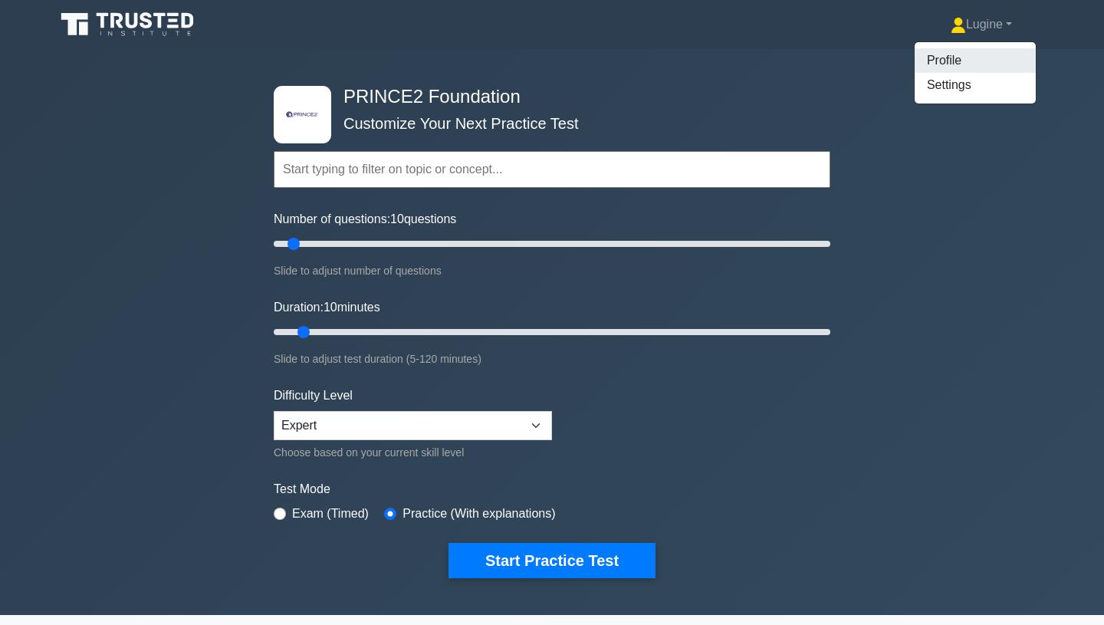
click at [969, 54] on link "Profile" at bounding box center [975, 60] width 121 height 25
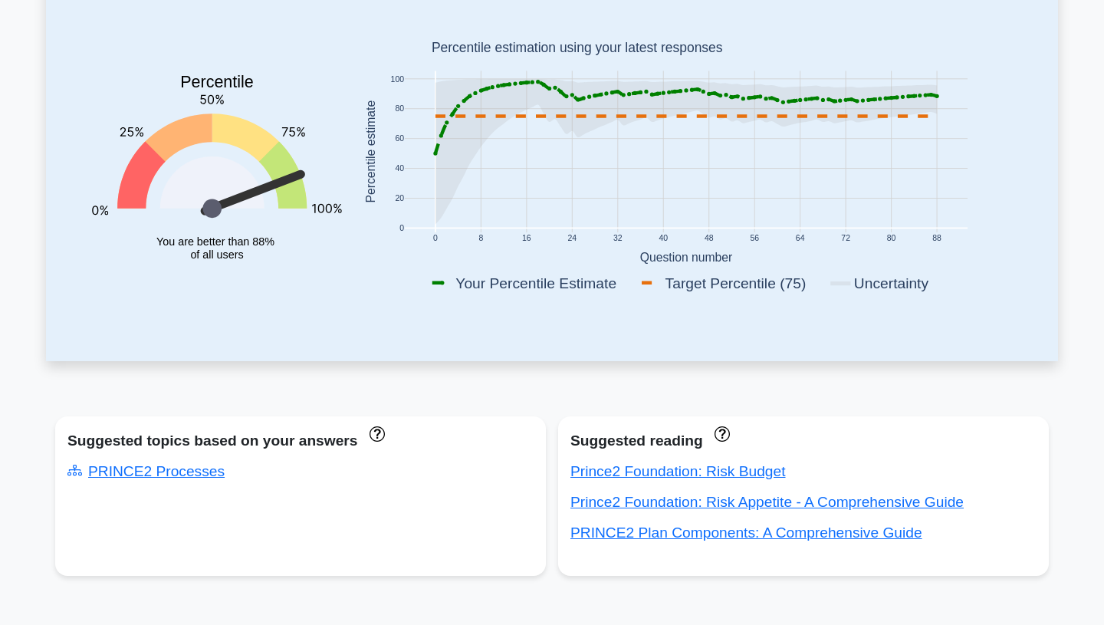
scroll to position [216, 0]
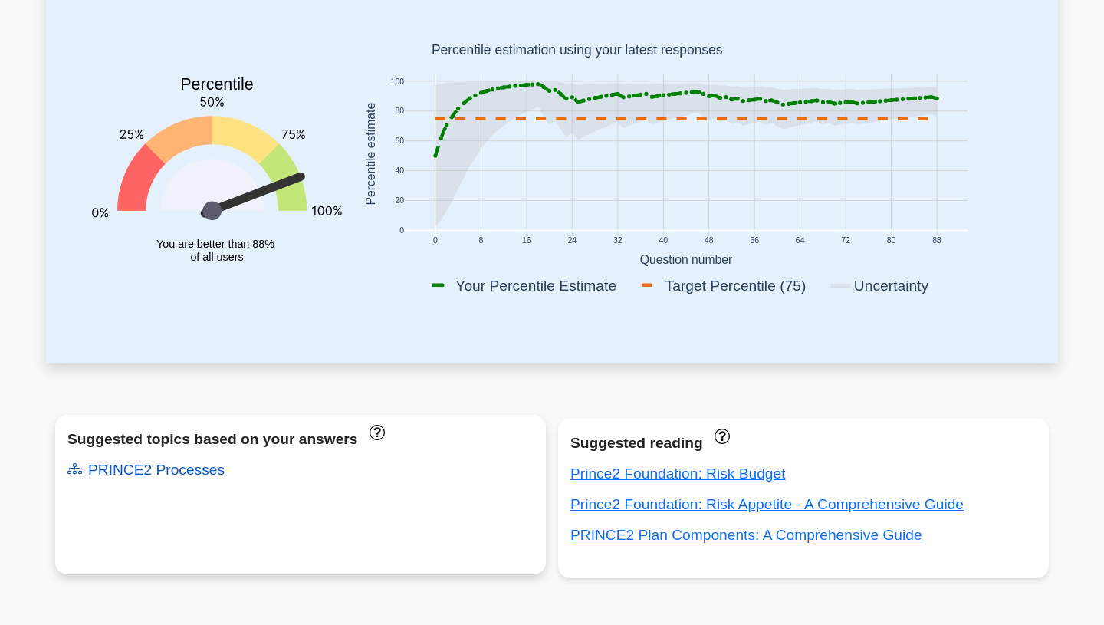
click at [191, 469] on link "PRINCE2 Processes" at bounding box center [145, 470] width 157 height 16
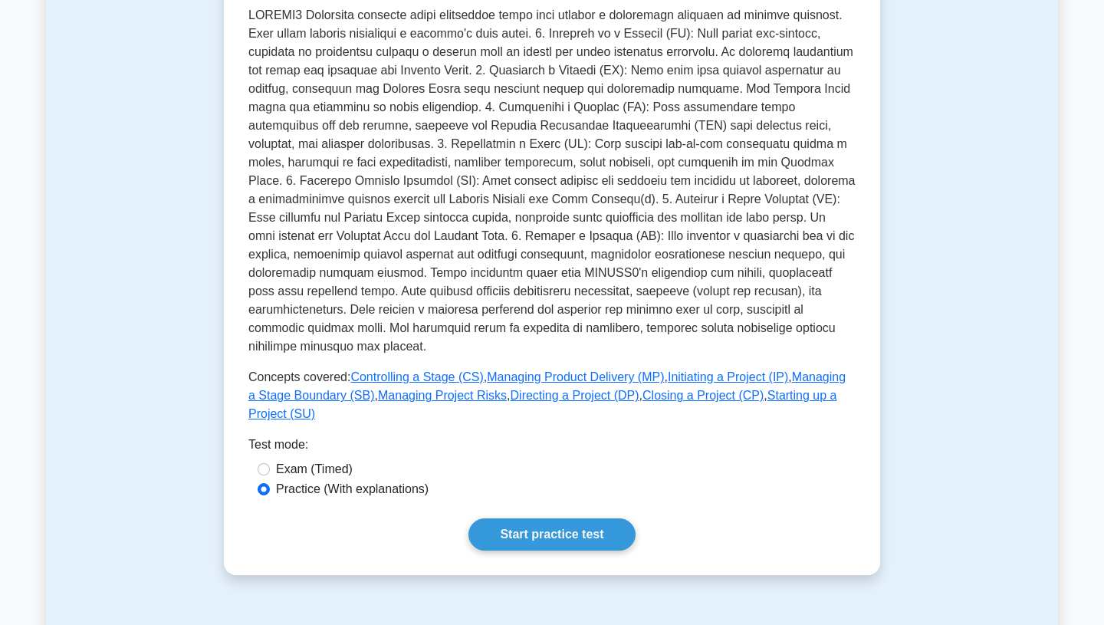
scroll to position [382, 0]
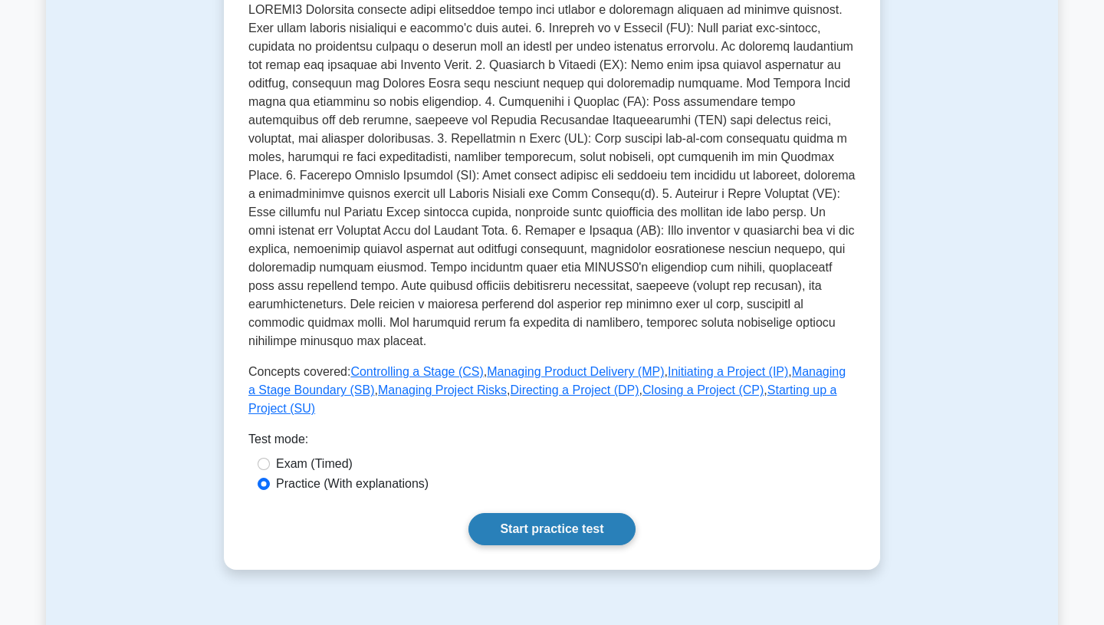
click at [502, 514] on link "Start practice test" at bounding box center [552, 529] width 166 height 32
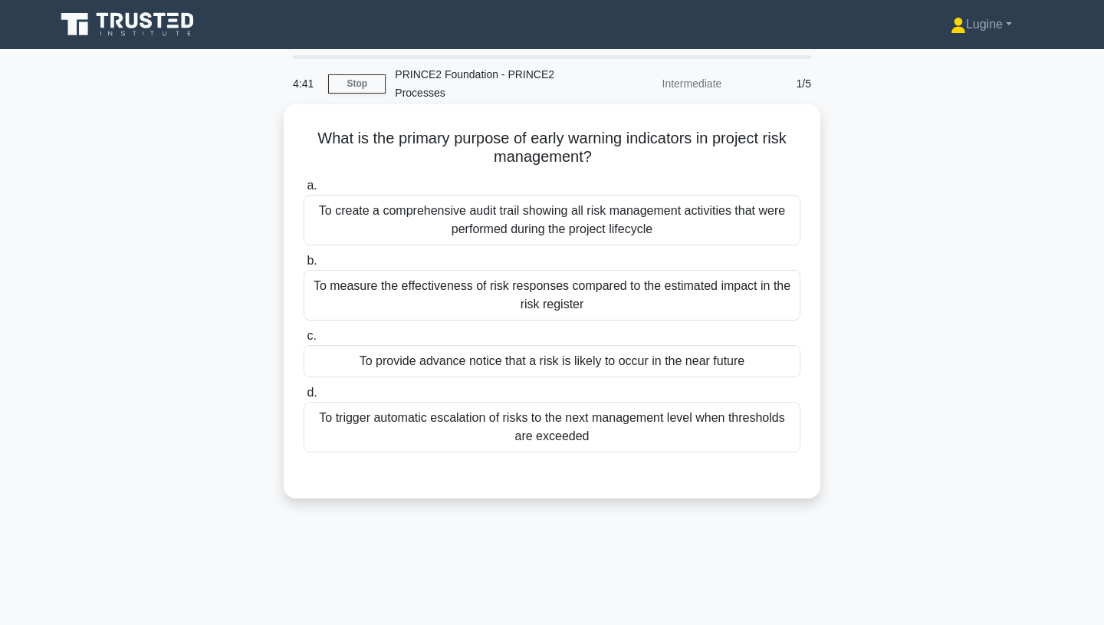
click at [571, 364] on div "To provide advance notice that a risk is likely to occur in the near future" at bounding box center [552, 361] width 497 height 32
click at [304, 341] on input "c. To provide advance notice that a risk is likely to occur in the near future" at bounding box center [304, 336] width 0 height 10
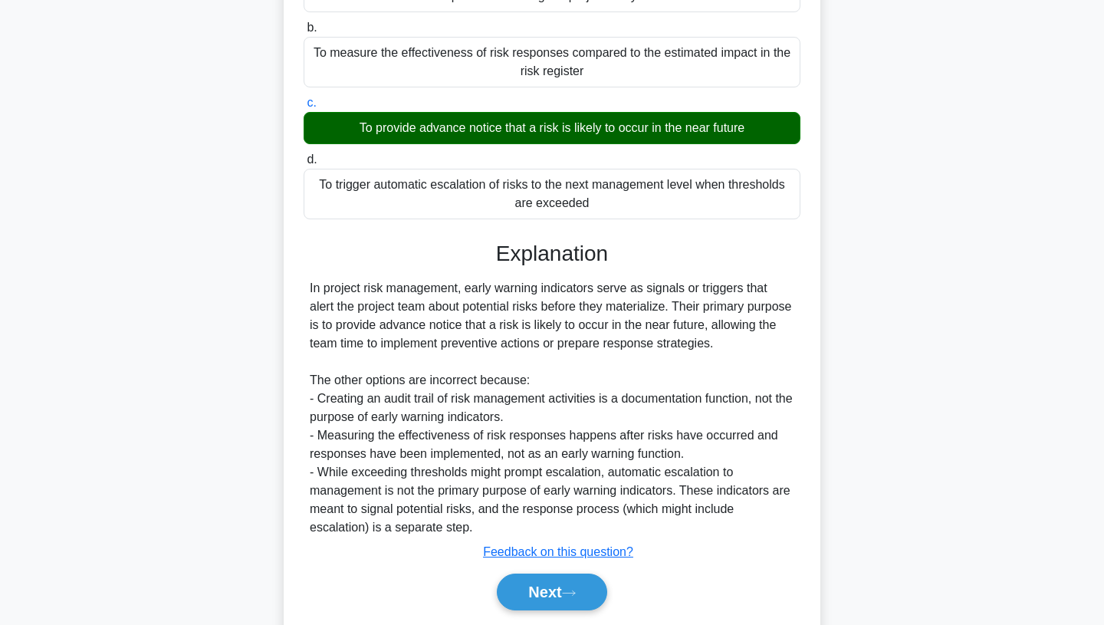
scroll to position [285, 0]
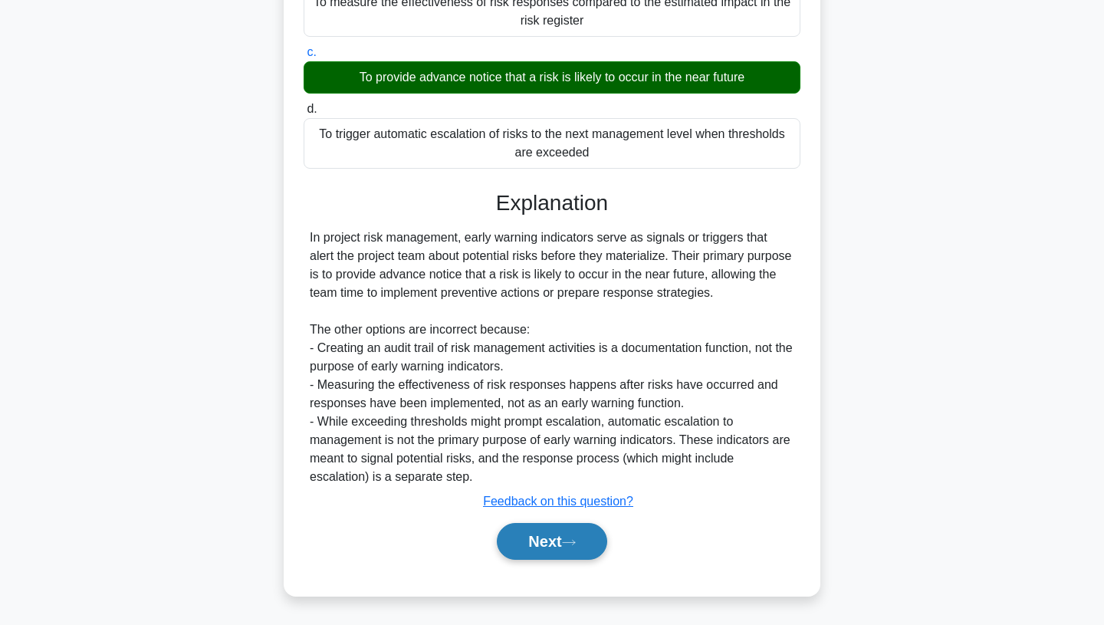
click at [550, 539] on button "Next" at bounding box center [552, 541] width 110 height 37
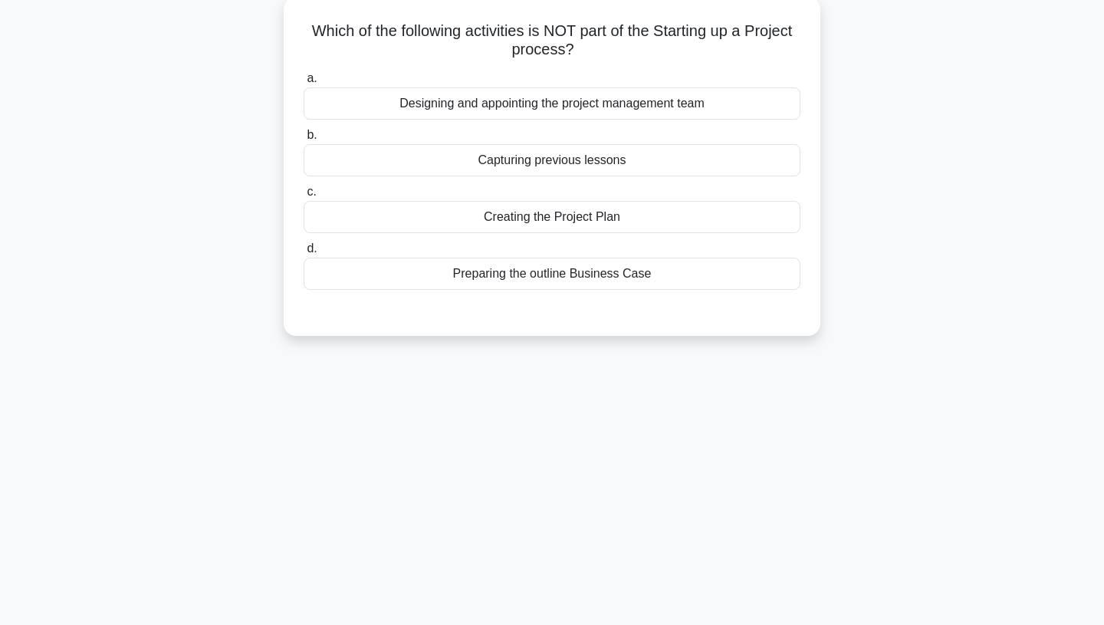
scroll to position [0, 0]
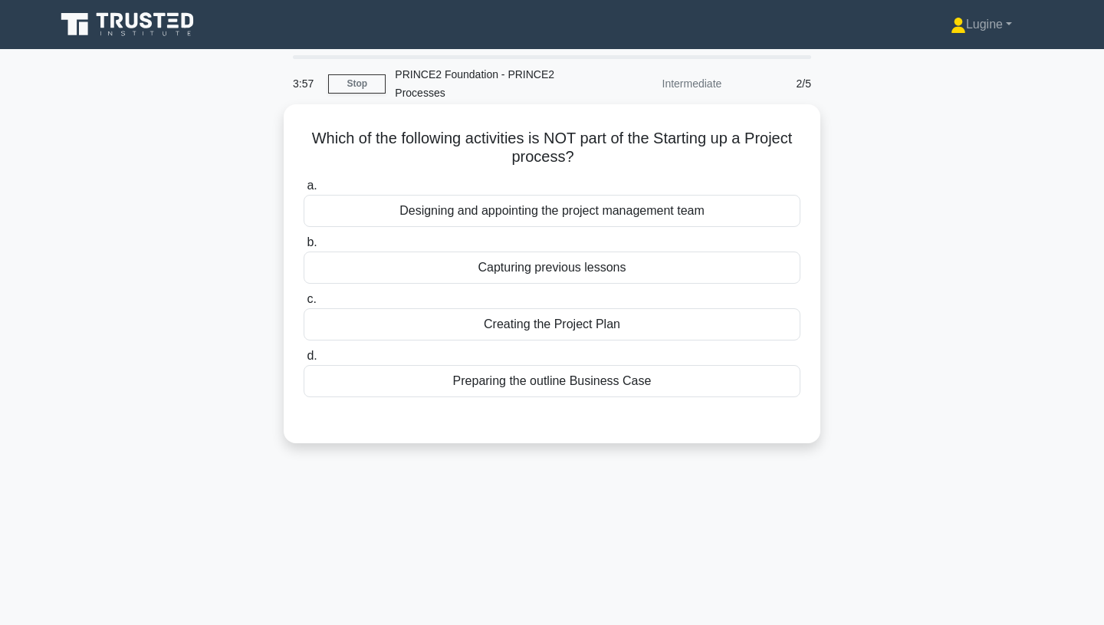
click at [623, 323] on div "Creating the Project Plan" at bounding box center [552, 324] width 497 height 32
click at [304, 304] on input "c. Creating the Project Plan" at bounding box center [304, 299] width 0 height 10
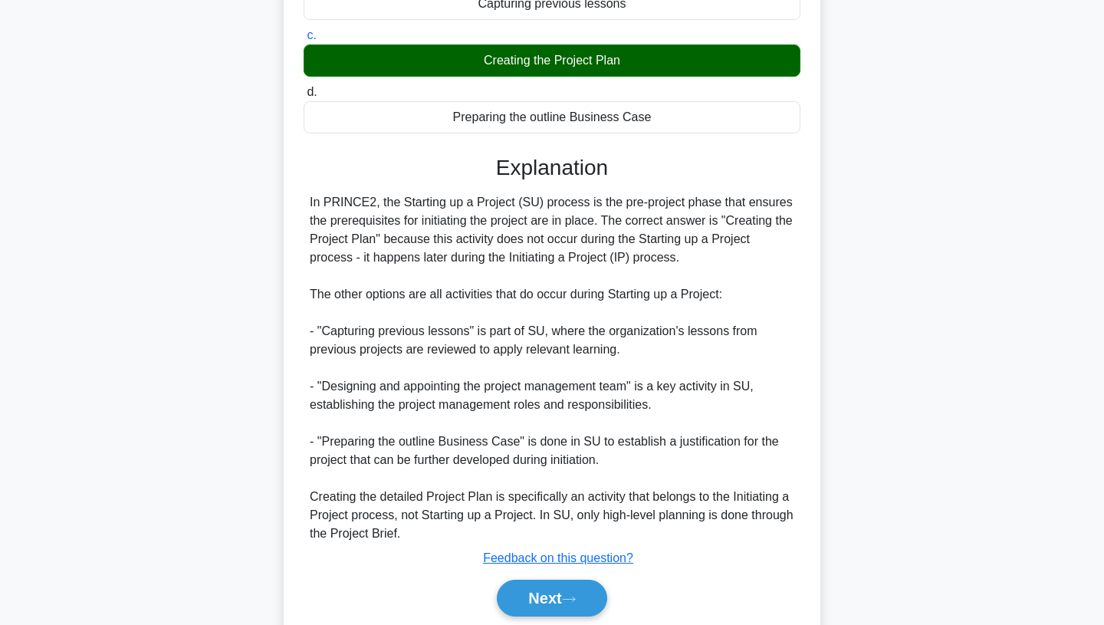
scroll to position [321, 0]
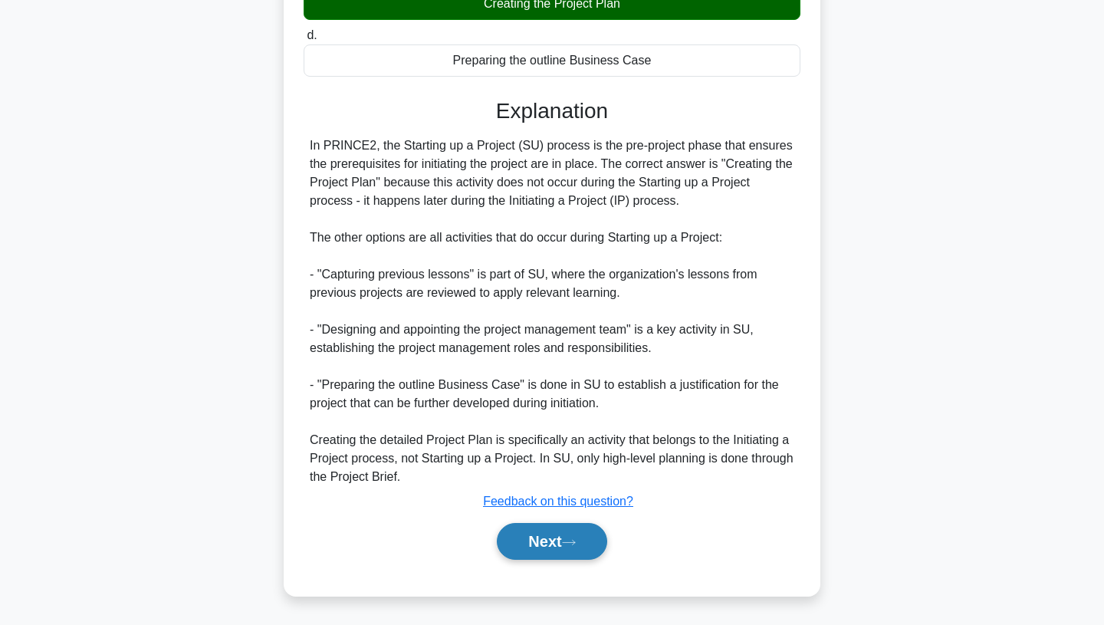
click at [547, 543] on button "Next" at bounding box center [552, 541] width 110 height 37
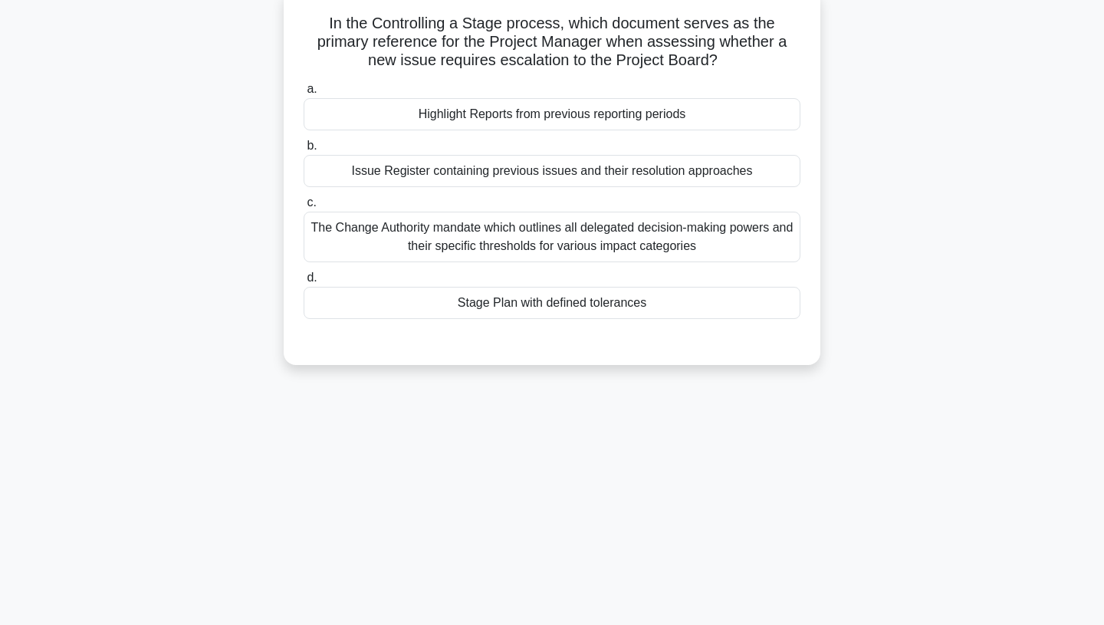
scroll to position [0, 0]
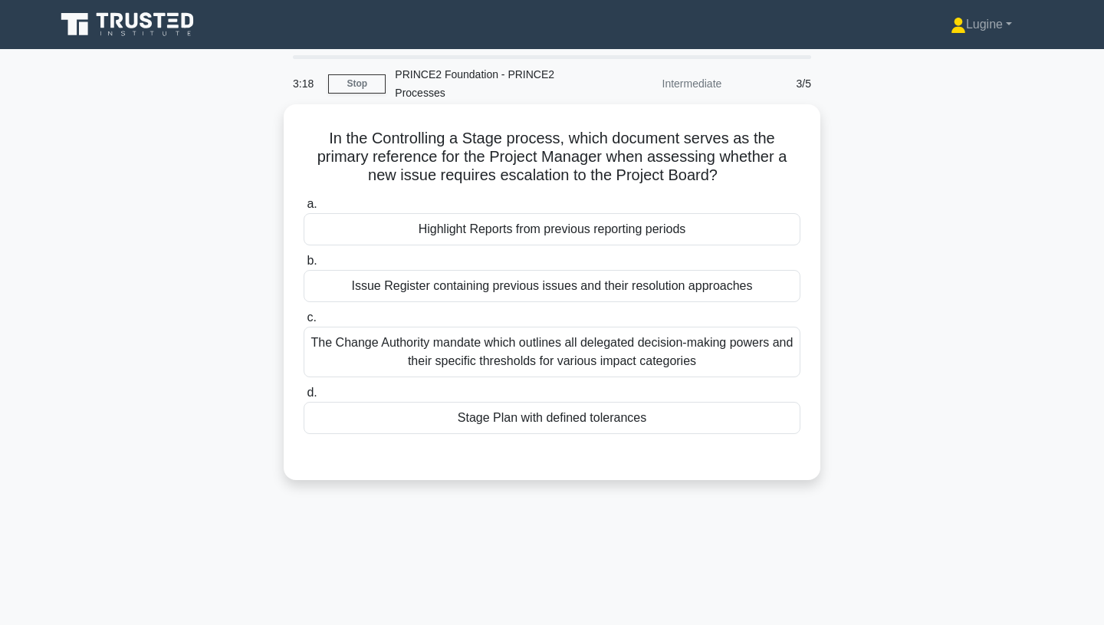
click at [477, 304] on div "a. Highlight Reports from previous reporting periods b. Issue Register containi…" at bounding box center [551, 314] width 515 height 245
click at [474, 298] on div "Issue Register containing previous issues and their resolution approaches" at bounding box center [552, 286] width 497 height 32
click at [304, 266] on input "b. Issue Register containing previous issues and their resolution approaches" at bounding box center [304, 261] width 0 height 10
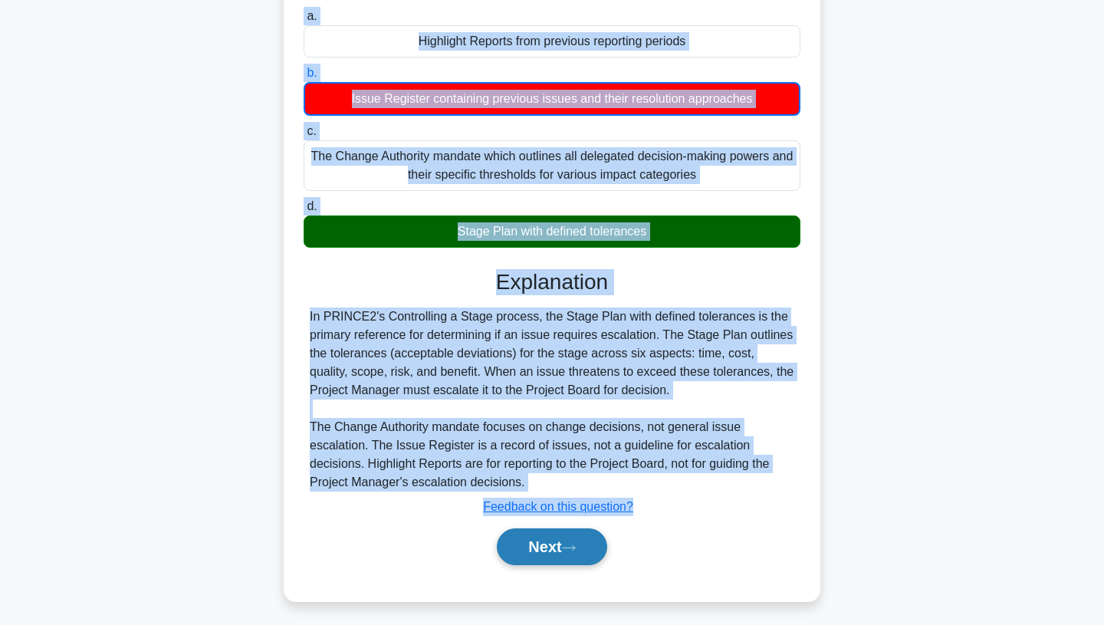
scroll to position [203, 0]
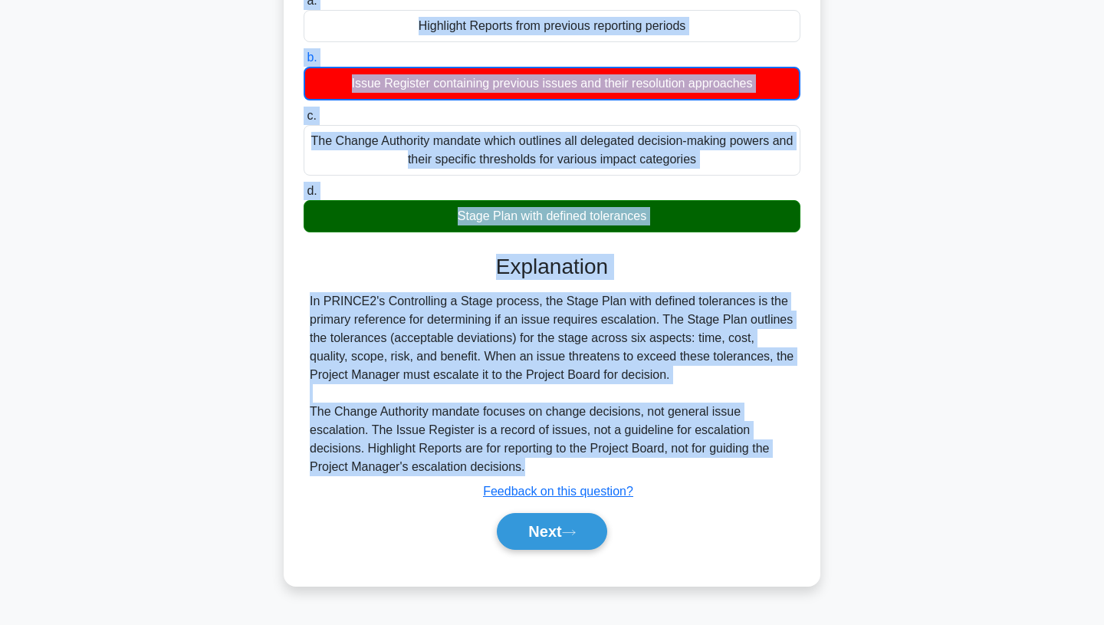
drag, startPoint x: 332, startPoint y: 133, endPoint x: 600, endPoint y: 459, distance: 421.1
click at [600, 459] on div "In the Controlling a Stage process, which document serves as the primary refere…" at bounding box center [552, 243] width 525 height 673
copy div "In the Controlling a Stage process, which document serves as the primary refere…"
click at [689, 301] on div "In PRINCE2's Controlling a Stage process, the Stage Plan with defined tolerance…" at bounding box center [552, 384] width 485 height 184
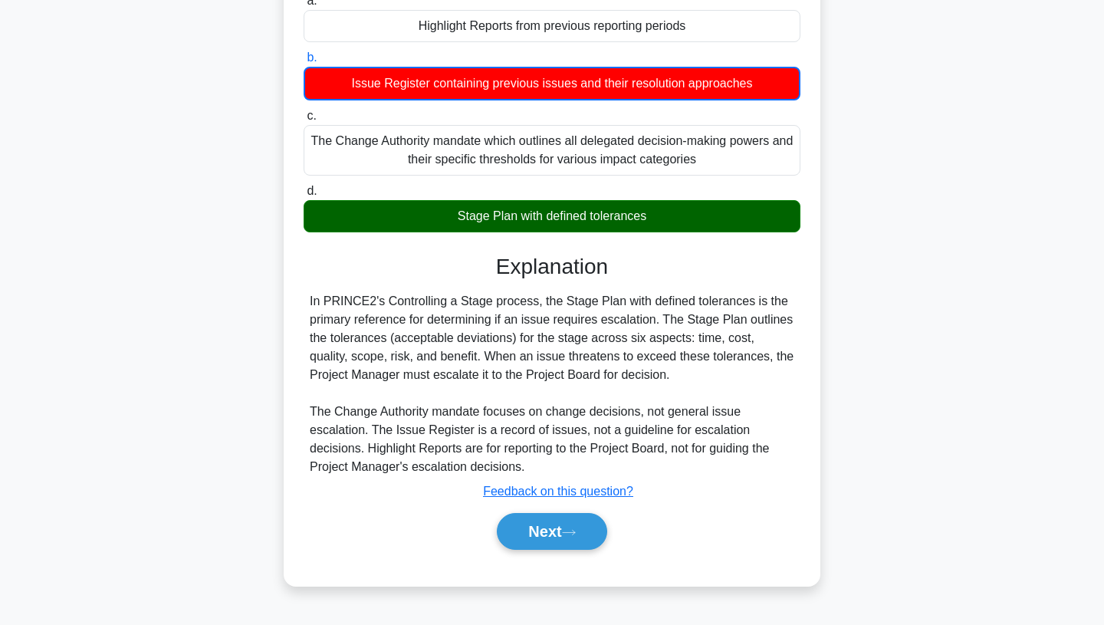
scroll to position [160, 0]
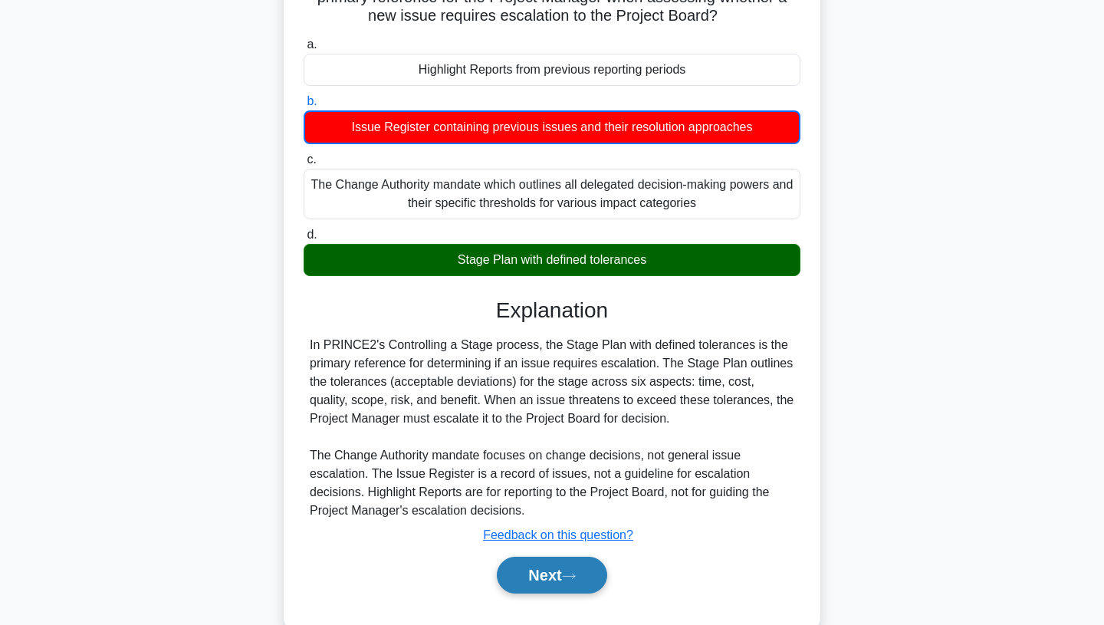
click at [583, 566] on button "Next" at bounding box center [552, 575] width 110 height 37
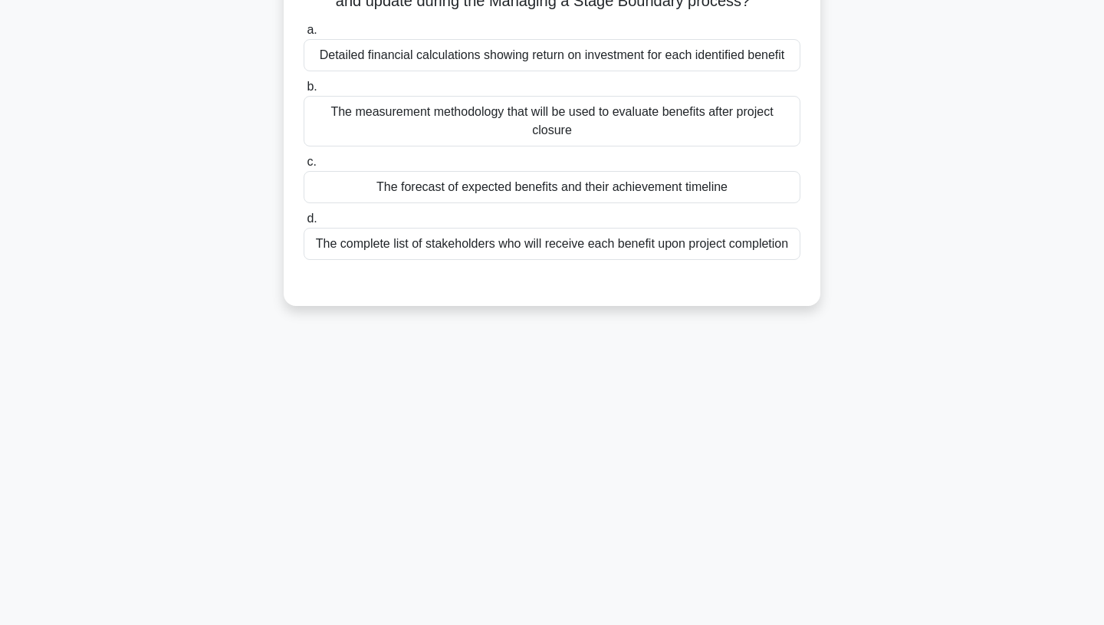
scroll to position [0, 0]
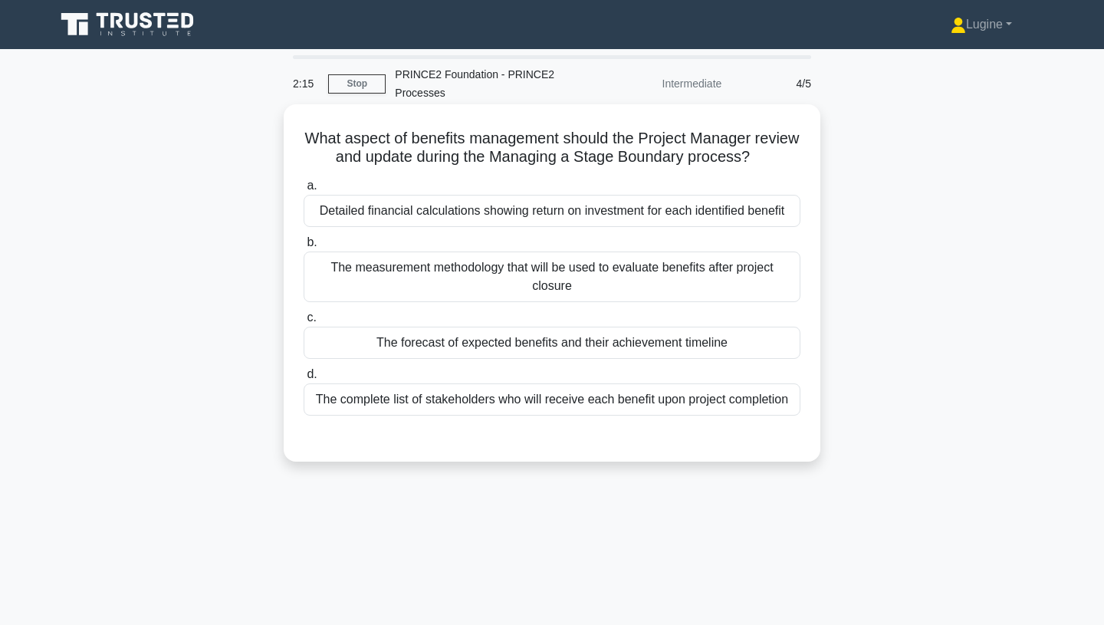
click at [601, 342] on div "The forecast of expected benefits and their achievement timeline" at bounding box center [552, 343] width 497 height 32
click at [304, 323] on input "c. The forecast of expected benefits and their achievement timeline" at bounding box center [304, 318] width 0 height 10
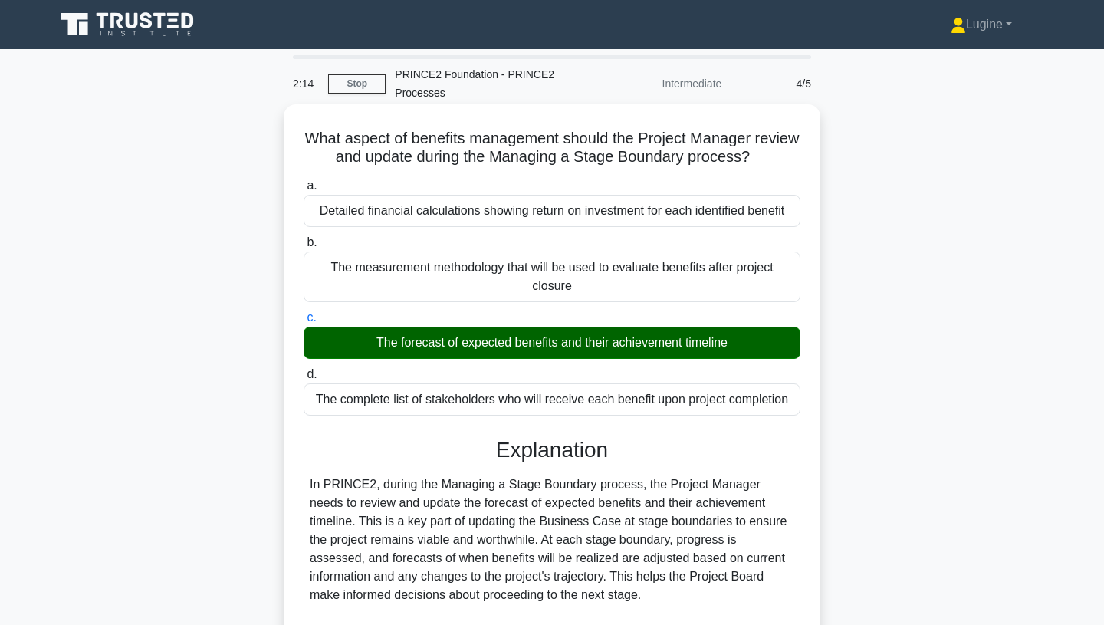
scroll to position [285, 0]
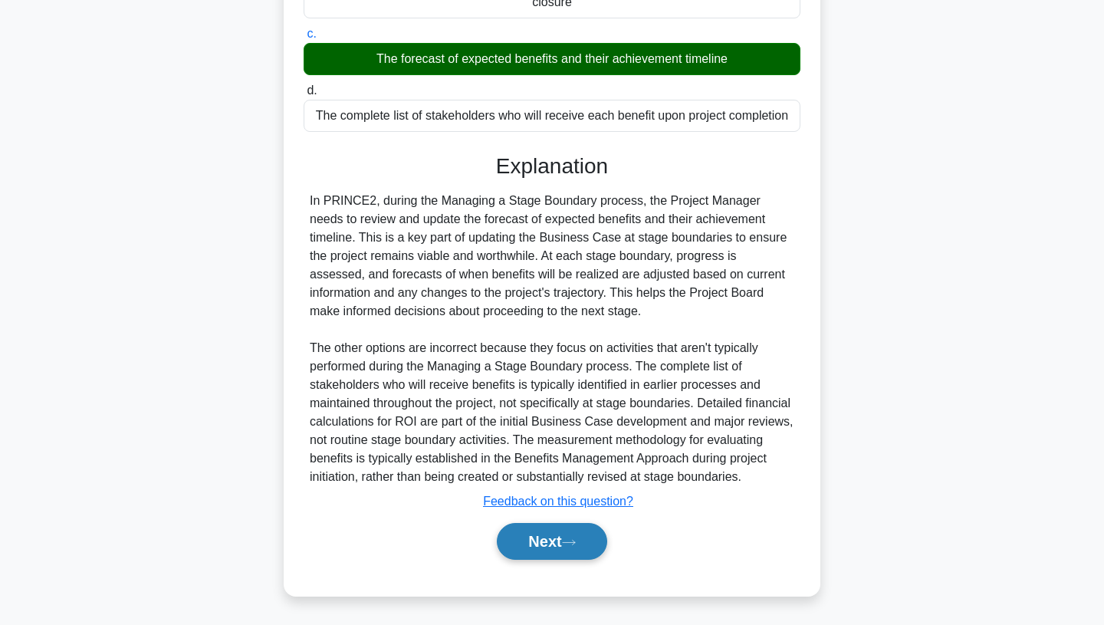
click at [576, 553] on button "Next" at bounding box center [552, 541] width 110 height 37
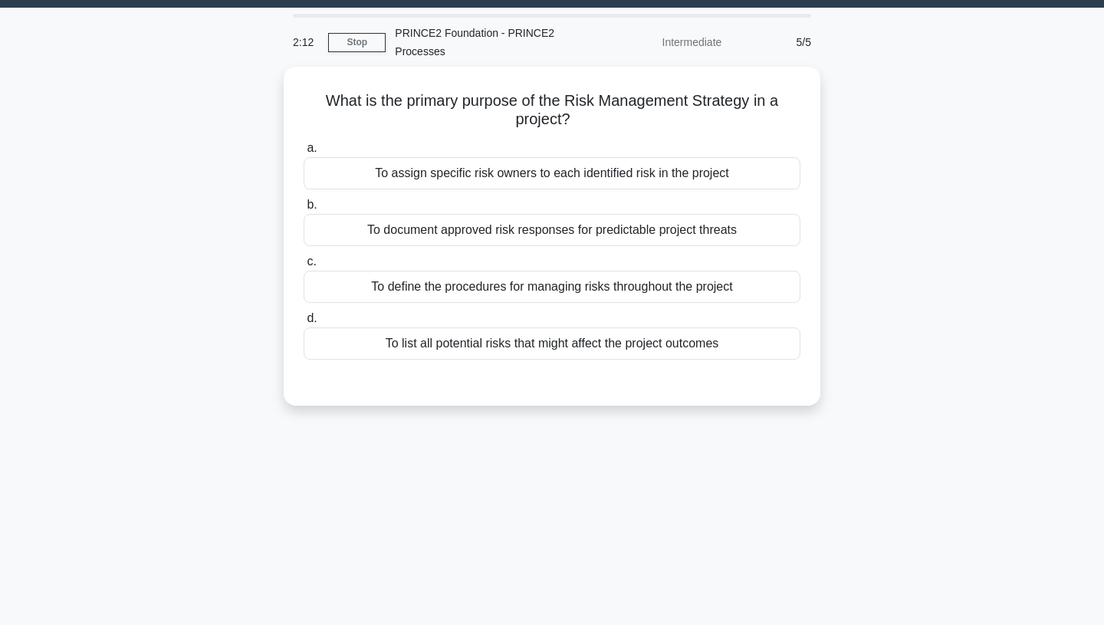
scroll to position [0, 0]
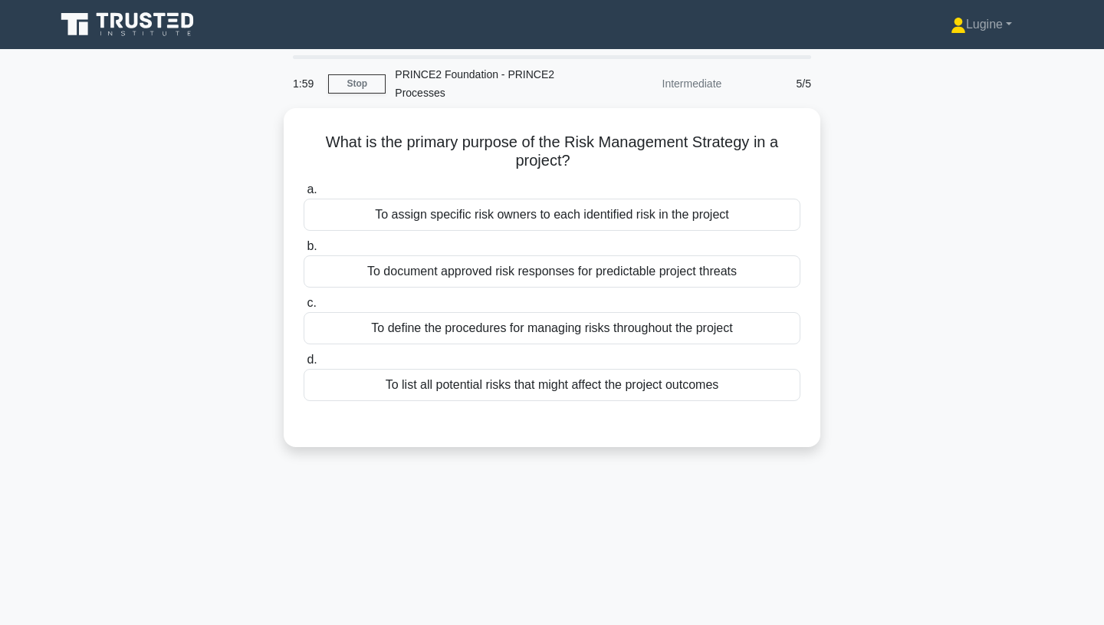
click at [595, 333] on div "To define the procedures for managing risks throughout the project" at bounding box center [552, 328] width 497 height 32
click at [304, 308] on input "c. To define the procedures for managing risks throughout the project" at bounding box center [304, 303] width 0 height 10
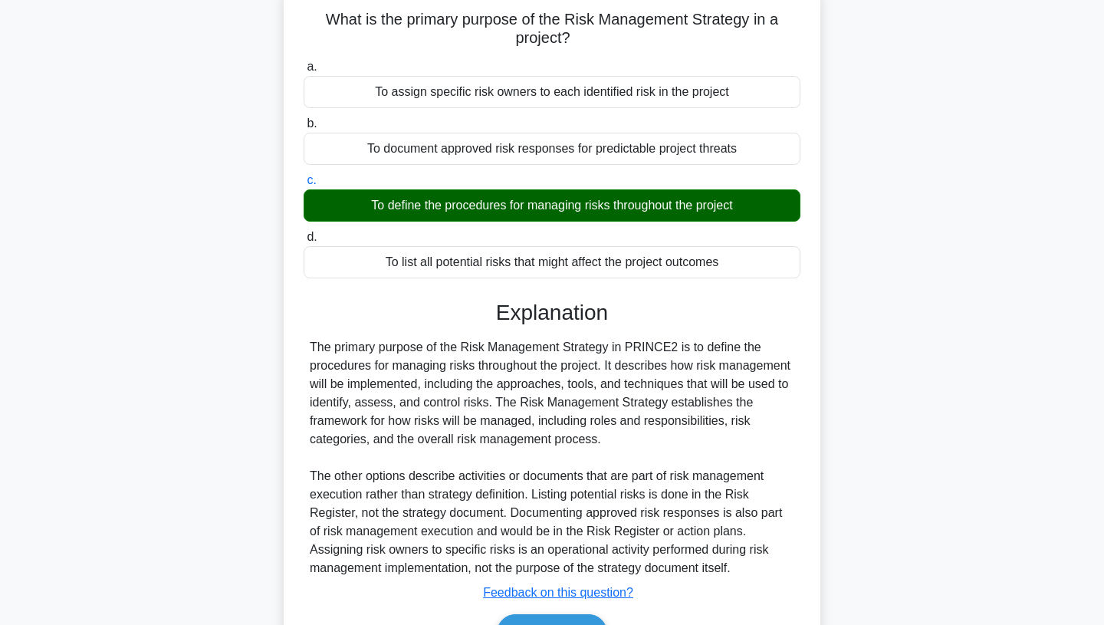
scroll to position [211, 0]
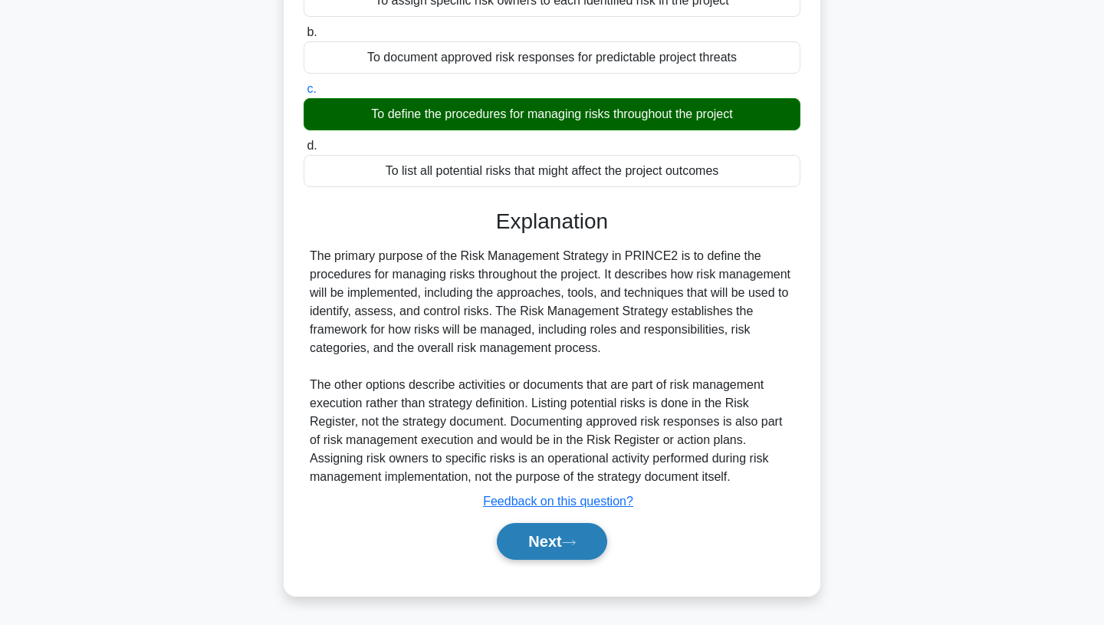
click at [576, 548] on button "Next" at bounding box center [552, 541] width 110 height 37
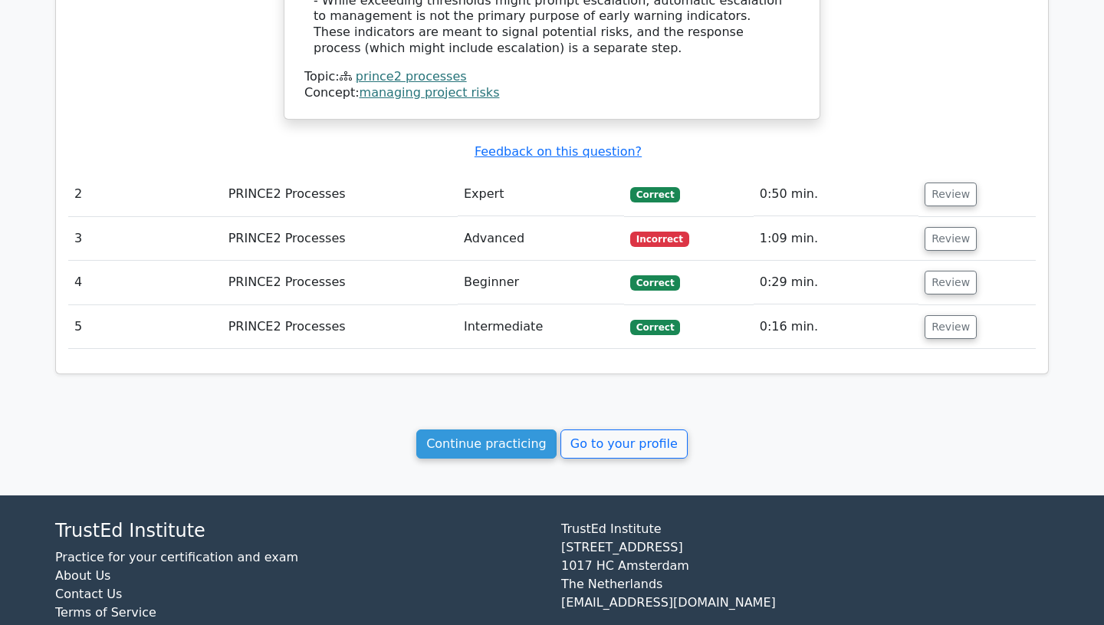
scroll to position [1390, 0]
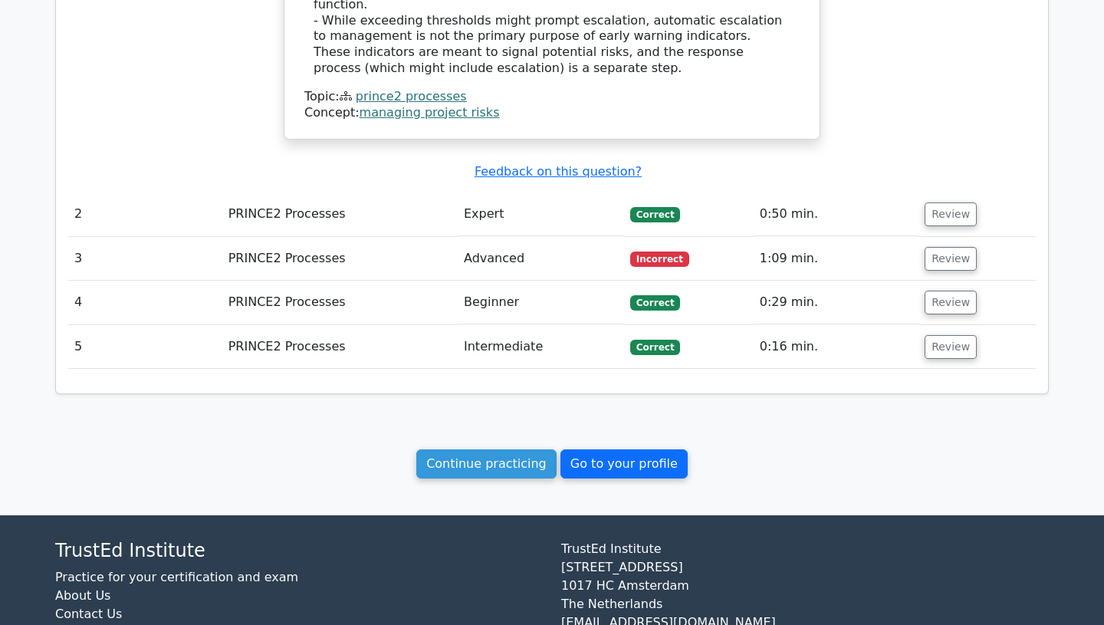
click at [627, 449] on link "Go to your profile" at bounding box center [624, 463] width 127 height 29
